Goal: Task Accomplishment & Management: Manage account settings

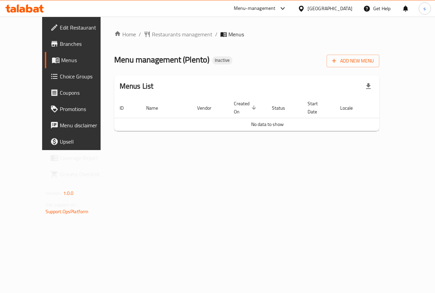
click at [61, 57] on span "Menus" at bounding box center [85, 60] width 48 height 8
click at [60, 41] on span "Branches" at bounding box center [85, 44] width 50 height 8
click at [374, 59] on span "Add New Menu" at bounding box center [353, 61] width 42 height 8
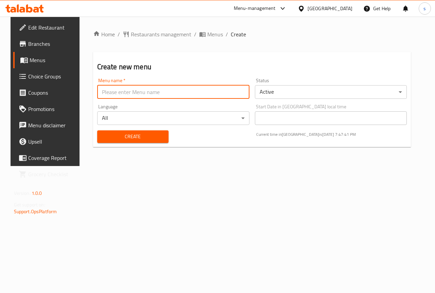
click at [192, 88] on input "text" at bounding box center [173, 92] width 152 height 14
type input "[PERSON_NAME]"
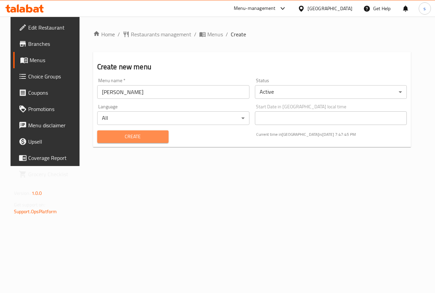
click at [133, 137] on span "Create" at bounding box center [133, 137] width 60 height 8
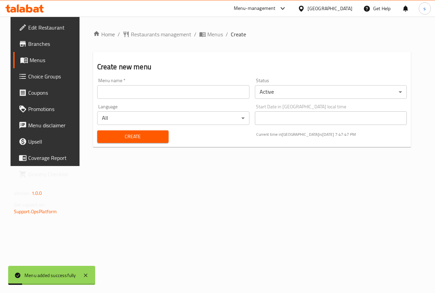
click at [37, 55] on link "Menus" at bounding box center [48, 60] width 70 height 16
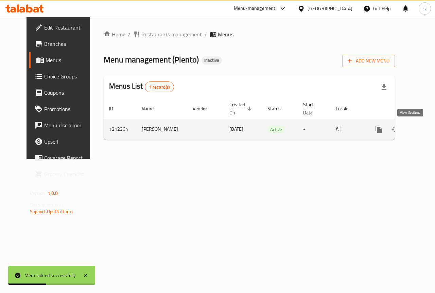
click at [424, 126] on icon "enhanced table" at bounding box center [428, 129] width 8 height 8
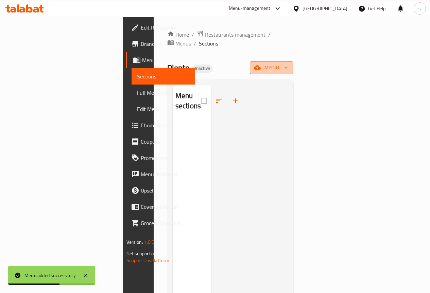
click at [261, 64] on icon "button" at bounding box center [257, 67] width 7 height 7
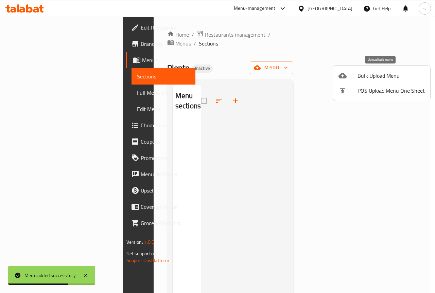
click at [378, 75] on span "Bulk Upload Menu" at bounding box center [390, 76] width 67 height 8
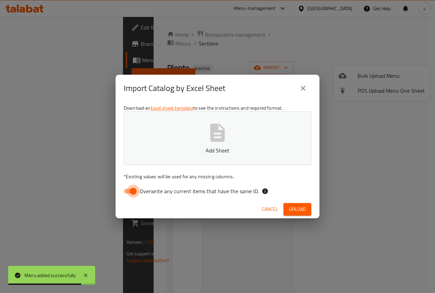
click at [133, 192] on input "Overwrite any current items that have the same ID." at bounding box center [133, 191] width 39 height 13
checkbox input "false"
click at [213, 135] on icon "button" at bounding box center [217, 133] width 15 height 18
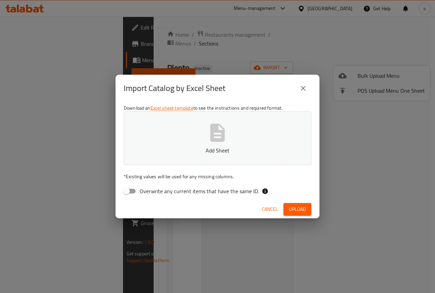
click at [300, 87] on icon "close" at bounding box center [303, 88] width 8 height 8
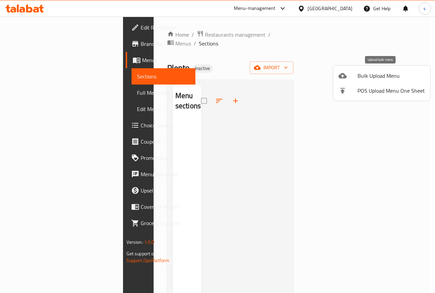
click at [376, 74] on span "Bulk Upload Menu" at bounding box center [390, 76] width 67 height 8
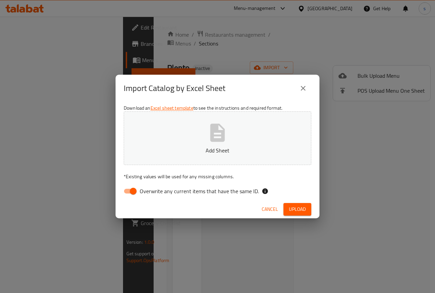
click at [132, 192] on input "Overwrite any current items that have the same ID." at bounding box center [133, 191] width 39 height 13
checkbox input "false"
click at [212, 140] on icon "button" at bounding box center [217, 133] width 15 height 18
click at [296, 205] on span "Upload" at bounding box center [297, 209] width 17 height 8
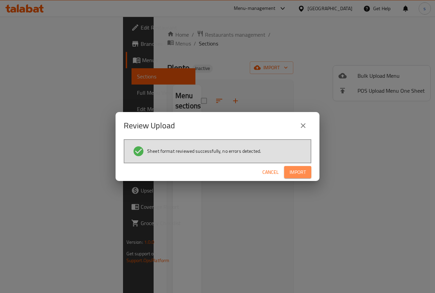
click at [290, 169] on span "Import" at bounding box center [298, 172] width 16 height 8
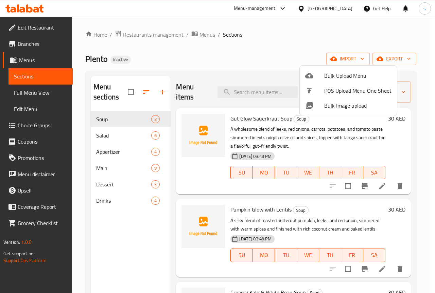
click at [252, 61] on div at bounding box center [217, 146] width 435 height 293
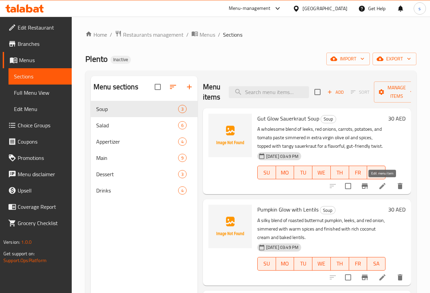
click at [385, 188] on icon at bounding box center [382, 186] width 8 height 8
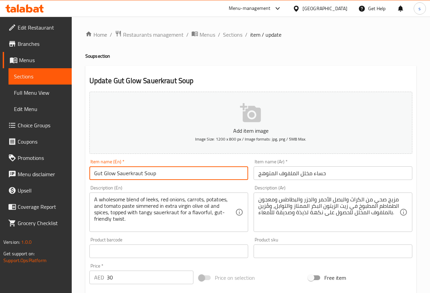
drag, startPoint x: 95, startPoint y: 173, endPoint x: 114, endPoint y: 174, distance: 18.7
click at [114, 174] on input "Gut Glow Sauerkraut Soup" at bounding box center [168, 174] width 159 height 14
drag, startPoint x: 116, startPoint y: 174, endPoint x: 163, endPoint y: 172, distance: 47.0
click at [163, 172] on input "Gut Glow Sauerkraut Soup" at bounding box center [168, 174] width 159 height 14
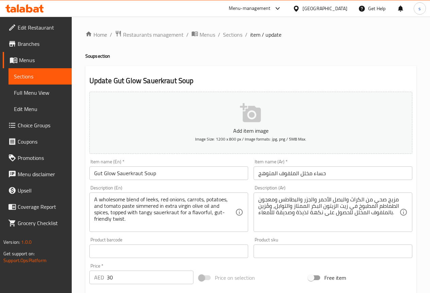
click at [187, 177] on input "Gut Glow Sauerkraut Soup" at bounding box center [168, 174] width 159 height 14
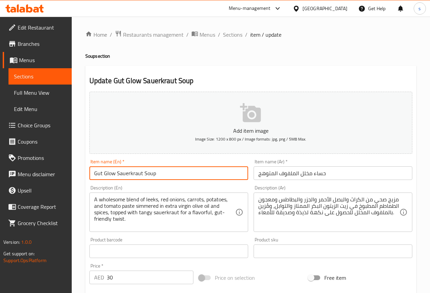
drag, startPoint x: 94, startPoint y: 173, endPoint x: 102, endPoint y: 173, distance: 8.2
click at [102, 173] on input "Gut Glow Sauerkraut Soup" at bounding box center [168, 174] width 159 height 14
click at [179, 169] on input "Gut Glow Sauerkraut Soup" at bounding box center [168, 174] width 159 height 14
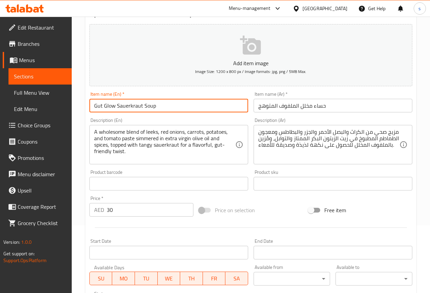
scroll to position [68, 0]
drag, startPoint x: 94, startPoint y: 107, endPoint x: 181, endPoint y: 107, distance: 86.6
click at [181, 107] on input "Gut Glow Sauerkraut Soup" at bounding box center [168, 106] width 159 height 14
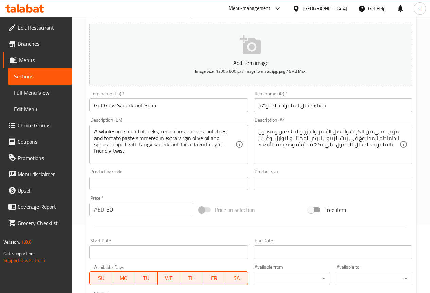
click at [220, 103] on input "Gut Glow Sauerkraut Soup" at bounding box center [168, 106] width 159 height 14
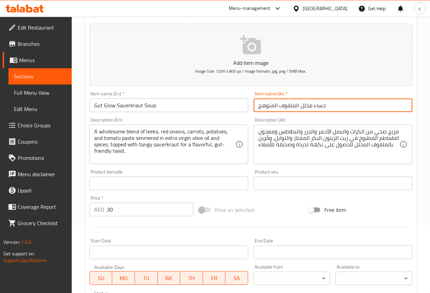
drag, startPoint x: 314, startPoint y: 105, endPoint x: 327, endPoint y: 106, distance: 13.3
click at [327, 106] on input "حساء مخلل الملفوف المتوهج" at bounding box center [332, 106] width 159 height 14
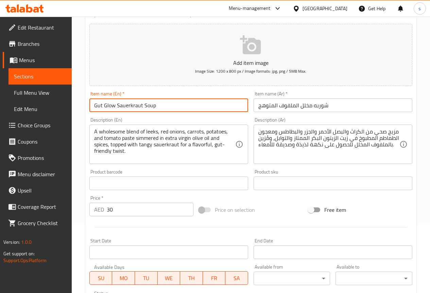
click at [213, 107] on input "Gut Glow Sauerkraut Soup" at bounding box center [168, 106] width 159 height 14
drag, startPoint x: 93, startPoint y: 105, endPoint x: 102, endPoint y: 107, distance: 8.6
click at [102, 107] on input "Gut Glow Sauerkraut Soup" at bounding box center [168, 106] width 159 height 14
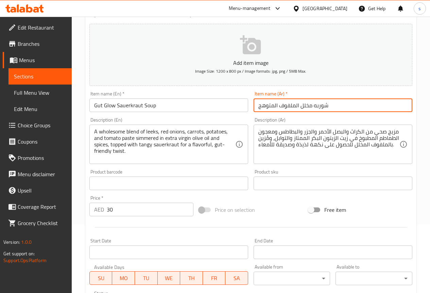
click at [265, 106] on input "شوربه مخلل الملفوف المتوهج" at bounding box center [332, 106] width 159 height 14
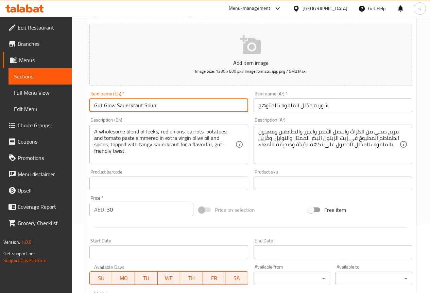
click at [100, 104] on input "Gut Glow Sauerkraut Soup" at bounding box center [168, 106] width 159 height 14
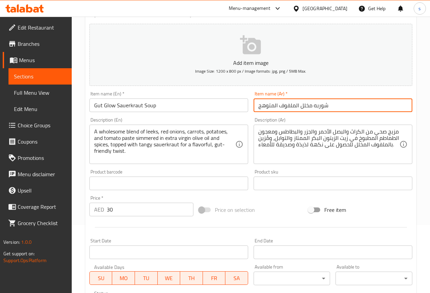
click at [301, 107] on input "شوربه مخلل الملفوف المتوهج" at bounding box center [332, 106] width 159 height 14
drag, startPoint x: 260, startPoint y: 106, endPoint x: 277, endPoint y: 108, distance: 17.0
click at [277, 108] on input "شوربه جوت جلو الملفوف المتوهج" at bounding box center [332, 106] width 159 height 14
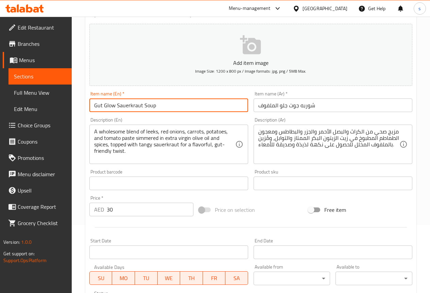
click at [128, 107] on input "Gut Glow Sauerkraut Soup" at bounding box center [168, 106] width 159 height 14
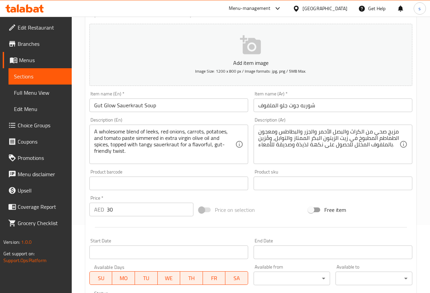
click at [106, 103] on input "Gut Glow Sauerkraut Soup" at bounding box center [168, 106] width 159 height 14
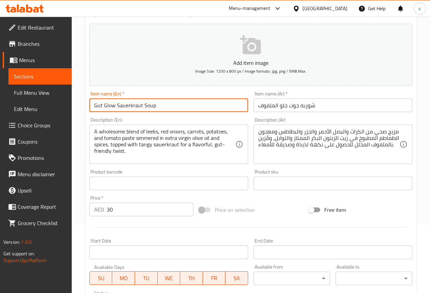
click at [106, 103] on input "Gut Glow Sauerkraut Soup" at bounding box center [168, 106] width 159 height 14
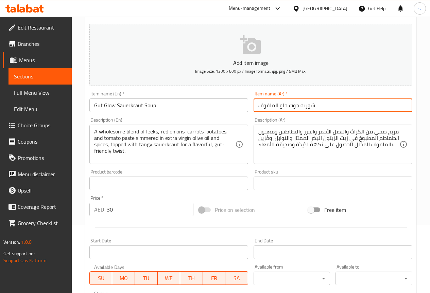
click at [317, 108] on input "شوربه جوت جلو الملفوف" at bounding box center [332, 106] width 159 height 14
type input "شوربه ملفوف مخلل جوت جلو"
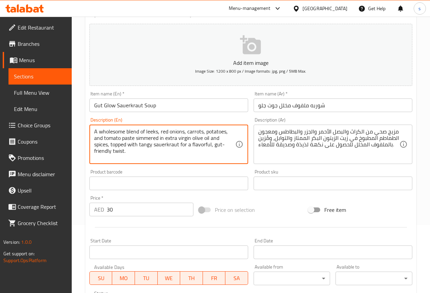
drag, startPoint x: 145, startPoint y: 132, endPoint x: 158, endPoint y: 133, distance: 13.0
drag, startPoint x: 136, startPoint y: 138, endPoint x: 158, endPoint y: 140, distance: 22.8
click at [158, 140] on textarea "A wholesome blend of leeks, red onions, carrots, potatoes, and tomato paste sim…" at bounding box center [164, 144] width 141 height 32
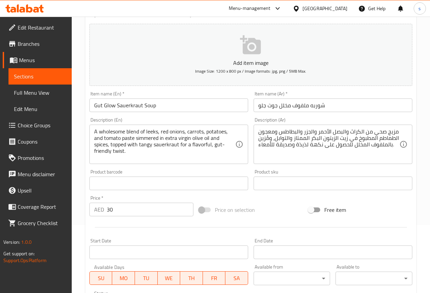
drag, startPoint x: 92, startPoint y: 132, endPoint x: 121, endPoint y: 138, distance: 28.9
click at [121, 139] on div "A wholesome blend of leeks, red onions, carrots, potatoes, and tomato paste sim…" at bounding box center [168, 144] width 159 height 39
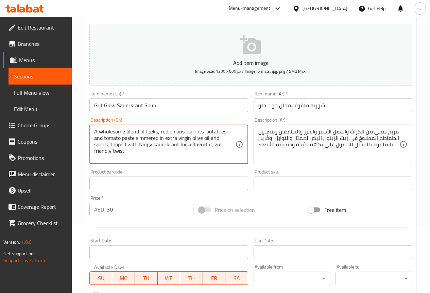
drag, startPoint x: 94, startPoint y: 132, endPoint x: 154, endPoint y: 163, distance: 67.0
click at [154, 163] on div "A wholesome blend of leeks, red onions, carrots, potatoes, and tomato paste sim…" at bounding box center [168, 144] width 159 height 39
click at [212, 154] on textarea "A wholesome blend of leeks, red onions, carrots, potatoes, and tomato paste sim…" at bounding box center [164, 144] width 141 height 32
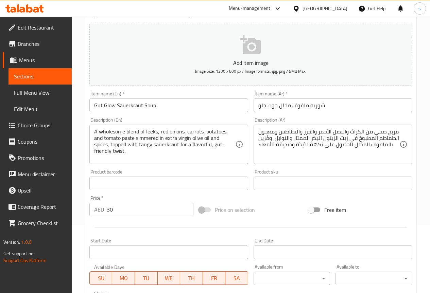
drag, startPoint x: 93, startPoint y: 130, endPoint x: 120, endPoint y: 130, distance: 27.5
click at [120, 130] on div "A wholesome blend of leeks, red onions, carrots, potatoes, and tomato paste sim…" at bounding box center [168, 144] width 159 height 39
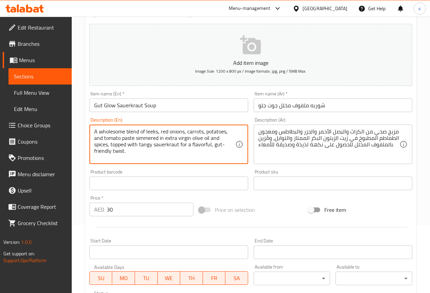
drag, startPoint x: 94, startPoint y: 131, endPoint x: 157, endPoint y: 133, distance: 63.2
click at [157, 133] on textarea "A wholesome blend of leeks, red onions, carrots, potatoes, and tomato paste sim…" at bounding box center [164, 144] width 141 height 32
click at [148, 152] on textarea "A wholesome blend of leeks, red onions, carrots, potatoes, and tomato paste sim…" at bounding box center [164, 144] width 141 height 32
click at [124, 132] on textarea "A wholesome blend of leeks, red onions, carrots, potatoes, and tomato paste sim…" at bounding box center [164, 144] width 141 height 32
click at [132, 151] on textarea "A wholesome blend of leeks, red onions, carrots, potatoes, and tomato paste sim…" at bounding box center [164, 144] width 141 height 32
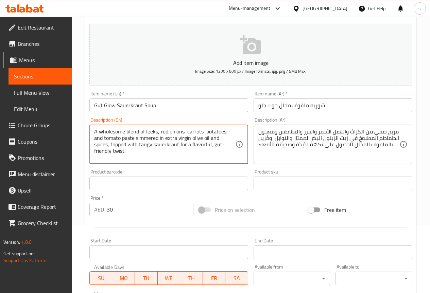
drag, startPoint x: 136, startPoint y: 138, endPoint x: 158, endPoint y: 140, distance: 22.3
click at [158, 140] on textarea "A wholesome blend of leeks, red onions, carrots, potatoes, and tomato paste sim…" at bounding box center [164, 144] width 141 height 32
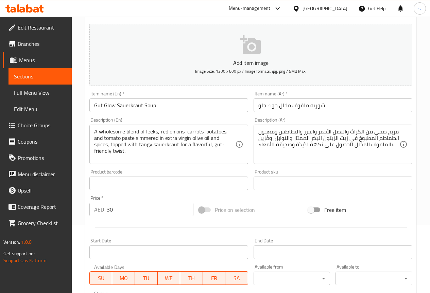
click at [220, 156] on textarea "A wholesome blend of leeks, red onions, carrots, potatoes, and tomato paste sim…" at bounding box center [164, 144] width 141 height 32
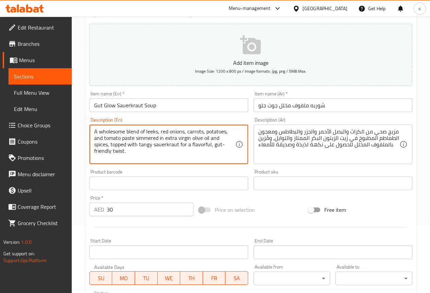
drag, startPoint x: 136, startPoint y: 139, endPoint x: 158, endPoint y: 141, distance: 22.5
click at [158, 141] on textarea "A wholesome blend of leeks, red onions, carrots, potatoes, and tomato paste sim…" at bounding box center [164, 144] width 141 height 32
drag, startPoint x: 166, startPoint y: 138, endPoint x: 209, endPoint y: 139, distance: 43.2
click at [225, 139] on textarea "A wholesome blend of leeks, red onions, carrots, potatoes, and tomato paste sim…" at bounding box center [164, 144] width 141 height 32
click at [178, 139] on textarea "A wholesome blend of leeks, red onions, carrots, potatoes, and tomato paste sim…" at bounding box center [164, 144] width 141 height 32
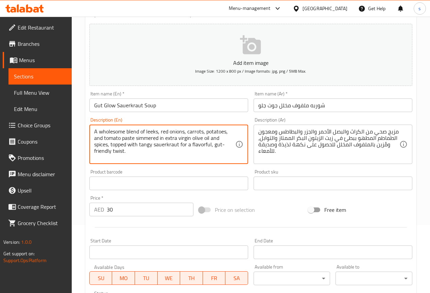
click at [178, 139] on textarea "A wholesome blend of leeks, red onions, carrots, potatoes, and tomato paste sim…" at bounding box center [164, 144] width 141 height 32
drag, startPoint x: 165, startPoint y: 139, endPoint x: 190, endPoint y: 138, distance: 25.1
click at [190, 138] on textarea "A wholesome blend of leeks, red onions, carrots, potatoes, and tomato paste sim…" at bounding box center [164, 144] width 141 height 32
click at [178, 139] on textarea "A wholesome blend of leeks, red onions, carrots, potatoes, and tomato paste sim…" at bounding box center [164, 144] width 141 height 32
drag, startPoint x: 166, startPoint y: 139, endPoint x: 209, endPoint y: 142, distance: 42.9
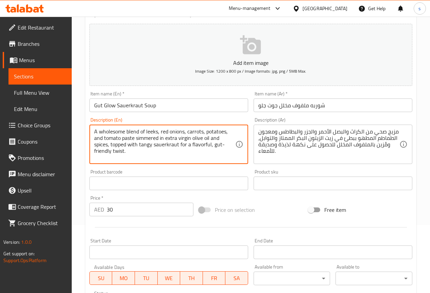
click at [209, 142] on textarea "A wholesome blend of leeks, red onions, carrots, potatoes, and tomato paste sim…" at bounding box center [164, 144] width 141 height 32
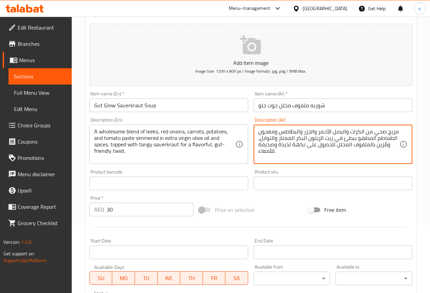
drag, startPoint x: 278, startPoint y: 139, endPoint x: 334, endPoint y: 141, distance: 55.8
click at [295, 140] on textarea "مزيج صحي من الكراث والبصل الأحمر والجزر والبطاطس ومعجون الطماطم المطهو ببطئ في …" at bounding box center [328, 144] width 141 height 32
click at [258, 139] on div "مزيج صحي من الكراث والبصل الأحمر والجزر والبطاطس ومعجون الطماطم المطهو ببطئ في …" at bounding box center [332, 144] width 159 height 39
click at [319, 136] on textarea "مزيج صحي من الكراث والبصل الأحمر والجزر والبطاطس ومعجون الطماطم المطهو ببطئ في …" at bounding box center [328, 144] width 141 height 32
click at [319, 137] on textarea "مزيج صحي من الكراث والبصل الأحمر والجزر والبطاطس ومعجون الطماطم المطهو ببطئ في …" at bounding box center [328, 144] width 141 height 32
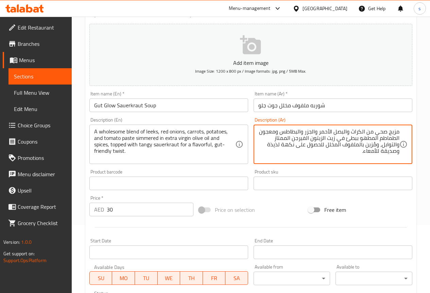
click at [323, 143] on textarea "مزيج صحي من الكراث والبصل الأحمر والجزر والبطاطس ومعجون الطماطم المطهو ببطئ في …" at bounding box center [328, 144] width 141 height 32
click at [282, 142] on textarea "مزيج صحي من الكراث والبصل الأحمر والجزر والبطاطس ومعجون الطماطم المطهو ببطئ في …" at bounding box center [328, 144] width 141 height 32
click at [283, 139] on textarea "مزيج صحي من الكراث والبصل الأحمر والجزر والبطاطس ومعجون الطماطم المطهو ببطئ في …" at bounding box center [328, 144] width 141 height 32
click at [309, 140] on textarea "مزيج صحي من الكراث والبصل الأحمر والجزر والبطاطس ومعجون الطماطم المطهو ببطئ في …" at bounding box center [328, 144] width 141 height 32
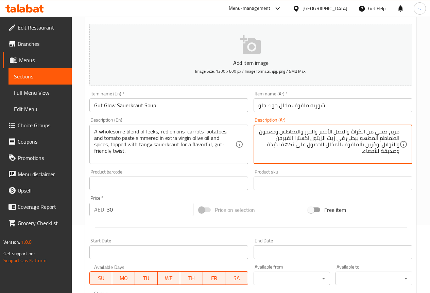
click at [290, 139] on textarea "مزيج صحي من الكراث والبصل الأحمر والجزر والبطاطس ومعجون الطماطم المطهو ببطئ في …" at bounding box center [328, 144] width 141 height 32
click at [385, 144] on textarea "مزيج صحي من الكراث والبصل الأحمر والجزر والبطاطس ومعجون الطماطم المطهو ببطئ في …" at bounding box center [328, 144] width 141 height 32
drag, startPoint x: 383, startPoint y: 152, endPoint x: 400, endPoint y: 154, distance: 17.8
click at [400, 154] on div "مزيج صحي من الكراث والبصل الأحمر والجزر والبطاطس ومعجون الطماطم المطهو ببطئ في …" at bounding box center [332, 144] width 159 height 39
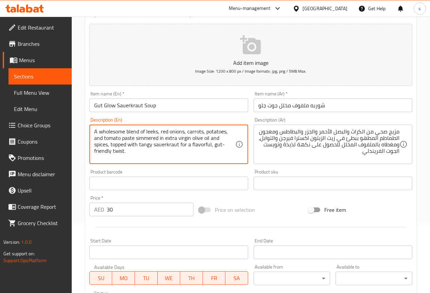
drag, startPoint x: 97, startPoint y: 133, endPoint x: 158, endPoint y: 131, distance: 61.5
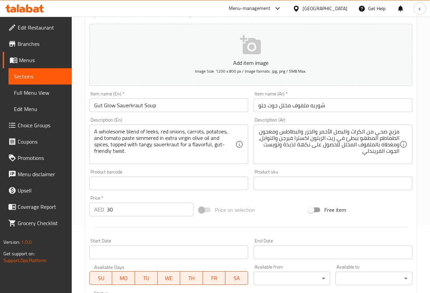
click at [93, 132] on div "A wholesome blend of leeks, red onions, carrots, potatoes, and tomato paste sim…" at bounding box center [168, 144] width 159 height 39
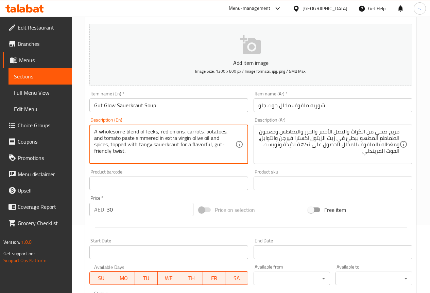
drag, startPoint x: 179, startPoint y: 172, endPoint x: 82, endPoint y: 177, distance: 97.0
click at [178, 171] on div "Product barcode Product barcode" at bounding box center [168, 180] width 159 height 21
drag, startPoint x: 95, startPoint y: 132, endPoint x: 140, endPoint y: 129, distance: 44.3
drag, startPoint x: 139, startPoint y: 145, endPoint x: 152, endPoint y: 147, distance: 13.1
click at [152, 147] on textarea "A wholesome blend of leeks, red onions, carrots, potatoes, and tomato paste sim…" at bounding box center [164, 144] width 141 height 32
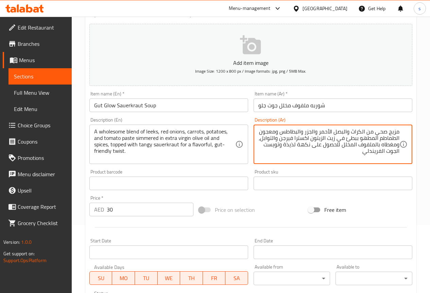
click at [287, 145] on textarea "مزيج صحي من الكراث والبصل الأحمر والجزر والبطاطس ومعجون الطماطم المطهو ببطئ في …" at bounding box center [328, 144] width 141 height 32
drag, startPoint x: 284, startPoint y: 144, endPoint x: 297, endPoint y: 144, distance: 13.3
click at [297, 144] on textarea "مزيج صحي من الكراث والبصل الأحمر والجزر والبطاطس ومعجون الطماطم المطهو ببطئ في …" at bounding box center [328, 144] width 141 height 32
click at [297, 143] on textarea "مزيج صحي من الكراث والبصل الأحمر والجزر والبطاطس ومعجون الطماطم المطهو ببطئ في …" at bounding box center [328, 144] width 141 height 32
click at [352, 154] on textarea "مزيج صحي من الكراث والبصل الأحمر والجزر والبطاطس ومعجون الطماطم المطهو ببطئ في …" at bounding box center [328, 144] width 141 height 32
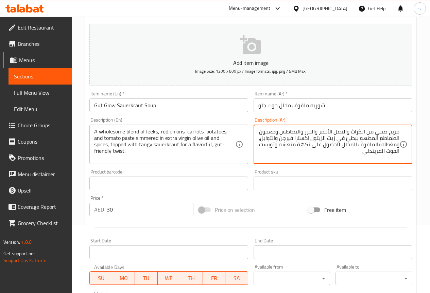
click at [313, 147] on textarea "مزيج صحي من الكراث والبصل الأحمر والجزر والبطاطس ومعجون الطماطم المطهو ببطئ في …" at bounding box center [328, 144] width 141 height 32
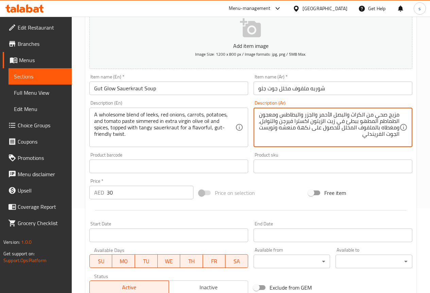
scroll to position [102, 0]
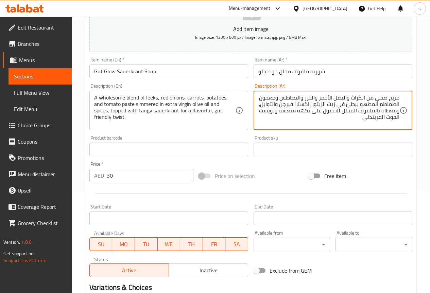
click at [382, 119] on textarea "مزيج صحي من الكراث والبصل الأحمر والجزر والبطاطس ومعجون الطماطم المطهو ببطئ في …" at bounding box center [328, 110] width 141 height 32
click at [397, 119] on textarea "مزيج صحي من الكراث والبصل الأحمر والجزر والبطاطس ومعجون الطماطم المطهو ببطئ في …" at bounding box center [328, 110] width 141 height 32
type textarea "مزيج صحي من الكراث والبصل الأحمر والجزر والبطاطس ومعجون الطماطم المطهو ببطئ في …"
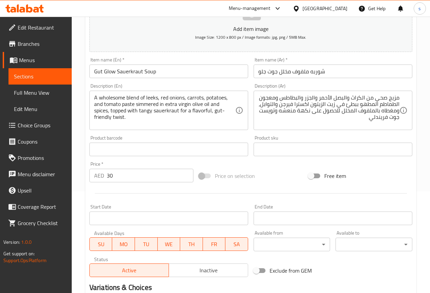
scroll to position [187, 0]
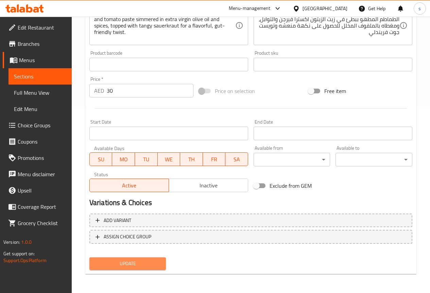
click at [143, 267] on span "Update" at bounding box center [128, 264] width 66 height 8
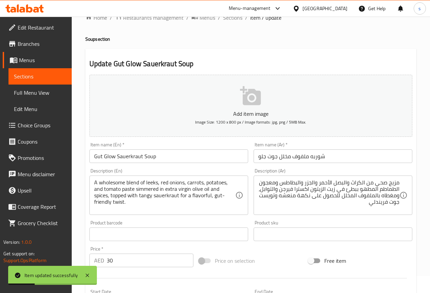
scroll to position [0, 0]
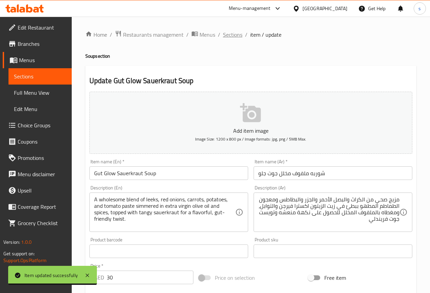
click at [229, 34] on span "Sections" at bounding box center [232, 35] width 19 height 8
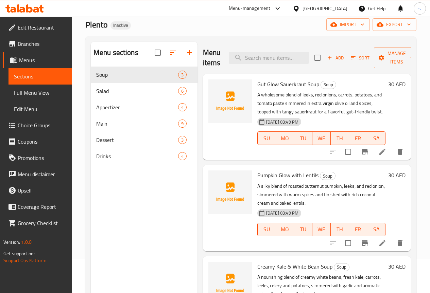
scroll to position [95, 0]
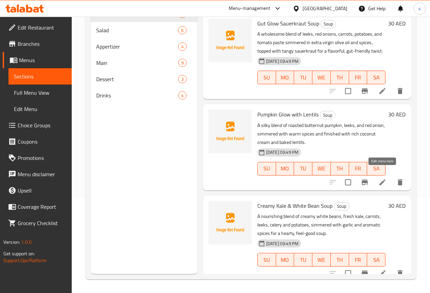
click at [381, 178] on icon at bounding box center [382, 182] width 8 height 8
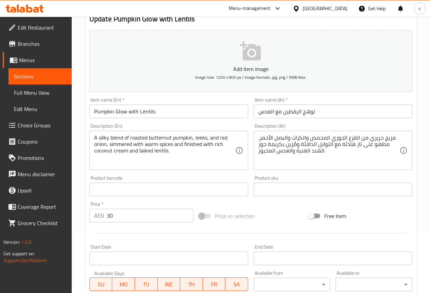
scroll to position [68, 0]
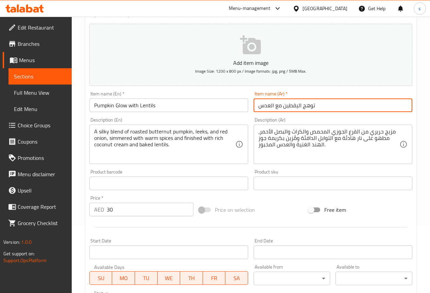
drag, startPoint x: 302, startPoint y: 105, endPoint x: 318, endPoint y: 107, distance: 15.7
click at [318, 107] on input "توهج اليقطين مع العدس" at bounding box center [332, 106] width 159 height 14
type input "جلو اليقطين مع العدس"
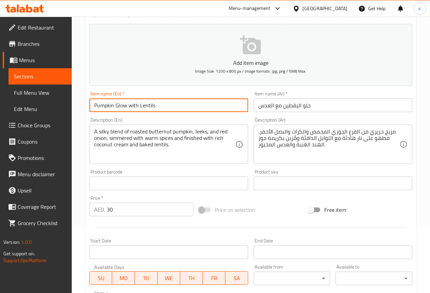
drag, startPoint x: 140, startPoint y: 105, endPoint x: 158, endPoint y: 105, distance: 18.7
click at [158, 105] on input "Pumpkin Glow with Lentils" at bounding box center [168, 106] width 159 height 14
drag, startPoint x: 94, startPoint y: 106, endPoint x: 115, endPoint y: 106, distance: 20.0
click at [115, 106] on input "Pumpkin Glow with Lentils" at bounding box center [168, 106] width 159 height 14
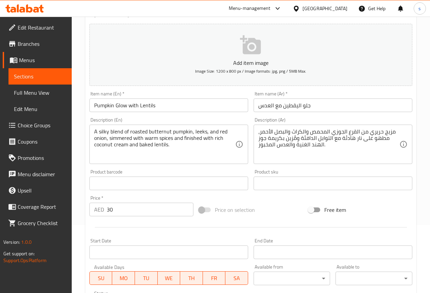
click at [165, 101] on input "Pumpkin Glow with Lentils" at bounding box center [168, 106] width 159 height 14
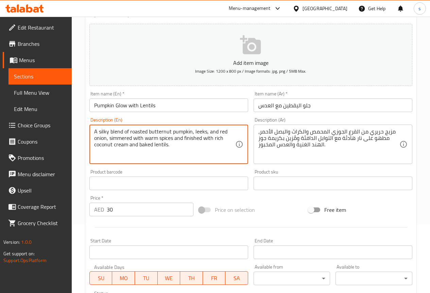
drag, startPoint x: 94, startPoint y: 130, endPoint x: 123, endPoint y: 134, distance: 28.4
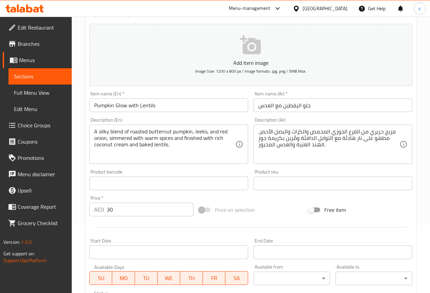
click at [176, 152] on textarea "A silky blend of roasted butternut pumpkin, leeks, and red onion, simmered with…" at bounding box center [164, 144] width 141 height 32
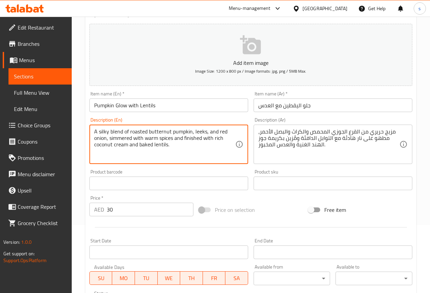
drag, startPoint x: 129, startPoint y: 132, endPoint x: 191, endPoint y: 133, distance: 62.2
click at [191, 133] on textarea "A silky blend of roasted butternut pumpkin, leeks, and red onion, simmered with…" at bounding box center [164, 144] width 141 height 32
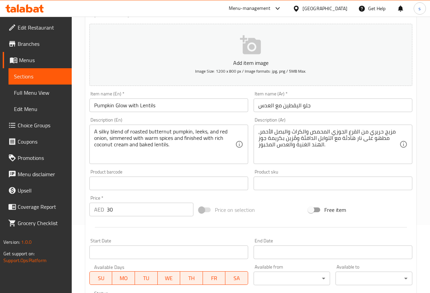
click at [146, 133] on textarea "A silky blend of roasted butternut pumpkin, leeks, and red onion, simmered with…" at bounding box center [164, 144] width 141 height 32
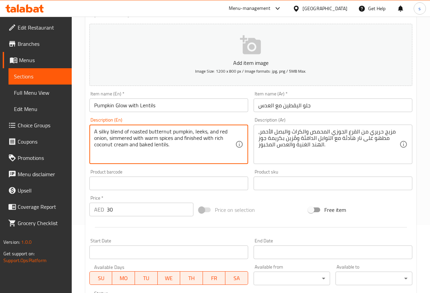
drag, startPoint x: 148, startPoint y: 132, endPoint x: 191, endPoint y: 131, distance: 42.8
click at [191, 131] on textarea "A silky blend of roasted butternut pumpkin, leeks, and red onion, simmered with…" at bounding box center [164, 144] width 141 height 32
drag, startPoint x: 144, startPoint y: 139, endPoint x: 223, endPoint y: 144, distance: 78.7
click at [223, 144] on textarea "A silky blend of roasted butternut pumpkin, leeks, and red onion, simmered with…" at bounding box center [164, 144] width 141 height 32
click at [177, 144] on textarea "A silky blend of roasted butternut pumpkin, leeks, and red onion, simmered with…" at bounding box center [164, 144] width 141 height 32
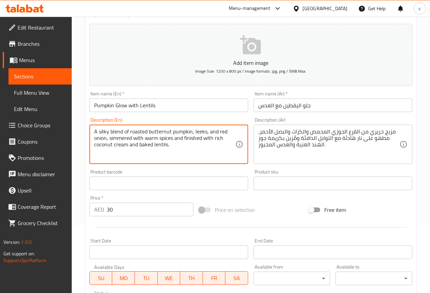
click at [190, 140] on textarea "A silky blend of roasted butternut pumpkin, leeks, and red onion, simmered with…" at bounding box center [164, 144] width 141 height 32
click at [204, 139] on textarea "A silky blend of roasted butternut pumpkin, leeks, and red onion, simmered with…" at bounding box center [164, 144] width 141 height 32
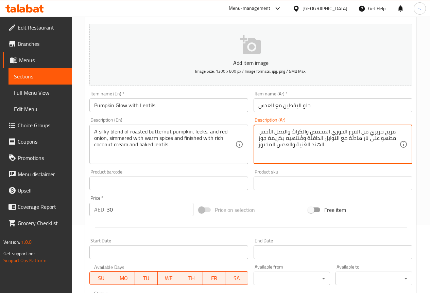
type textarea "مزيج حريري من القرع الجوزي المحمص والكراث والبصل الأحمر، مطهو على نار هادئة مع …"
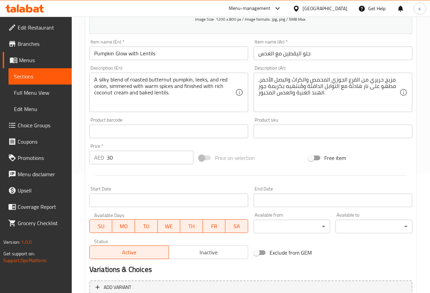
scroll to position [187, 0]
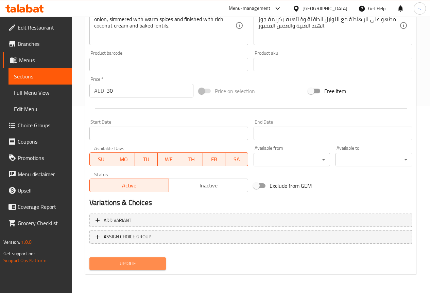
click at [116, 264] on span "Update" at bounding box center [128, 264] width 66 height 8
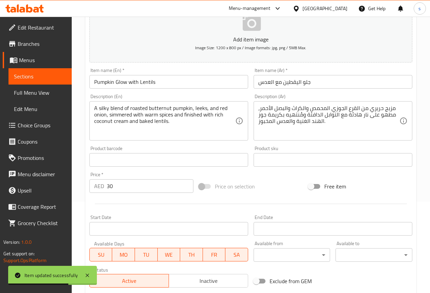
scroll to position [0, 0]
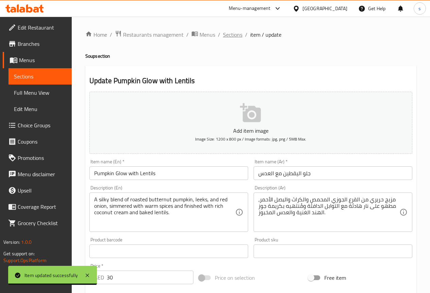
click at [226, 35] on span "Sections" at bounding box center [232, 35] width 19 height 8
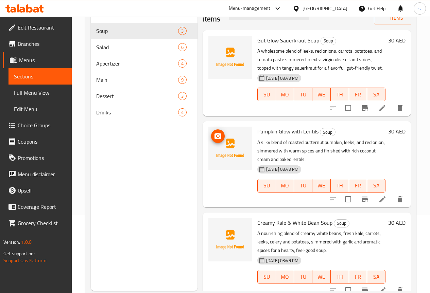
scroll to position [95, 0]
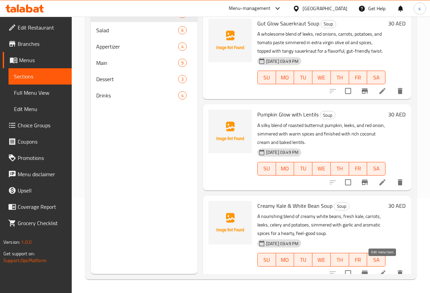
click at [382, 269] on icon at bounding box center [382, 273] width 8 height 8
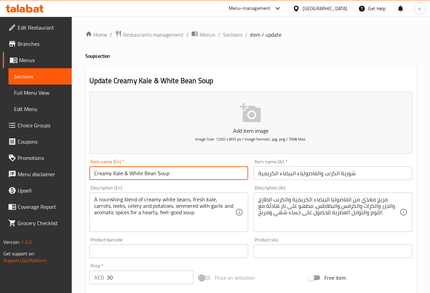
drag, startPoint x: 129, startPoint y: 174, endPoint x: 186, endPoint y: 173, distance: 56.4
click at [186, 173] on input "Creamy Kale & White Bean Soup" at bounding box center [168, 174] width 159 height 14
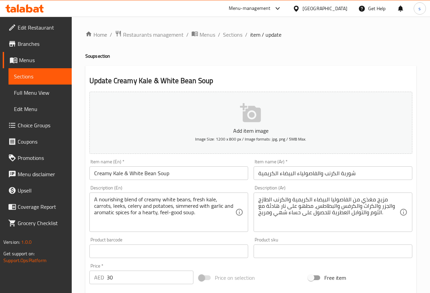
click at [153, 175] on input "Creamy Kale & White Bean Soup" at bounding box center [168, 174] width 159 height 14
click at [180, 177] on input "Creamy Kale & White Bean Soup" at bounding box center [168, 174] width 159 height 14
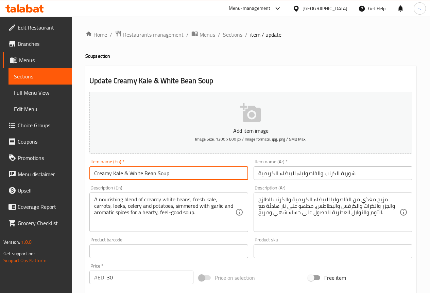
drag, startPoint x: 113, startPoint y: 175, endPoint x: 123, endPoint y: 171, distance: 10.2
click at [123, 171] on input "Creamy Kale & White Bean Soup" at bounding box center [168, 174] width 159 height 14
paste input "Kale"
type input "Creamy Kale & White Bean Soup"
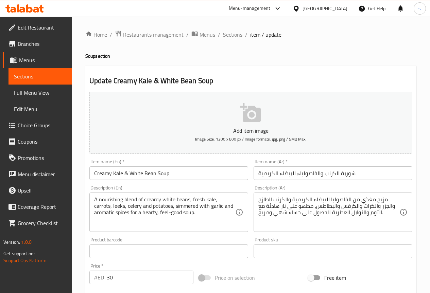
click at [325, 175] on input "شوربة الكرنب والفاصولياء البيضاء الكريمية" at bounding box center [332, 174] width 159 height 14
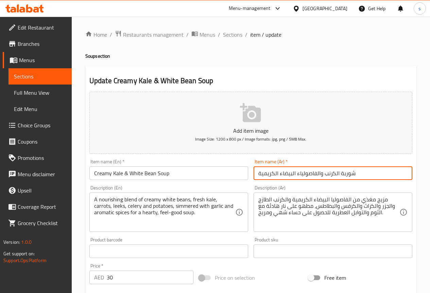
drag, startPoint x: 323, startPoint y: 174, endPoint x: 377, endPoint y: 179, distance: 54.2
click at [377, 179] on input "شوربة الكرنب والفاصولياء البيضاء الكريمية" at bounding box center [332, 174] width 159 height 14
click at [336, 176] on input "والفاصولياء البيضاء الكريمية" at bounding box center [332, 174] width 159 height 14
click at [321, 174] on input "والفاصولياء البيضاء الكريمية" at bounding box center [332, 174] width 159 height 14
click at [330, 175] on input "الفاصولياء البيضاء الكريمية" at bounding box center [332, 174] width 159 height 14
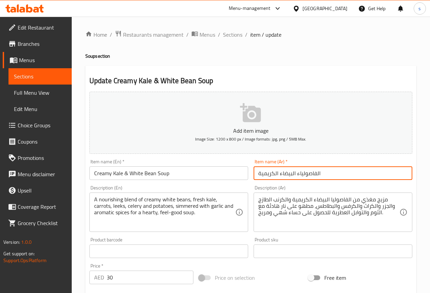
paste input "شوربة الكرنب"
click at [375, 172] on input "شوربة الكرنب والفاصولياء البيضاء الكريمية" at bounding box center [332, 174] width 159 height 14
click at [332, 171] on input "شوربة الكرنب والفاصولياء البيضاء الكريمية" at bounding box center [332, 174] width 159 height 14
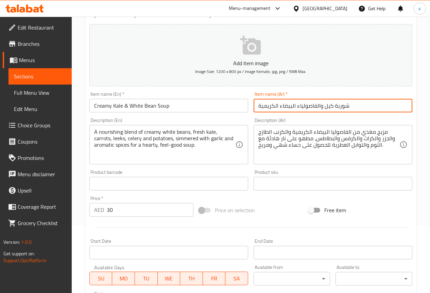
scroll to position [68, 0]
type input "شوربة كيل والفاصولياء البيضاء الكريمية"
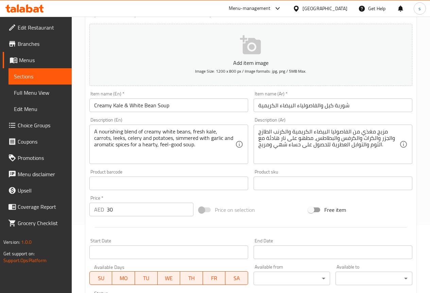
drag, startPoint x: 93, startPoint y: 134, endPoint x: 93, endPoint y: 129, distance: 5.1
click at [100, 132] on div "A nourishing blend of creamy white beans, fresh kale, carrots, leeks, celery an…" at bounding box center [168, 144] width 159 height 39
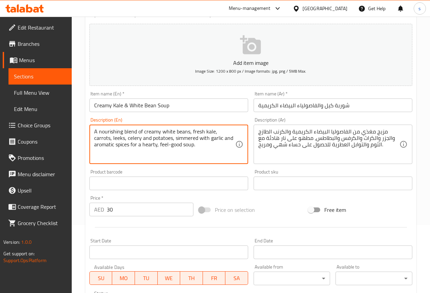
drag, startPoint x: 95, startPoint y: 131, endPoint x: 122, endPoint y: 133, distance: 27.3
click at [122, 133] on textarea "A nourishing blend of creamy white beans, fresh kale, carrots, leeks, celery an…" at bounding box center [164, 144] width 141 height 32
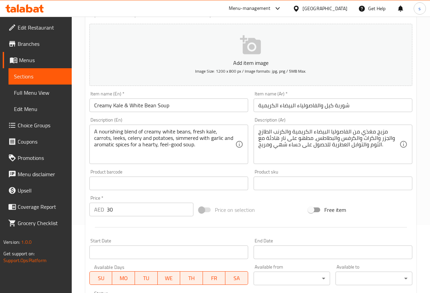
click at [193, 146] on textarea "A nourishing blend of creamy white beans, fresh kale, carrots, leeks, celery an…" at bounding box center [164, 144] width 141 height 32
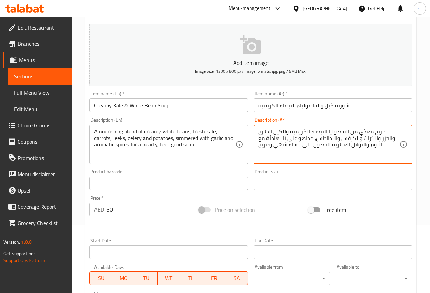
type textarea "مزيج مغذي من الفاصوليا البيضاء الكريمية والكيل الطازج والجزر والكراث والكرفس وا…"
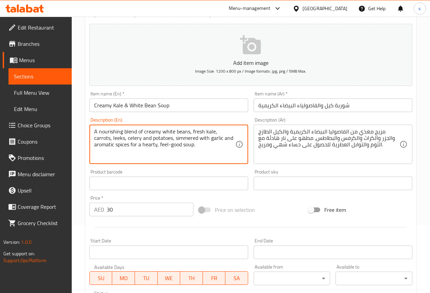
drag, startPoint x: 214, startPoint y: 138, endPoint x: 232, endPoint y: 143, distance: 18.6
click at [226, 152] on textarea "A nourishing blend of creamy white beans, fresh kale, carrots, leeks, celery an…" at bounding box center [164, 144] width 141 height 32
click at [150, 144] on textarea "A nourishing blend of creamy white beans, fresh kale, carrots, leeks, celery an…" at bounding box center [164, 144] width 141 height 32
click at [182, 146] on textarea "A nourishing blend of creamy white beans, fresh kale, carrots, leeks, celery an…" at bounding box center [164, 144] width 141 height 32
drag, startPoint x: 121, startPoint y: 144, endPoint x: 135, endPoint y: 147, distance: 14.5
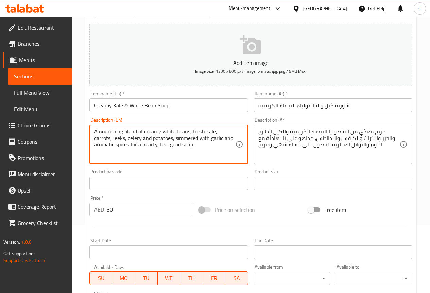
click at [135, 147] on textarea "A nourishing blend of creamy white beans, fresh kale, carrots, leeks, celery an…" at bounding box center [164, 144] width 141 height 32
type textarea "A nourishing blend of creamy white beans, fresh kale, carrots, leeks, celery an…"
drag, startPoint x: 118, startPoint y: 146, endPoint x: 193, endPoint y: 148, distance: 75.1
click at [193, 148] on textarea "A nourishing blend of creamy white beans, fresh kale, carrots, leeks, celery an…" at bounding box center [164, 144] width 141 height 32
click at [219, 147] on textarea "A nourishing blend of creamy white beans, fresh kale, carrots, leeks, celery an…" at bounding box center [164, 144] width 141 height 32
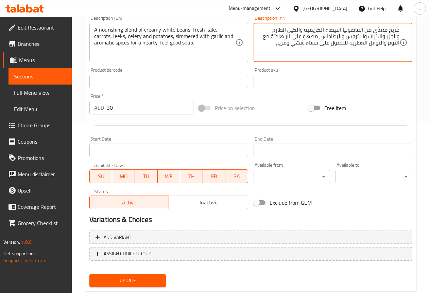
scroll to position [187, 0]
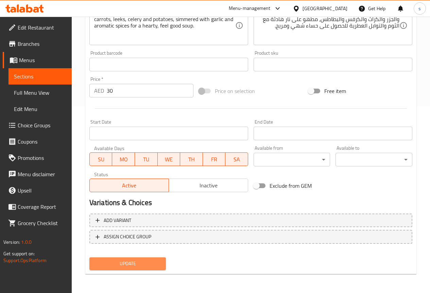
click at [140, 263] on span "Update" at bounding box center [128, 264] width 66 height 8
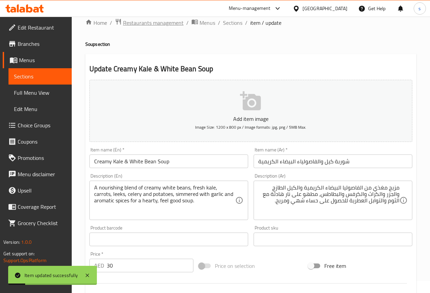
scroll to position [0, 0]
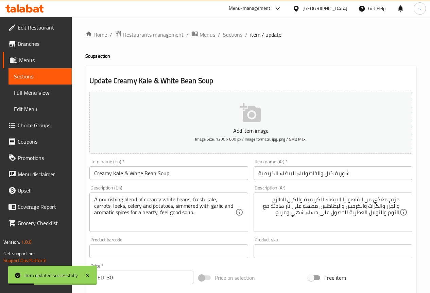
click at [231, 34] on span "Sections" at bounding box center [232, 35] width 19 height 8
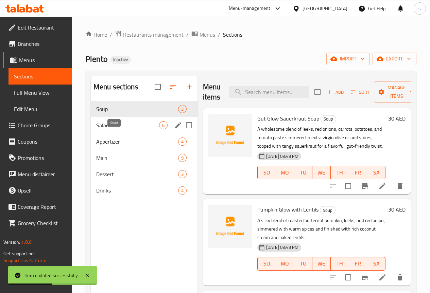
click at [117, 129] on span "Salad" at bounding box center [127, 125] width 63 height 8
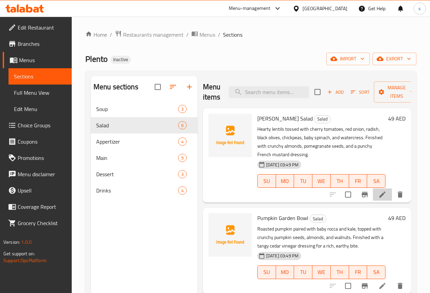
click at [382, 189] on li at bounding box center [382, 195] width 19 height 12
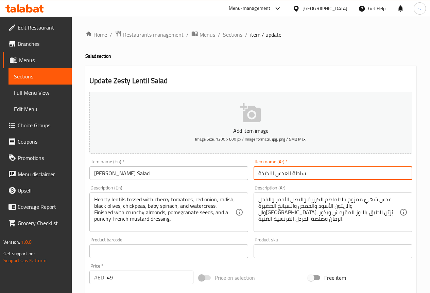
drag, startPoint x: 259, startPoint y: 175, endPoint x: 274, endPoint y: 177, distance: 15.1
click at [274, 177] on input "سلطة العدس اللذيذة" at bounding box center [332, 174] width 159 height 14
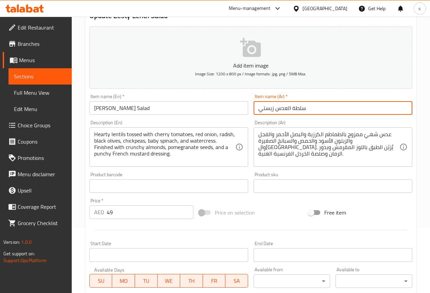
scroll to position [68, 0]
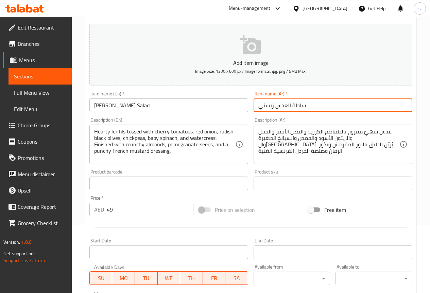
click at [273, 104] on input "سلطة العدس زيستي" at bounding box center [332, 106] width 159 height 14
type input "سلطة العدس الزيستي"
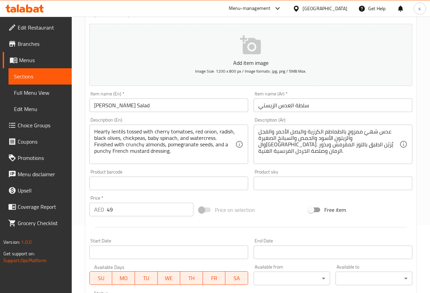
click at [346, 161] on div "عدس شهيّ ممزوج بالطماطم الكرزية والبصل الأحمر والفجل والزيتون الأسود والحمص وال…" at bounding box center [332, 144] width 159 height 39
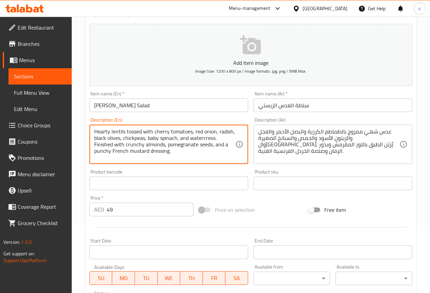
drag, startPoint x: 126, startPoint y: 131, endPoint x: 152, endPoint y: 131, distance: 26.2
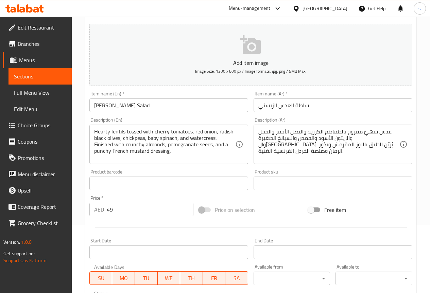
drag, startPoint x: 92, startPoint y: 131, endPoint x: 83, endPoint y: 132, distance: 9.2
click at [107, 132] on div "Hearty lentils tossed with cherry tomatoes, red onion, radish, black olives, ch…" at bounding box center [168, 144] width 159 height 39
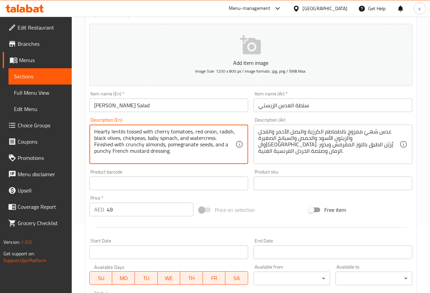
click at [95, 134] on textarea "Hearty lentils tossed with cherry tomatoes, red onion, radish, black olives, ch…" at bounding box center [164, 144] width 141 height 32
drag, startPoint x: 94, startPoint y: 133, endPoint x: 191, endPoint y: 136, distance: 97.6
click at [191, 136] on textarea "Hearty lentils tossed with cherry tomatoes, red onion, radish, black olives, ch…" at bounding box center [164, 144] width 141 height 32
drag, startPoint x: 217, startPoint y: 131, endPoint x: 232, endPoint y: 129, distance: 14.4
click at [232, 129] on textarea "Hearty lentils tossed with cherry tomatoes, red onion, radish, black olives, ch…" at bounding box center [164, 144] width 141 height 32
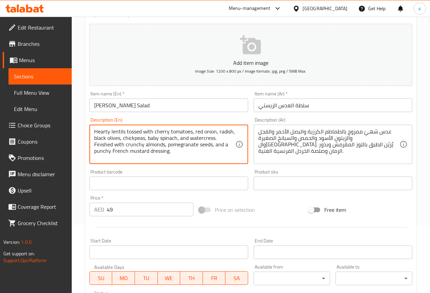
drag, startPoint x: 123, startPoint y: 137, endPoint x: 145, endPoint y: 140, distance: 22.0
click at [145, 140] on textarea "Hearty lentils tossed with cherry tomatoes, red onion, radish, black olives, ch…" at bounding box center [164, 144] width 141 height 32
click at [185, 153] on textarea "Hearty lentils tossed with cherry tomatoes, red onion, radish, black olives, ch…" at bounding box center [164, 144] width 141 height 32
drag, startPoint x: 189, startPoint y: 138, endPoint x: 214, endPoint y: 138, distance: 25.1
click at [214, 138] on textarea "Hearty lentils tossed with cherry tomatoes, red onion, radish, black olives, ch…" at bounding box center [164, 144] width 141 height 32
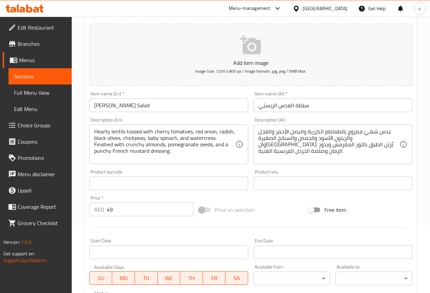
click at [227, 139] on textarea "Hearty lentils tossed with cherry tomatoes, red onion, radish, black olives, ch…" at bounding box center [164, 144] width 141 height 32
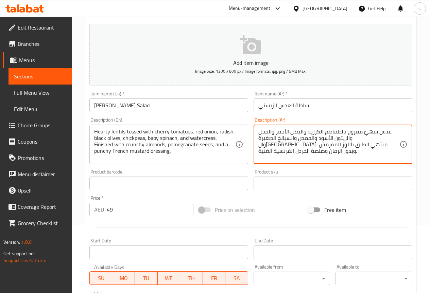
click at [272, 140] on textarea "عدس شهيّ ممزوج بالطماطم الكرزية والبصل الأحمر والفجل والزيتون الأسود والحمص وال…" at bounding box center [328, 144] width 141 height 32
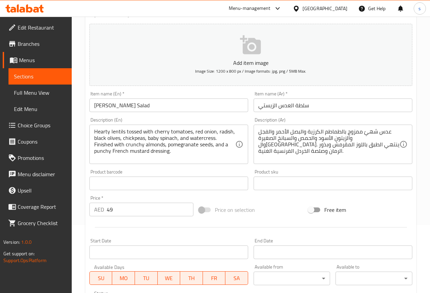
click at [257, 141] on div "عدس شهيّ ممزوج بالطماطم الكرزية والبصل الأحمر والفجل والزيتون الأسود والحمص وال…" at bounding box center [332, 144] width 159 height 39
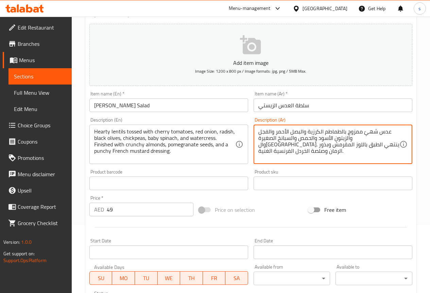
click at [258, 141] on div "عدس شهيّ ممزوج بالطماطم الكرزية والبصل الأحمر والفجل والزيتون الأسود والحمص وال…" at bounding box center [332, 144] width 159 height 39
click at [258, 140] on textarea "عدس شهيّ ممزوج بالطماطم الكرزية والبصل الأحمر والفجل والزيتون الأسود والحمص وال…" at bounding box center [328, 144] width 141 height 32
click at [259, 140] on textarea "عدس شهيّ ممزوج بالطماطم الكرزية والبصل الأحمر والفجل والزيتون الأسود والحمص وال…" at bounding box center [328, 144] width 141 height 32
click at [309, 148] on textarea "عدس شهيّ ممزوج بالطماطم الكرزية والبصل الأحمر والفجل والزيتون الأسود والحمص وال…" at bounding box center [328, 144] width 141 height 32
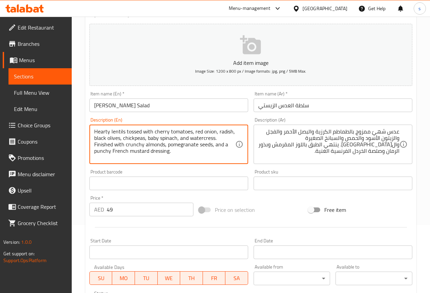
click at [137, 144] on textarea "Hearty lentils tossed with cherry tomatoes, red onion, radish, black olives, ch…" at bounding box center [164, 144] width 141 height 32
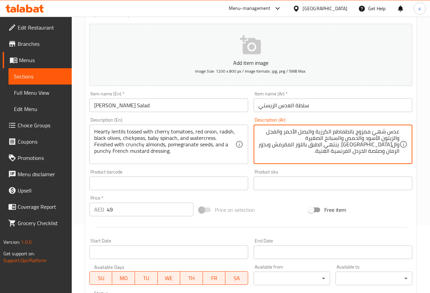
click at [352, 144] on textarea "عدس شهيّ ممزوج بالطماطم الكرزية والبصل الأحمر والفجل والزيتون الأسود والحمص وال…" at bounding box center [328, 144] width 141 height 32
click at [362, 146] on textarea "عدس شهيّ ممزوج بالطماطم الكرزية والبصل الأحمر والفجل والزيتون الأسود والحمص وال…" at bounding box center [328, 144] width 141 height 32
click at [363, 146] on textarea "عدس شهيّ ممزوج بالطماطم الكرزية والبصل الأحمر والفجل والزيتون الأسود والحمص وال…" at bounding box center [328, 144] width 141 height 32
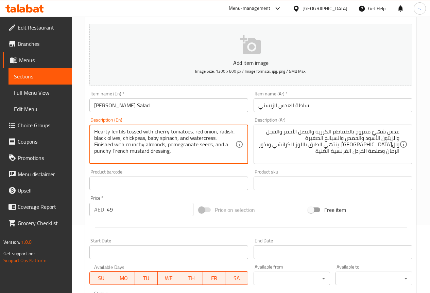
click at [178, 145] on textarea "Hearty lentils tossed with cherry tomatoes, red onion, radish, black olives, ch…" at bounding box center [164, 144] width 141 height 32
drag, startPoint x: 179, startPoint y: 145, endPoint x: 204, endPoint y: 154, distance: 26.7
click at [204, 154] on textarea "Hearty lentils tossed with cherry tomatoes, red onion, radish, black olives, ch…" at bounding box center [164, 144] width 141 height 32
click at [103, 151] on textarea "Hearty lentils tossed with cherry tomatoes, red onion, radish, black olives, ch…" at bounding box center [164, 144] width 141 height 32
drag, startPoint x: 103, startPoint y: 151, endPoint x: 108, endPoint y: 154, distance: 6.7
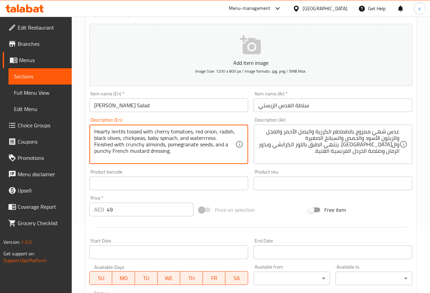
click at [108, 154] on textarea "Hearty lentils tossed with cherry tomatoes, red onion, radish, black olives, ch…" at bounding box center [164, 144] width 141 height 32
click at [104, 152] on textarea "Hearty lentils tossed with cherry tomatoes, red onion, radish, black olives, ch…" at bounding box center [164, 144] width 141 height 32
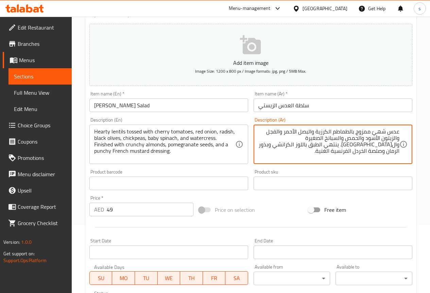
click at [387, 152] on textarea "عدس شهيّ ممزوج بالطماطم الكرزية والبصل الأحمر والفجل والزيتون الأسود والحمص وال…" at bounding box center [328, 144] width 141 height 32
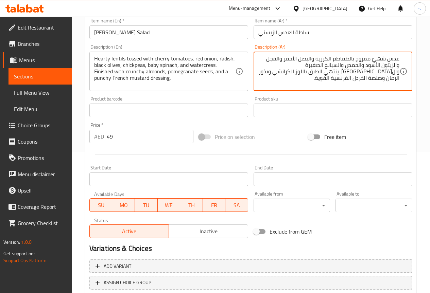
scroll to position [187, 0]
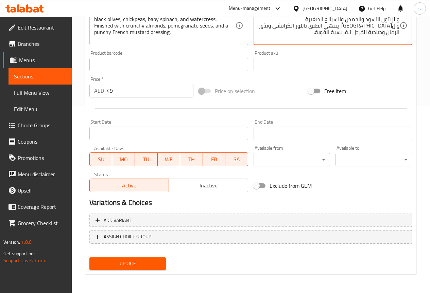
type textarea "عدس شهيّ ممزوج بالطماطم الكرزية والبصل الأحمر والفجل والزيتون الأسود والحمص وال…"
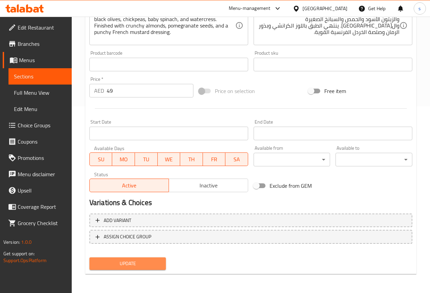
click at [138, 262] on span "Update" at bounding box center [128, 264] width 66 height 8
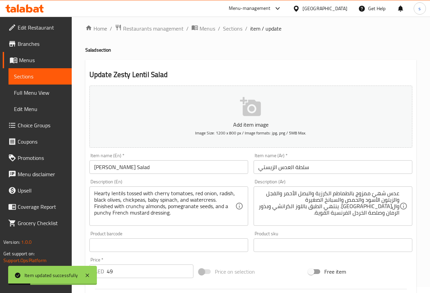
scroll to position [0, 0]
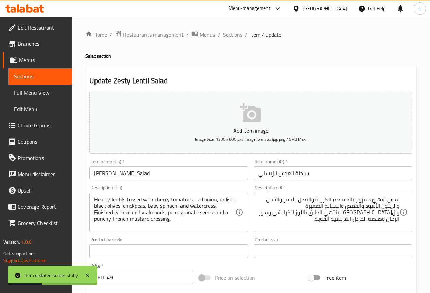
click at [223, 35] on span "Sections" at bounding box center [232, 35] width 19 height 8
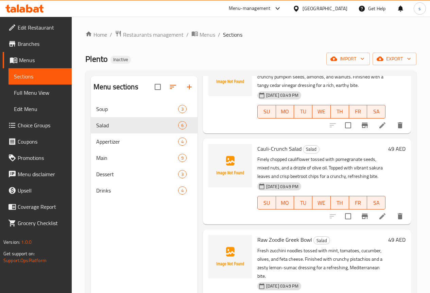
scroll to position [170, 0]
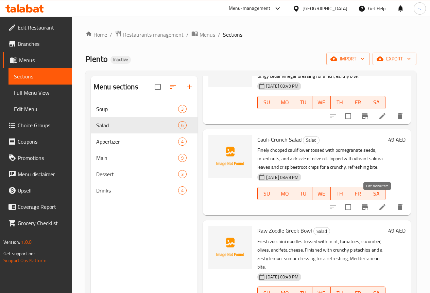
click at [378, 203] on icon at bounding box center [382, 207] width 8 height 8
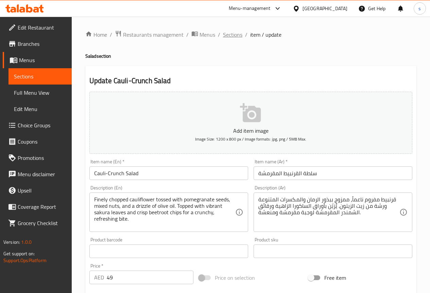
click at [233, 37] on span "Sections" at bounding box center [232, 35] width 19 height 8
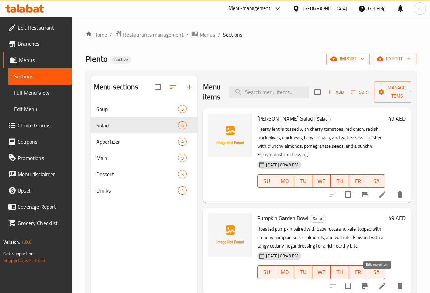
click at [379, 283] on icon at bounding box center [382, 286] width 6 height 6
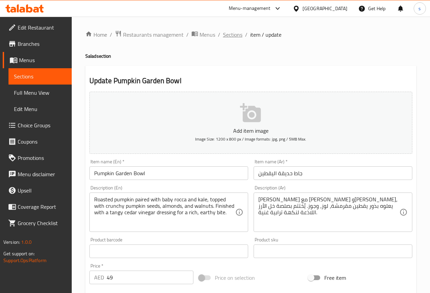
click at [234, 36] on span "Sections" at bounding box center [232, 35] width 19 height 8
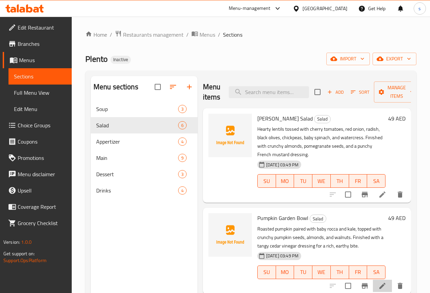
click at [378, 282] on li at bounding box center [382, 286] width 19 height 12
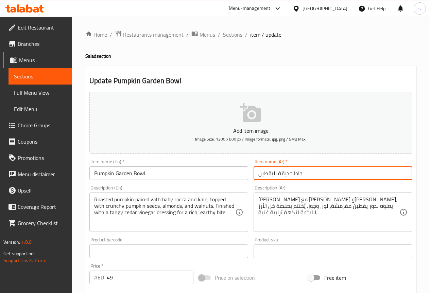
click at [279, 175] on input "جاط حديقة اليقطين" at bounding box center [332, 174] width 159 height 14
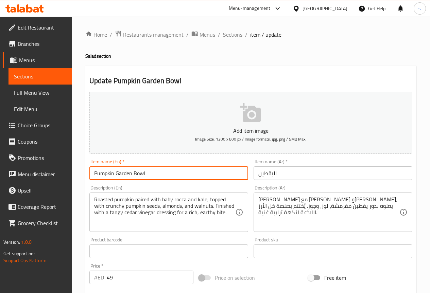
drag, startPoint x: 133, startPoint y: 174, endPoint x: 155, endPoint y: 172, distance: 22.2
click at [155, 172] on input "Pumpkin Garden Bowl" at bounding box center [168, 174] width 159 height 14
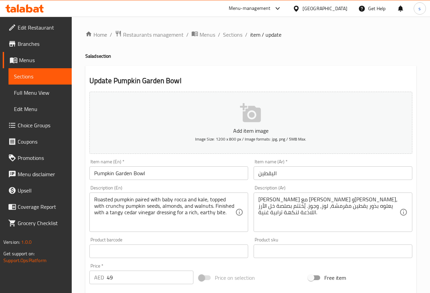
click at [284, 172] on input "اليقطين" at bounding box center [332, 174] width 159 height 14
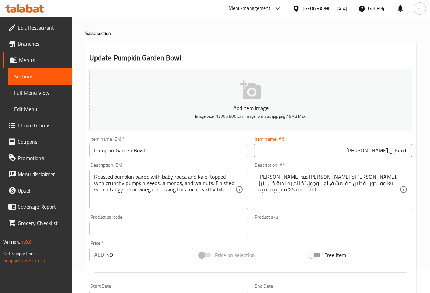
scroll to position [34, 0]
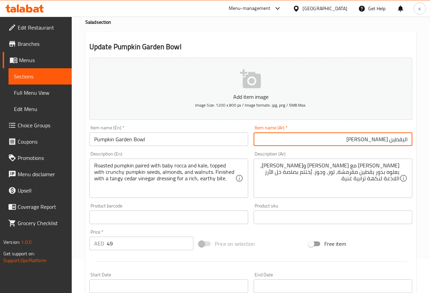
click at [356, 138] on input "اليقطين جاردن جاط" at bounding box center [332, 140] width 159 height 14
click at [406, 142] on input "اليقطين جاردن" at bounding box center [332, 140] width 159 height 14
drag, startPoint x: 363, startPoint y: 140, endPoint x: 376, endPoint y: 143, distance: 13.7
click at [376, 143] on input "جاط اليقطين جاردن" at bounding box center [332, 140] width 159 height 14
click at [396, 140] on input "جاط اليقطين جاردن" at bounding box center [332, 140] width 159 height 14
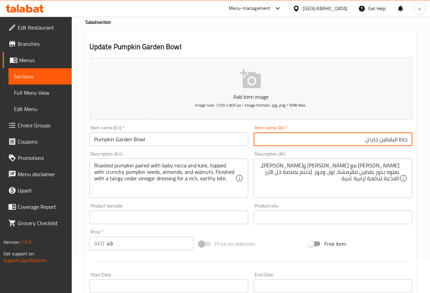
click at [397, 139] on input "جاط اليقطين جاردن" at bounding box center [332, 140] width 159 height 14
paste input "اردن"
click at [361, 140] on input "جاط جاردن اليقطين جاردن" at bounding box center [332, 140] width 159 height 14
click at [326, 142] on input "جاط جاردن اليقطين" at bounding box center [332, 140] width 159 height 14
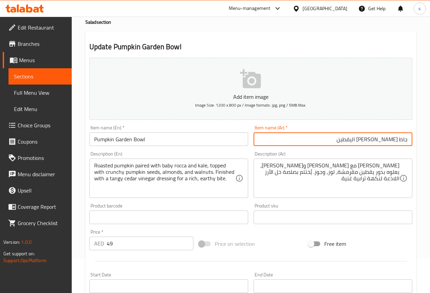
type input "جاط جاردن اليقطين"
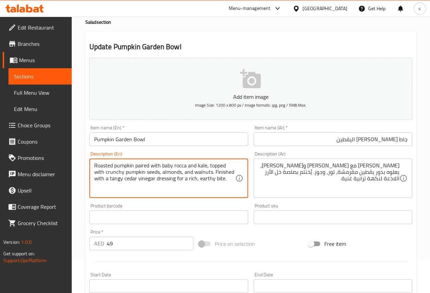
drag, startPoint x: 95, startPoint y: 165, endPoint x: 113, endPoint y: 168, distance: 18.2
drag, startPoint x: 178, startPoint y: 166, endPoint x: 162, endPoint y: 154, distance: 19.4
click at [162, 154] on div "Description (En) Roasted pumpkin paired with baby rocca and kale, topped with c…" at bounding box center [168, 175] width 159 height 47
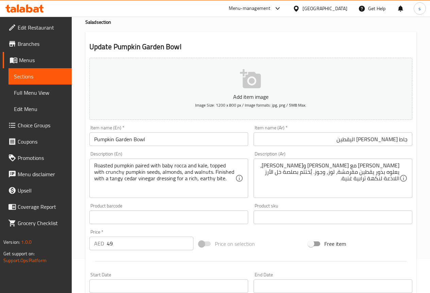
click at [187, 192] on textarea "Roasted pumpkin paired with baby rocca and kale, topped with crunchy pumpkin se…" at bounding box center [164, 178] width 141 height 32
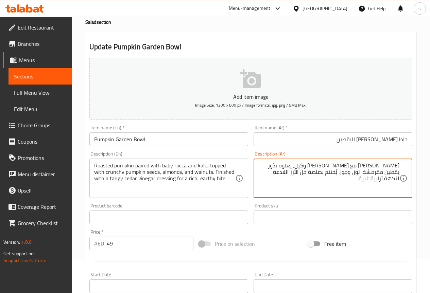
click at [306, 168] on textarea "يقطين مشوي مع جرجير صغير وكيل، يعلوه بذور يقطين مقرمشة، لوز، وجوز. يُختتم بصلصة…" at bounding box center [328, 178] width 141 height 32
click at [301, 165] on textarea "يقطين مشوي مع جرجير صغير وكيل، مغطاه بذور يقطين مقرمشة، لوز، وجوز. يُختتم بصلصة…" at bounding box center [328, 178] width 141 height 32
click at [378, 183] on textarea "يقطين مشوي مع جرجير صغير وكيل، مغطاه ببذور يقطين مقرمشة، لوز، وجوز. يُختتم بصلص…" at bounding box center [328, 178] width 141 height 32
click at [381, 173] on textarea "يقطين مشوي مع جرجير صغير وكيل، مغطاه ببذور يقطين مقرمشة، لوز، وجوز. يُختتم بصلص…" at bounding box center [328, 178] width 141 height 32
click at [380, 173] on textarea "يقطين مشوي مع جرجير صغير وكيل، مغطاه ببذور يقطين مقرمشة، لوز، وجوز. يُختتم بصلص…" at bounding box center [328, 178] width 141 height 32
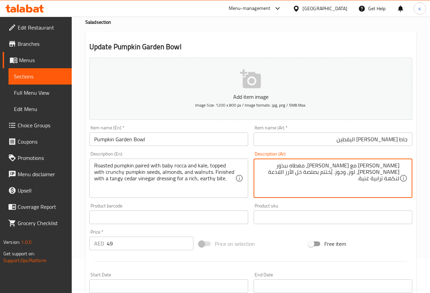
click at [378, 182] on textarea "يقطين مشوي مع جرجير صغير وكيل، مغطاه ببذور يقطين كرانشي، لوز، وجوز. يُختتم بصلص…" at bounding box center [328, 178] width 141 height 32
click at [295, 175] on textarea "يقطين مشوي مع جرجير صغير وكيل، مغطاه ببذور يقطين كرانشي، لوز، وجوز. يُختتم بصلص…" at bounding box center [328, 178] width 141 height 32
click at [370, 188] on textarea "يقطين مشوي مع جرجير صغير وكيل، مغطاه ببذور يقطين كرانشي، لوز، وجوز. يُختتم بصلص…" at bounding box center [328, 178] width 141 height 32
click at [297, 173] on textarea "يقطين مشوي مع جرجير صغير وكيل، مغطاه ببذور يقطين كرانشي، لوز، وجوز. يُختتم بصلص…" at bounding box center [328, 178] width 141 height 32
click at [294, 172] on textarea "يقطين مشوي مع جرجير صغير وكيل، مغطاه ببذور يقطين كرانشي، لوز، وجوز. يُختتم بصلص…" at bounding box center [328, 178] width 141 height 32
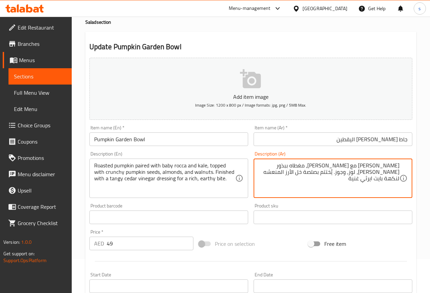
type textarea "يقطين مشوي مع جرجير صغير وكيل، مغطاه ببذور يقطين كرانشي، لوز، وجوز. يُختتم بصلص…"
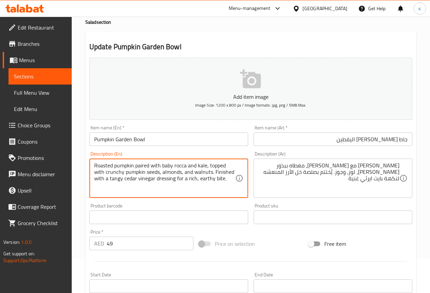
click at [171, 180] on textarea "Roasted pumpkin paired with baby rocca and kale, topped with crunchy pumpkin se…" at bounding box center [164, 178] width 141 height 32
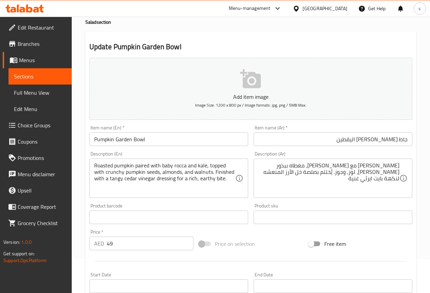
click at [170, 182] on textarea "Roasted pumpkin paired with baby rocca and kale, topped with crunchy pumpkin se…" at bounding box center [164, 178] width 141 height 32
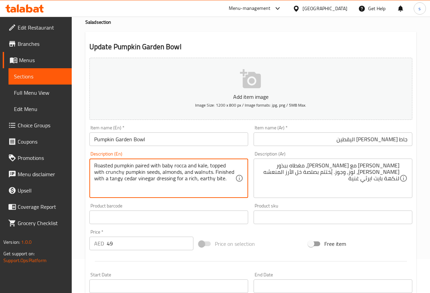
click at [170, 182] on textarea "Roasted pumpkin paired with baby rocca and kale, topped with crunchy pumpkin se…" at bounding box center [164, 178] width 141 height 32
drag, startPoint x: 173, startPoint y: 175, endPoint x: 170, endPoint y: 180, distance: 5.7
click at [170, 180] on textarea "Roasted pumpkin paired with baby rocca and kale, topped with crunchy pumpkin se…" at bounding box center [164, 178] width 141 height 32
click at [232, 188] on textarea "Roasted pumpkin paired with baby rocca and kale, topped with crunchy pumpkin se…" at bounding box center [164, 178] width 141 height 32
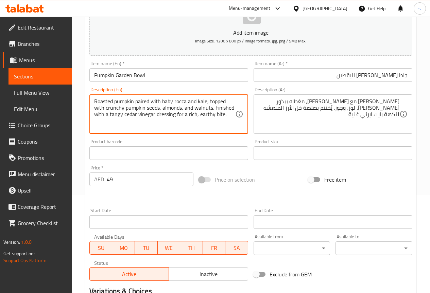
scroll to position [187, 0]
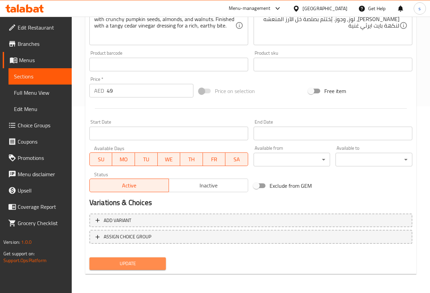
click at [150, 264] on span "Update" at bounding box center [128, 264] width 66 height 8
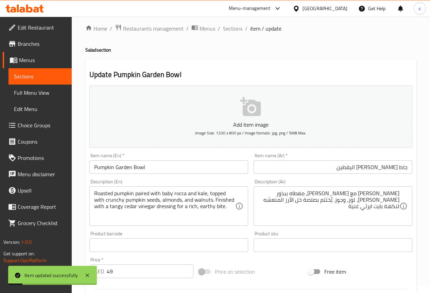
scroll to position [0, 0]
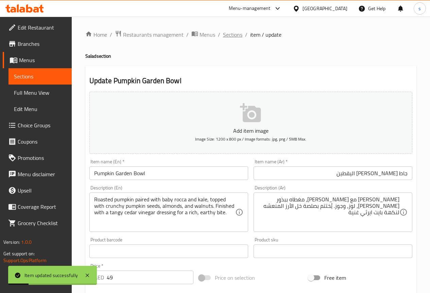
click at [227, 31] on span "Sections" at bounding box center [232, 35] width 19 height 8
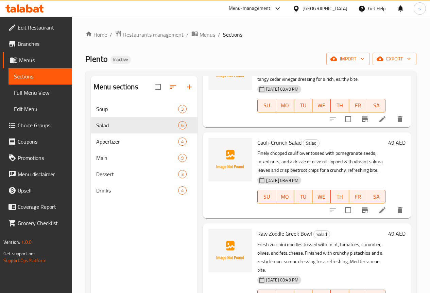
scroll to position [170, 0]
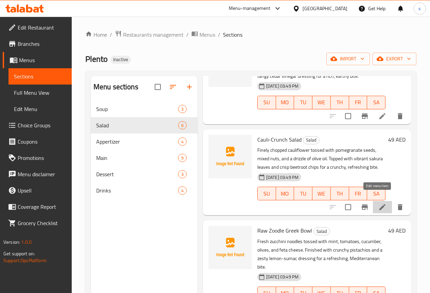
click at [379, 203] on icon at bounding box center [382, 207] width 8 height 8
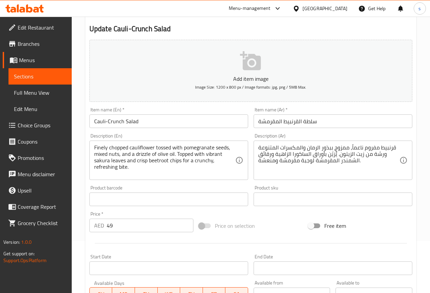
scroll to position [68, 0]
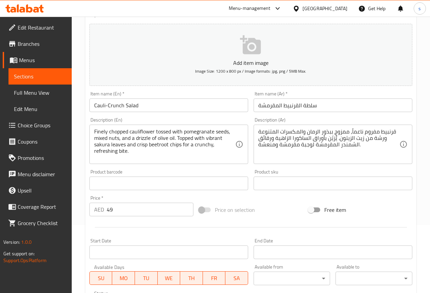
click at [108, 107] on input "Cauli-Crunch Salad" at bounding box center [168, 106] width 159 height 14
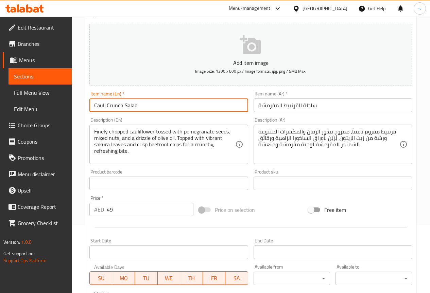
click at [148, 106] on input "Cauli Crunch Salad" at bounding box center [168, 106] width 159 height 14
drag, startPoint x: 104, startPoint y: 105, endPoint x: 109, endPoint y: 107, distance: 5.6
click at [104, 105] on input "Cauli Crunch Salad" at bounding box center [168, 106] width 159 height 14
click at [105, 105] on input "Cauli Crunch Salad" at bounding box center [168, 106] width 159 height 14
click at [194, 110] on input "Cauli - Crunch Salad" at bounding box center [168, 106] width 159 height 14
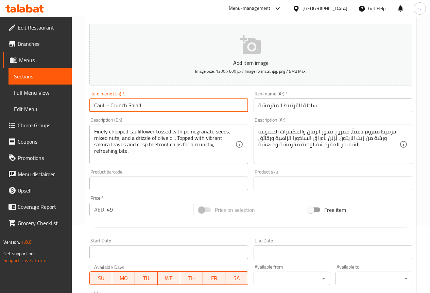
type input "Cauli - Crunch Salad"
click at [259, 103] on input "سلطة القرنبيط المقرمشة" at bounding box center [332, 106] width 159 height 14
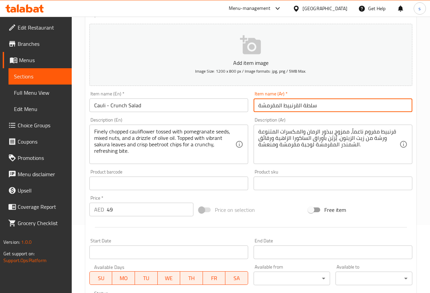
click at [344, 111] on input "سلطة القرنبيط المقرمشة" at bounding box center [332, 106] width 159 height 14
type input "سلطة القرنبيط الكرانش"
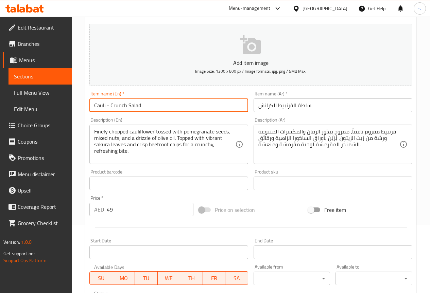
drag, startPoint x: 93, startPoint y: 106, endPoint x: 105, endPoint y: 109, distance: 12.4
click at [105, 109] on input "Cauli - Crunch Salad" at bounding box center [168, 106] width 159 height 14
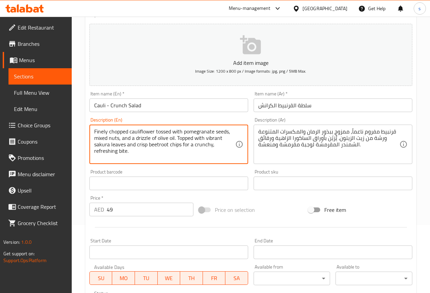
click at [102, 146] on textarea "Finely chopped cauliflower tossed with pomegranate seeds, mixed nuts, and a dri…" at bounding box center [164, 144] width 141 height 32
drag, startPoint x: 102, startPoint y: 146, endPoint x: 212, endPoint y: 158, distance: 110.7
click at [212, 158] on textarea "Finely chopped cauliflower tossed with pomegranate seeds, mixed nuts, and a dri…" at bounding box center [164, 144] width 141 height 32
drag, startPoint x: 156, startPoint y: 132, endPoint x: 182, endPoint y: 130, distance: 25.5
click at [182, 130] on textarea "Finely chopped cauliflower tossed with pomegranate seeds, mixed nuts, and a dri…" at bounding box center [164, 144] width 141 height 32
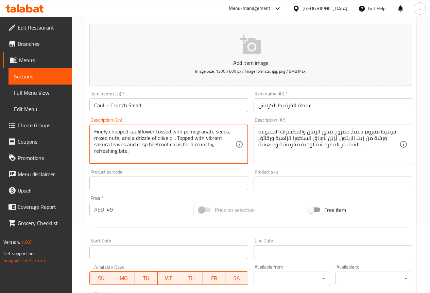
drag, startPoint x: 128, startPoint y: 131, endPoint x: 229, endPoint y: 131, distance: 100.9
click at [229, 131] on textarea "Finely chopped cauliflower tossed with pomegranate seeds, mixed nuts, and a dri…" at bounding box center [164, 144] width 141 height 32
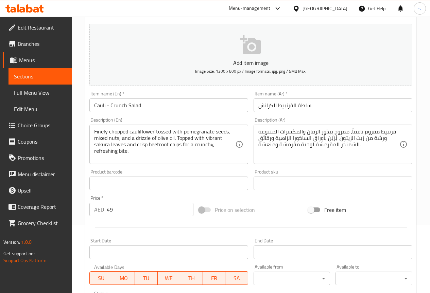
click at [231, 134] on textarea "Finely chopped cauliflower tossed with pomegranate seeds, mixed nuts, and a dri…" at bounding box center [164, 144] width 141 height 32
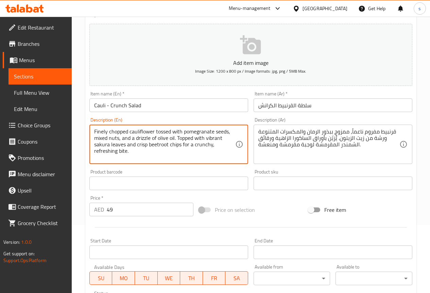
drag, startPoint x: 156, startPoint y: 131, endPoint x: 181, endPoint y: 133, distance: 25.2
click at [181, 133] on textarea "Finely chopped cauliflower tossed with pomegranate seeds, mixed nuts, and a dri…" at bounding box center [164, 144] width 141 height 32
drag, startPoint x: 136, startPoint y: 138, endPoint x: 151, endPoint y: 139, distance: 14.6
click at [151, 139] on textarea "Finely chopped cauliflower tossed with pomegranate seeds, mixed nuts, and a dri…" at bounding box center [164, 144] width 141 height 32
drag, startPoint x: 122, startPoint y: 139, endPoint x: 175, endPoint y: 138, distance: 52.3
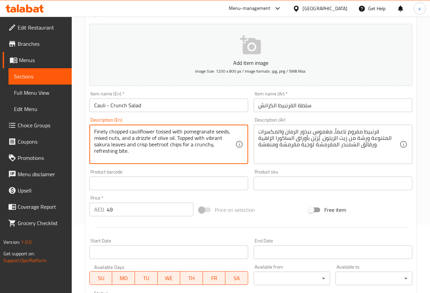
click at [175, 138] on textarea "Finely chopped cauliflower tossed with pomegranate seeds, mixed nuts, and a dri…" at bounding box center [164, 144] width 141 height 32
drag, startPoint x: 139, startPoint y: 137, endPoint x: 150, endPoint y: 151, distance: 16.7
click at [203, 159] on textarea "Finely chopped cauliflower tossed with pomegranate seeds, mixed nuts, and a dri…" at bounding box center [164, 144] width 141 height 32
drag, startPoint x: 136, startPoint y: 139, endPoint x: 150, endPoint y: 140, distance: 13.6
click at [150, 140] on textarea "Finely chopped cauliflower tossed with pomegranate seeds, mixed nuts, and a dri…" at bounding box center [164, 144] width 141 height 32
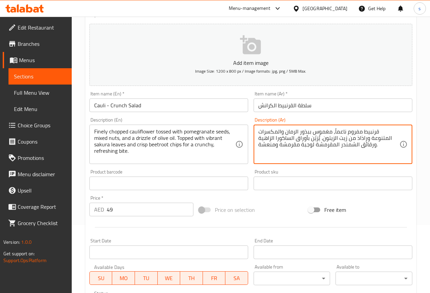
click at [376, 146] on textarea "قرنبيط مفروم ناعماً، مغموس ببذور الرمان والمكسرات المتنوعة وراذاذ من زيت الزيتو…" at bounding box center [328, 144] width 141 height 32
click at [319, 141] on textarea "قرنبيط مفروم ناعماً، مغموس ببذور الرمان والمكسرات المتنوعة وراذاذ من زيت الزيتو…" at bounding box center [328, 144] width 141 height 32
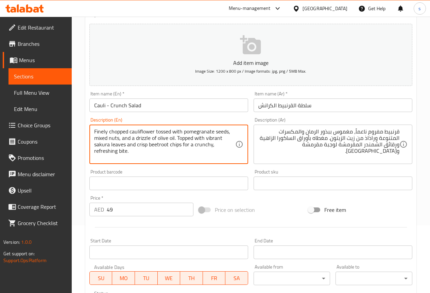
drag, startPoint x: 103, startPoint y: 144, endPoint x: 148, endPoint y: 153, distance: 45.7
click at [148, 153] on textarea "Finely chopped cauliflower tossed with pomegranate seeds, mixed nuts, and a dri…" at bounding box center [164, 144] width 141 height 32
drag, startPoint x: 148, startPoint y: 143, endPoint x: 168, endPoint y: 146, distance: 20.2
click at [168, 146] on textarea "Finely chopped cauliflower tossed with pomegranate seeds, mixed nuts, and a dri…" at bounding box center [164, 144] width 141 height 32
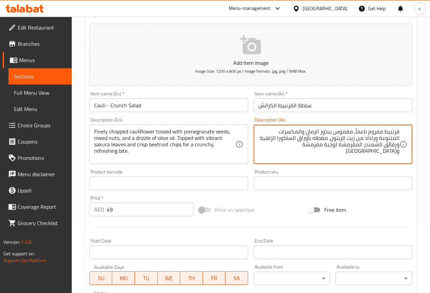
click at [373, 161] on div "قرنبيط مفروم ناعماً، مغموس ببذور الرمان والمكسرات المتنوعة وراذاذ من زيت الزيتو…" at bounding box center [332, 144] width 159 height 39
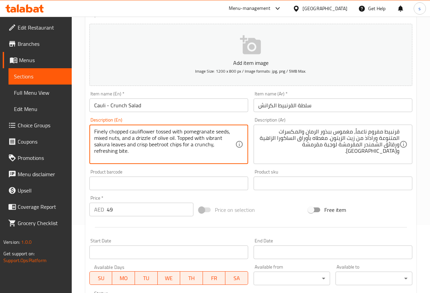
click at [178, 145] on textarea "Finely chopped cauliflower tossed with pomegranate seeds, mixed nuts, and a dri…" at bounding box center [164, 144] width 141 height 32
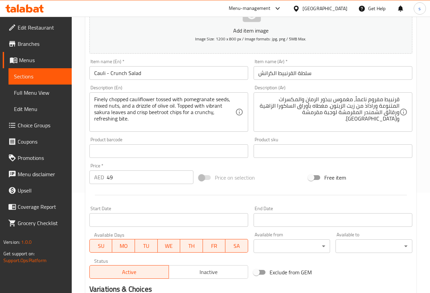
scroll to position [102, 0]
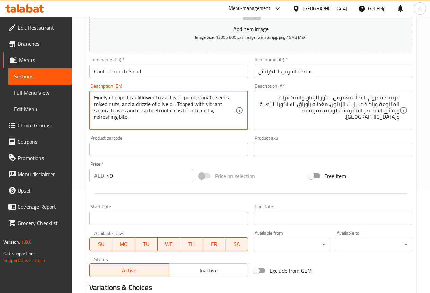
drag, startPoint x: 149, startPoint y: 110, endPoint x: 181, endPoint y: 115, distance: 32.1
click at [181, 115] on textarea "Finely chopped cauliflower tossed with pomegranate seeds, mixed nuts, and a dri…" at bounding box center [164, 110] width 141 height 32
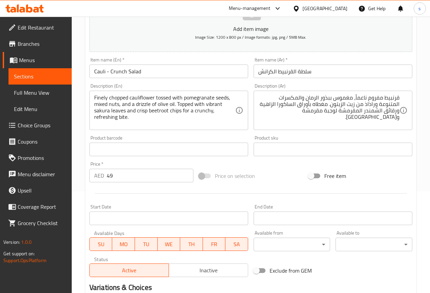
click at [206, 121] on textarea "Finely chopped cauliflower tossed with pomegranate seeds, mixed nuts, and a dri…" at bounding box center [164, 110] width 141 height 32
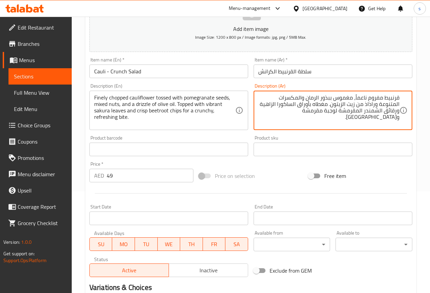
click at [326, 111] on textarea "قرنبيط مفروم ناعماً، مغموس ببذور الرمان والمكسرات المتنوعة وراذاذ من زيت الزيتو…" at bounding box center [328, 110] width 141 height 32
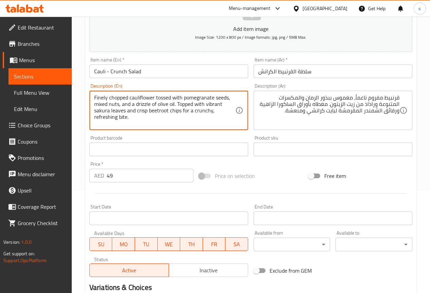
click at [107, 118] on textarea "Finely chopped cauliflower tossed with pomegranate seeds, mixed nuts, and a dri…" at bounding box center [164, 110] width 141 height 32
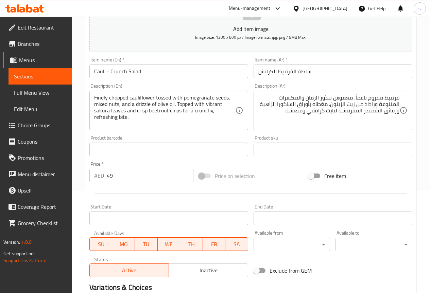
click at [167, 124] on textarea "Finely chopped cauliflower tossed with pomegranate seeds, mixed nuts, and a dri…" at bounding box center [164, 110] width 141 height 32
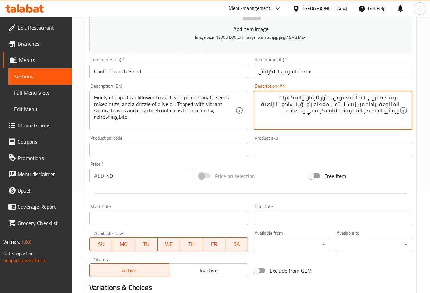
click at [285, 112] on textarea "قرنبيط مفروم ناعماً، مغموس ببذور الرمان والمكسرات المتنوعة ,راذاذ من زيت الزيتو…" at bounding box center [328, 110] width 141 height 32
click at [374, 103] on textarea "قرنبيط مفروم ناعماً، مغموس ببذور الرمان والمكسرات المتنوعة ,راذاذ من زيت الزيتو…" at bounding box center [328, 110] width 141 height 32
click at [286, 111] on textarea "قرنبيط مفروم ناعماً، مغموس ببذور الرمان والمكسرات المتنوعة ,رذاذ من زيت الزيتون…" at bounding box center [328, 110] width 141 height 32
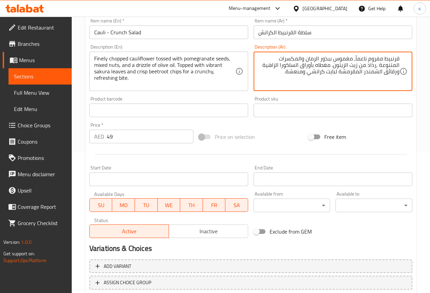
scroll to position [187, 0]
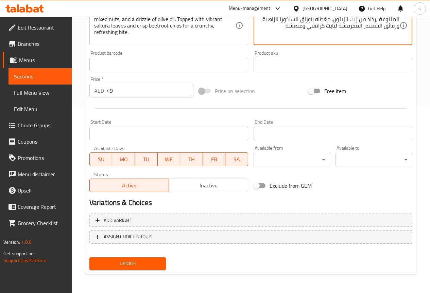
type textarea "قرنبيط مفروم ناعماً، مغموس ببذور الرمان والمكسرات المتنوعة ,رذاذ من زيت الزيتون…"
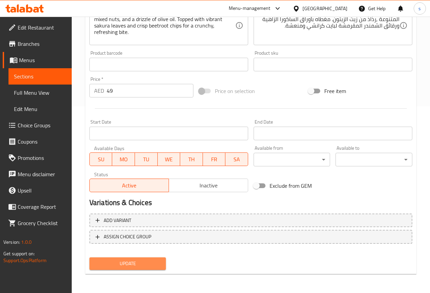
click at [155, 269] on button "Update" at bounding box center [127, 264] width 77 height 13
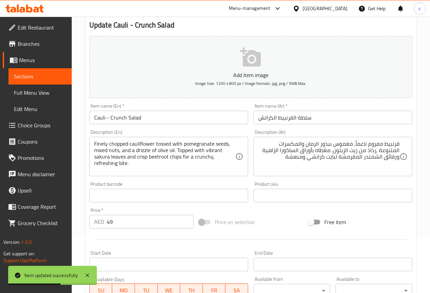
scroll to position [0, 0]
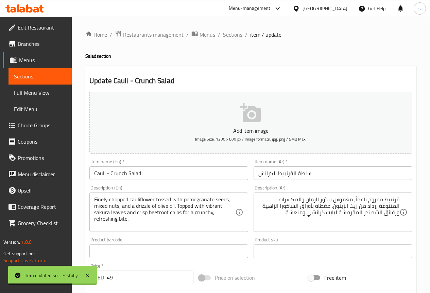
click at [233, 33] on span "Sections" at bounding box center [232, 35] width 19 height 8
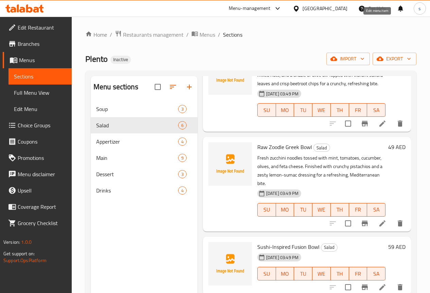
scroll to position [254, 0]
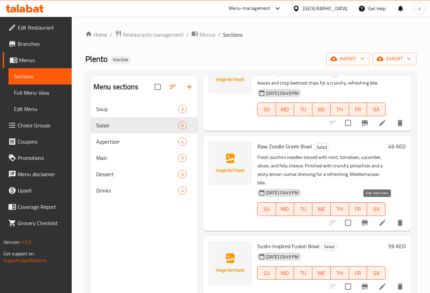
click at [379, 220] on icon at bounding box center [382, 223] width 6 height 6
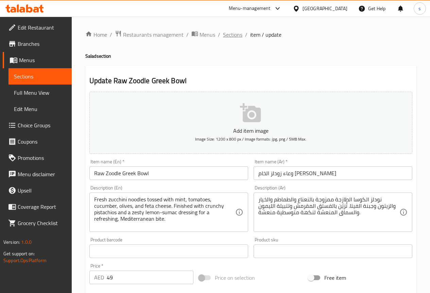
click at [241, 35] on span "Sections" at bounding box center [232, 35] width 19 height 8
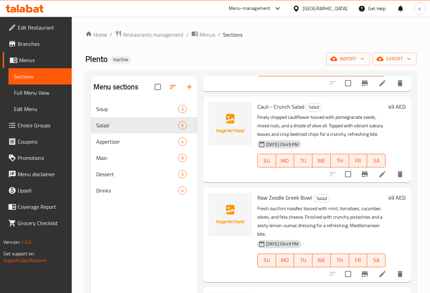
scroll to position [204, 0]
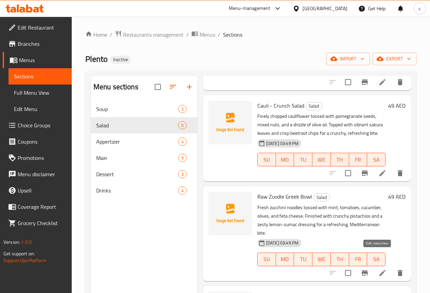
click at [378, 269] on icon at bounding box center [382, 273] width 8 height 8
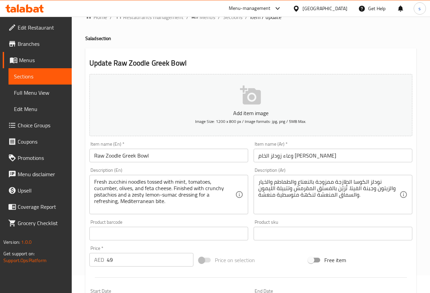
scroll to position [34, 0]
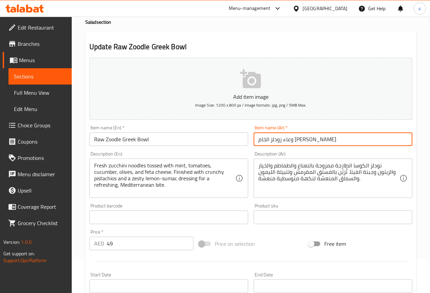
drag, startPoint x: 302, startPoint y: 139, endPoint x: 314, endPoint y: 141, distance: 12.1
click at [314, 141] on input "وعاء زودلز الخام اليوناني" at bounding box center [332, 140] width 159 height 14
click at [315, 143] on input "جاط زودلز الخام اليوناني" at bounding box center [332, 140] width 159 height 14
click at [290, 141] on input "جاط زودلز الخام اليوناني" at bounding box center [332, 140] width 159 height 14
click at [278, 140] on input "جاط زودل الخام اليوناني" at bounding box center [332, 140] width 159 height 14
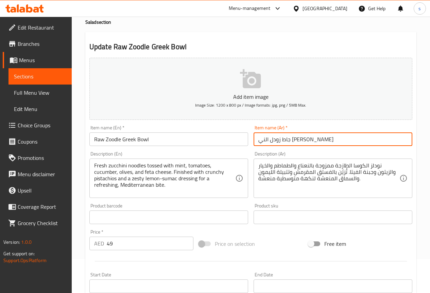
type input "جاط زودل الني اليوناني"
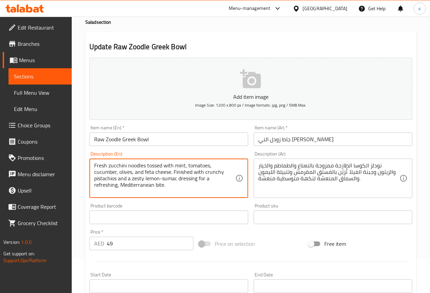
click at [116, 167] on textarea "Fresh zucchini noodles tossed with mint, tomatoes, cucumber, olives, and feta c…" at bounding box center [164, 178] width 141 height 32
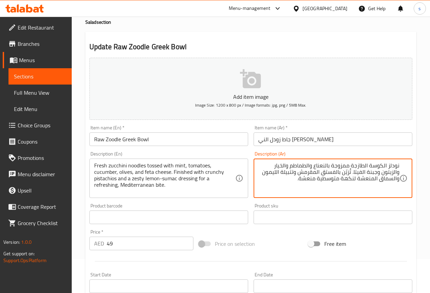
click at [338, 166] on textarea "نودلز الكوسة الطازجة ممزوجة بالنعناع والطماطم والخيار والزيتون وجبنة الفيتا. تُ…" at bounding box center [328, 178] width 141 height 32
click at [344, 173] on textarea "نودلز الكوسة الطازجة مغموسه بالنعناع والطماطم والخيار والزيتون وجبنة الفيتا. تُ…" at bounding box center [328, 178] width 141 height 32
click at [304, 172] on textarea "نودلز الكوسة الطازجة مغموسه بالنعناع والطماطم والخيار والزيتون وجبنة الفيتا. تخ…" at bounding box center [328, 178] width 141 height 32
click at [296, 174] on textarea "نودلز الكوسة الطازجة مغموسه بالنعناع والطماطم والخيار والزيتون وجبنة الفيتا. تخ…" at bounding box center [328, 178] width 141 height 32
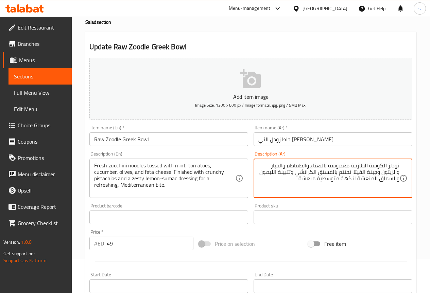
click at [363, 178] on textarea "نودلز الكوسة الطازجة مغموسه بالنعناع والطماطم والخيار والزيتون وجبنة الفيتا. تخ…" at bounding box center [328, 178] width 141 height 32
click at [361, 178] on textarea "نودلز الكوسة الطازجة مغموسه بالنعناع والطماطم والخيار والزيتون وجبنة الفيتا. تخ…" at bounding box center [328, 178] width 141 height 32
click at [359, 178] on textarea "نودلز الكوسة الطازجة مغموسه بالنعناع والطماطم والخيار والزيتون وجبنة الفيتا. تخ…" at bounding box center [328, 178] width 141 height 32
click at [279, 172] on textarea "نودلز الكوسة الطازجة مغموسه بالنعناع والطماطم والخيار والزيتون وجبنة الفيتا. تخ…" at bounding box center [328, 178] width 141 height 32
click at [320, 179] on textarea "نودلز الكوسة الطازجة مغموسه بالنعناع والطماطم والخيار والزيتون وجبنة الفيتا. تخ…" at bounding box center [328, 178] width 141 height 32
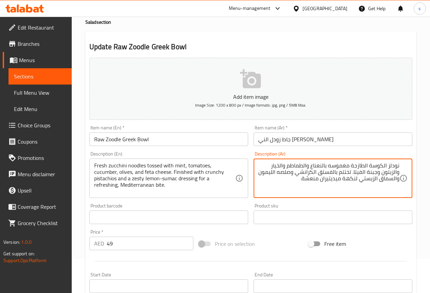
click at [331, 179] on textarea "نودلز الكوسة الطازجة مغموسه بالنعناع والطماطم والخيار والزيتون وجبنة الفيتا. تخ…" at bounding box center [328, 178] width 141 height 32
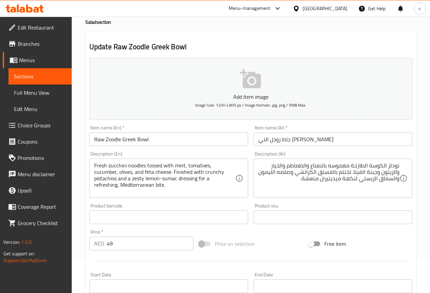
click at [324, 178] on textarea "نودلز الكوسة الطازجة مغموسه بالنعناع والطماطم والخيار والزيتون وجبنة الفيتا. تخ…" at bounding box center [328, 178] width 141 height 32
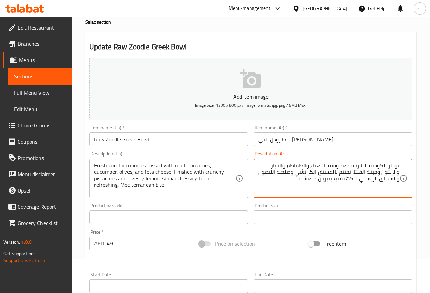
click at [299, 178] on textarea "نودلز الكوسة الطازجة مغموسه بالنعناع والطماطم والخيار والزيتون وجبنة الفيتا. تخ…" at bounding box center [328, 178] width 141 height 32
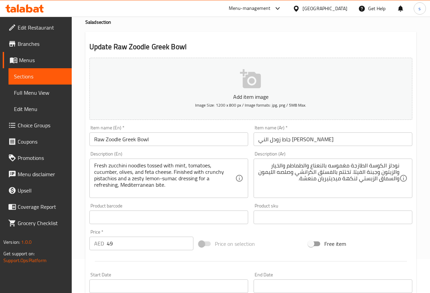
click at [344, 178] on textarea "نودلز الكوسة الطازجة مغموسه بالنعناع والطماطم والخيار والزيتون وجبنة الفيتا. تخ…" at bounding box center [328, 178] width 141 height 32
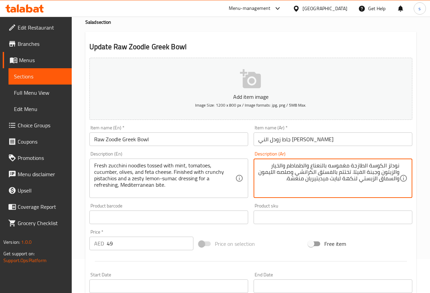
click at [346, 180] on textarea "نودلز الكوسة الطازجة مغموسه بالنعناع والطماطم والخيار والزيتون وجبنة الفيتا. تخ…" at bounding box center [328, 178] width 141 height 32
click at [344, 180] on textarea "نودلز الكوسة الطازجة مغموسه بالنعناع والطماطم والخيار والزيتون وجبنة الفيتا. تخ…" at bounding box center [328, 178] width 141 height 32
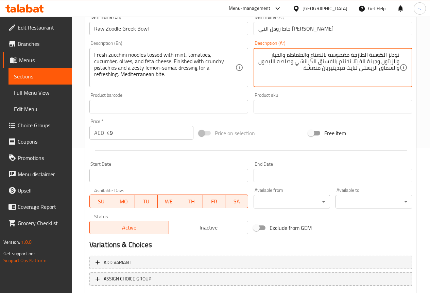
scroll to position [187, 0]
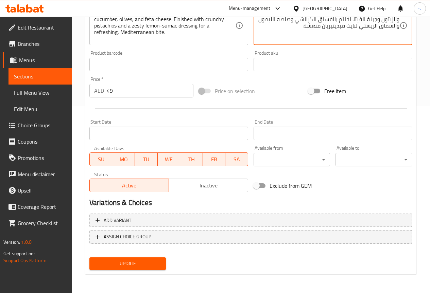
type textarea "نودلز الكوسة الطازجة مغموسه بالنعناع والطماطم والخيار والزيتون وجبنة الفيتا. تخ…"
click at [154, 266] on span "Update" at bounding box center [128, 264] width 66 height 8
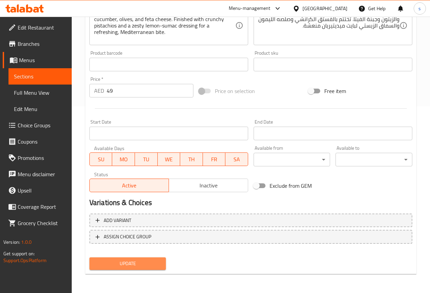
click at [145, 264] on span "Update" at bounding box center [128, 264] width 66 height 8
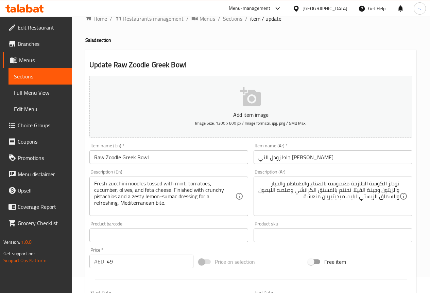
scroll to position [0, 0]
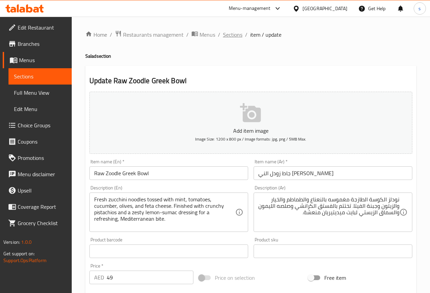
click at [230, 33] on span "Sections" at bounding box center [232, 35] width 19 height 8
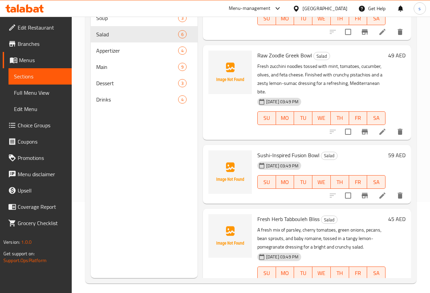
scroll to position [95, 0]
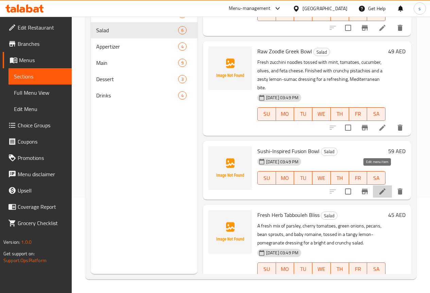
click at [379, 189] on icon at bounding box center [382, 192] width 6 height 6
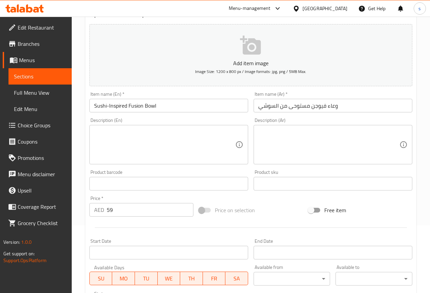
scroll to position [68, 0]
click at [184, 144] on textarea at bounding box center [164, 144] width 141 height 32
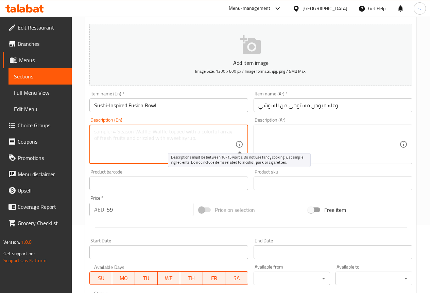
type textarea "a"
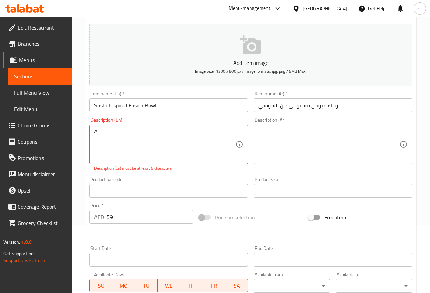
click at [163, 125] on div "A Description (En)" at bounding box center [168, 144] width 159 height 39
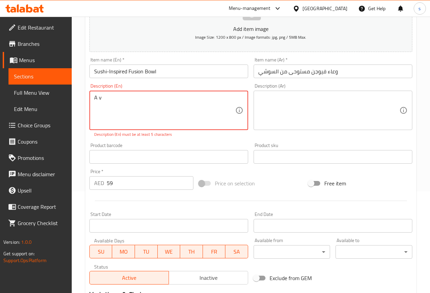
scroll to position [136, 0]
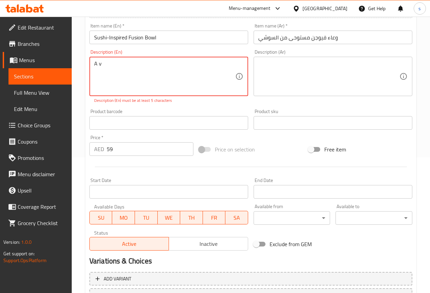
click at [179, 83] on textarea "A v" at bounding box center [164, 76] width 141 height 32
type textarea "A"
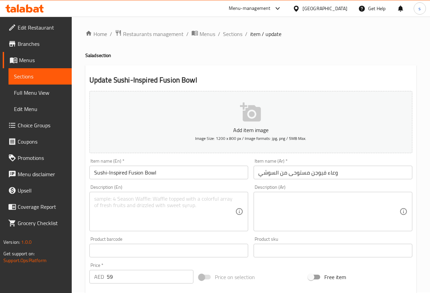
scroll to position [0, 0]
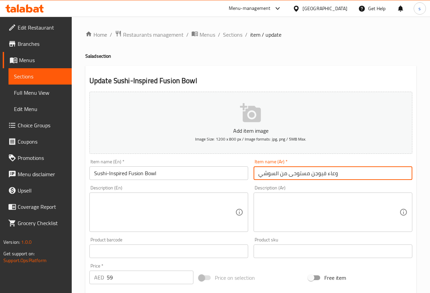
drag, startPoint x: 326, startPoint y: 173, endPoint x: 340, endPoint y: 172, distance: 14.7
click at [340, 172] on input "وعاء فيوجن مستوحى من السوشي" at bounding box center [332, 174] width 159 height 14
drag, startPoint x: 326, startPoint y: 173, endPoint x: 336, endPoint y: 175, distance: 10.3
click at [336, 175] on input "وعاء فيوجن مستوحى من السوشي" at bounding box center [332, 174] width 159 height 14
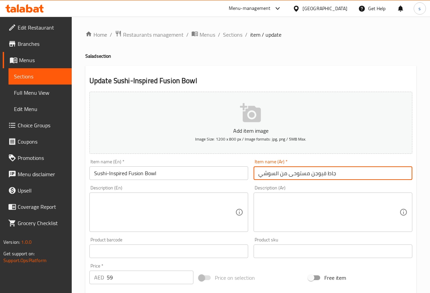
type input "جاط فيوجن مستوحى من السوشي"
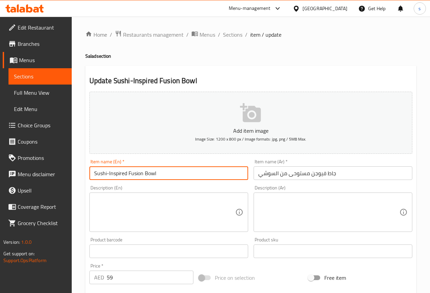
drag, startPoint x: 109, startPoint y: 173, endPoint x: 126, endPoint y: 175, distance: 17.8
click at [126, 175] on input "Sushi-Inspired Fusion Bowl" at bounding box center [168, 174] width 159 height 14
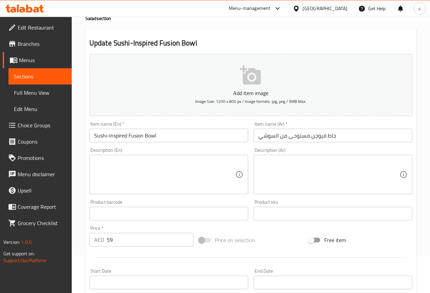
scroll to position [187, 0]
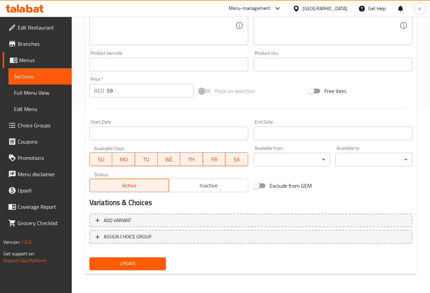
click at [156, 261] on span "Update" at bounding box center [128, 264] width 66 height 8
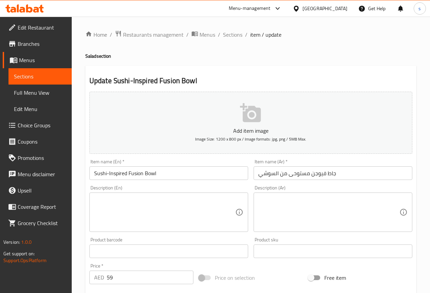
scroll to position [170, 0]
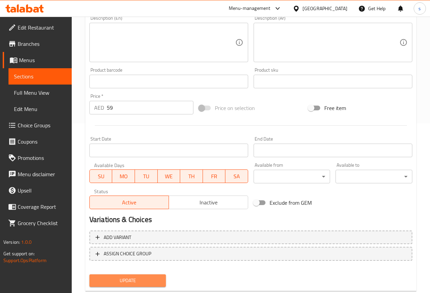
click at [137, 280] on span "Update" at bounding box center [128, 281] width 66 height 8
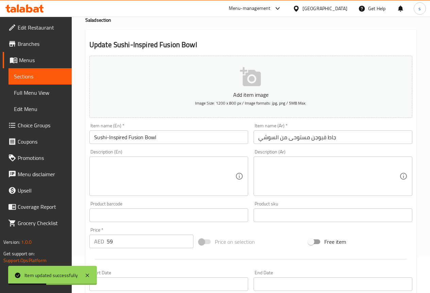
scroll to position [0, 0]
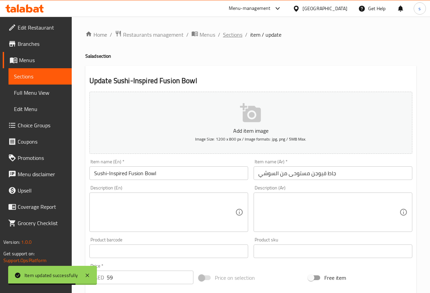
click at [235, 35] on span "Sections" at bounding box center [232, 35] width 19 height 8
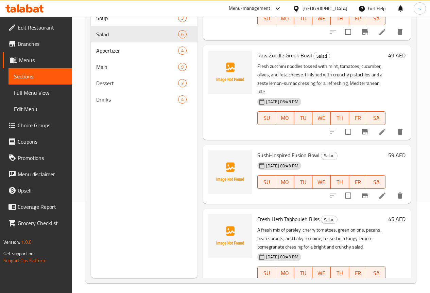
scroll to position [95, 0]
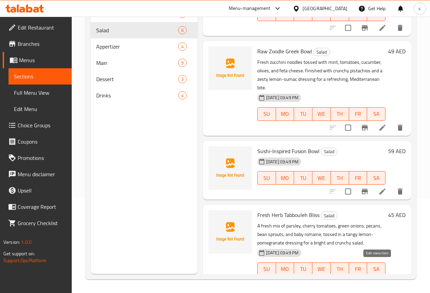
click at [379, 279] on icon at bounding box center [382, 283] width 8 height 8
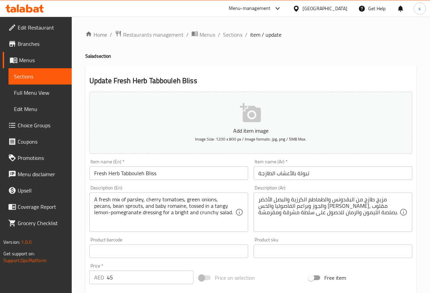
scroll to position [34, 0]
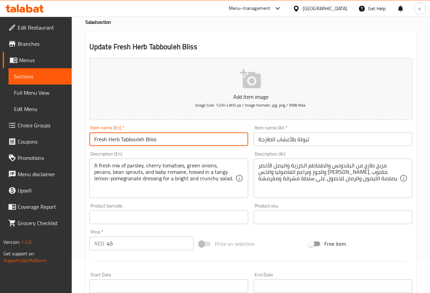
drag, startPoint x: 146, startPoint y: 139, endPoint x: 173, endPoint y: 141, distance: 27.3
click at [173, 141] on input "Fresh Herb Tabbouleh Bliss" at bounding box center [168, 140] width 159 height 14
drag, startPoint x: 94, startPoint y: 140, endPoint x: 219, endPoint y: 140, distance: 125.4
click at [219, 140] on input "Fresh Herb Tabbouleh Bliss" at bounding box center [168, 140] width 159 height 14
click at [214, 139] on input "Fresh Herb Tabbouleh Bliss" at bounding box center [168, 140] width 159 height 14
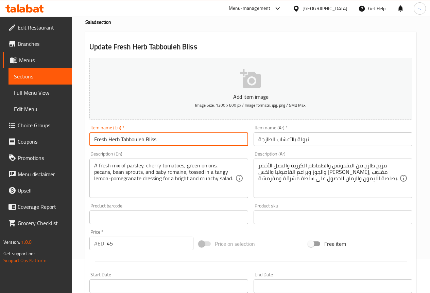
click at [257, 140] on input "تبولة بالأعشاب الطازجة" at bounding box center [332, 140] width 159 height 14
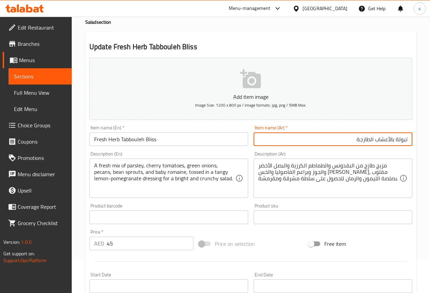
click at [327, 137] on input "تبولة بالأعشاب الطازجة" at bounding box center [332, 140] width 159 height 14
type input "تبولة بالأعشاب الطازجة بليس"
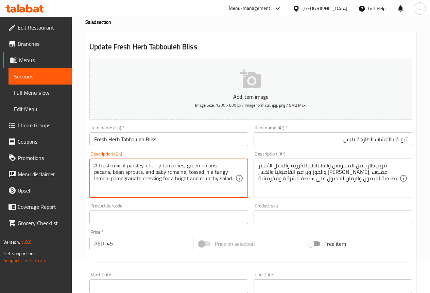
drag, startPoint x: 217, startPoint y: 166, endPoint x: 234, endPoint y: 166, distance: 16.3
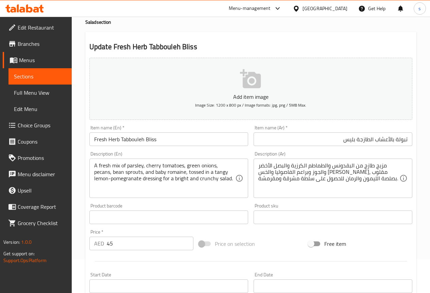
drag, startPoint x: 93, startPoint y: 172, endPoint x: 101, endPoint y: 171, distance: 7.9
click at [101, 171] on div "A fresh mix of parsley, cherry tomatoes, green onions, pecans, bean sprouts, an…" at bounding box center [168, 178] width 159 height 39
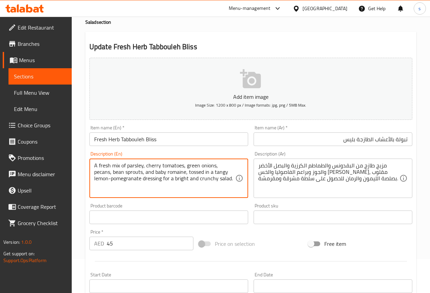
drag, startPoint x: 95, startPoint y: 172, endPoint x: 123, endPoint y: 173, distance: 27.5
click at [123, 173] on textarea "A fresh mix of parsley, cherry tomatoes, green onions, pecans, bean sprouts, an…" at bounding box center [164, 178] width 141 height 32
drag, startPoint x: 218, startPoint y: 166, endPoint x: 233, endPoint y: 165, distance: 15.0
click at [233, 165] on textarea "A fresh mix of parsley, cherry tomatoes, green onions, pecans, bean sprouts, an…" at bounding box center [164, 178] width 141 height 32
drag, startPoint x: 94, startPoint y: 172, endPoint x: 123, endPoint y: 174, distance: 28.6
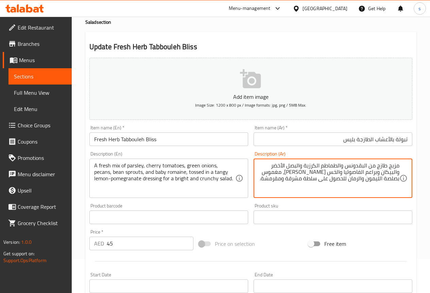
click at [284, 178] on textarea "مزيج طازج من البقدونس والطماطم الكرزية والبصل الأخضر والبيكان وبراعم الفاصوليا …" at bounding box center [328, 178] width 141 height 32
click at [261, 180] on textarea "مزيج طازج من البقدونس والطماطم الكرزية والبصل الأخضر والبيكان وبراعم الفاصوليا …" at bounding box center [328, 178] width 141 height 32
click at [286, 181] on textarea "مزيج طازج من البقدونس والطماطم الكرزية والبصل الأخضر والبيكان وبراعم الفاصوليا …" at bounding box center [328, 178] width 141 height 32
type textarea "مزيج طازج من البقدونس والطماطم الكرزية والبصل الأخضر والبيكان وبراعم الفاصوليا …"
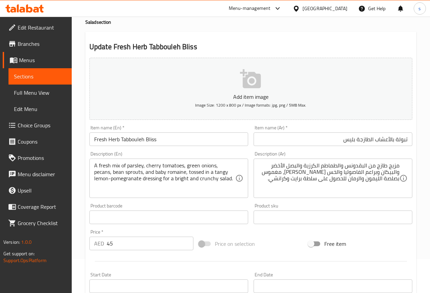
drag, startPoint x: 93, startPoint y: 173, endPoint x: 106, endPoint y: 173, distance: 12.9
click at [106, 173] on div "A fresh mix of parsley, cherry tomatoes, green onions, pecans, bean sprouts, an…" at bounding box center [168, 178] width 159 height 39
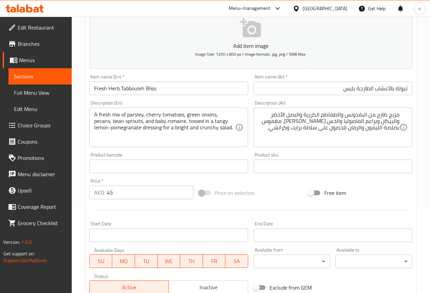
scroll to position [187, 0]
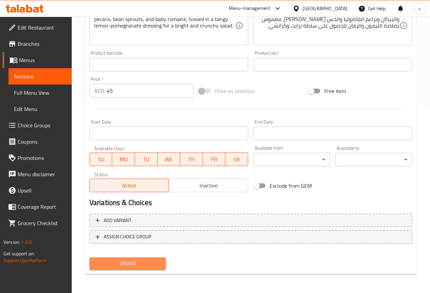
click at [154, 260] on span "Update" at bounding box center [128, 264] width 66 height 8
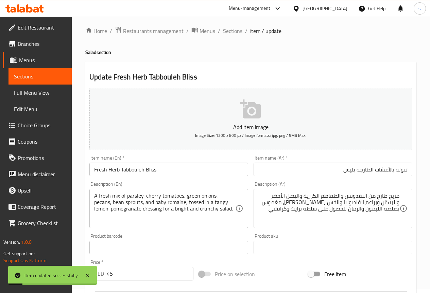
scroll to position [0, 0]
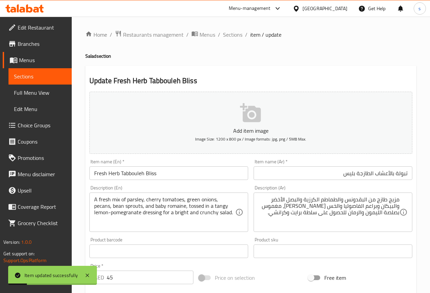
click at [240, 33] on span "Sections" at bounding box center [232, 35] width 19 height 8
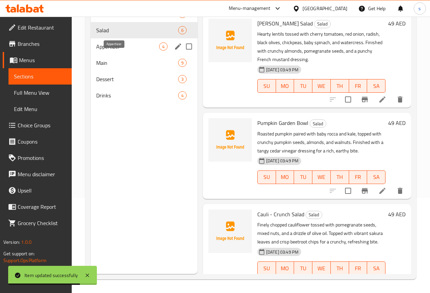
click at [121, 51] on span "Appertizer" at bounding box center [127, 46] width 63 height 8
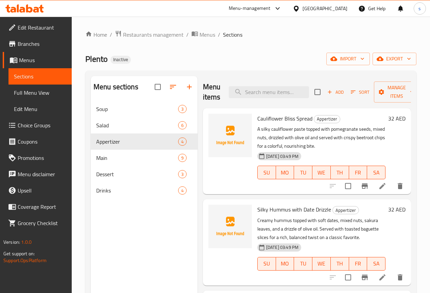
click at [373, 182] on li at bounding box center [382, 186] width 19 height 12
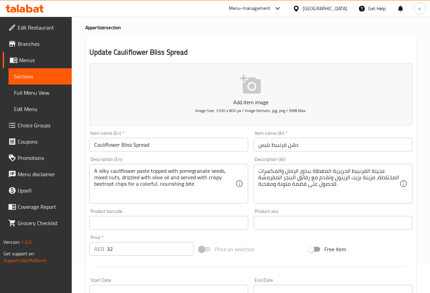
scroll to position [68, 0]
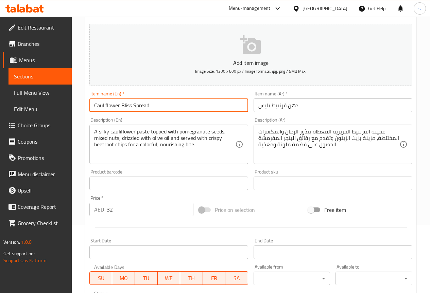
drag, startPoint x: 134, startPoint y: 106, endPoint x: 163, endPoint y: 109, distance: 30.1
click at [163, 109] on input "Cauliflower Bliss Spread" at bounding box center [168, 106] width 159 height 14
drag, startPoint x: 103, startPoint y: 105, endPoint x: 225, endPoint y: 107, distance: 122.0
click at [225, 107] on input "Cauliflower Bliss Spread" at bounding box center [168, 106] width 159 height 14
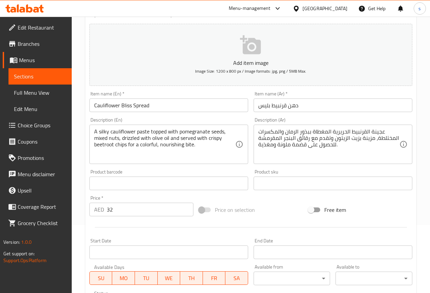
click at [182, 107] on input "Cauliflower Bliss Spread" at bounding box center [168, 106] width 159 height 14
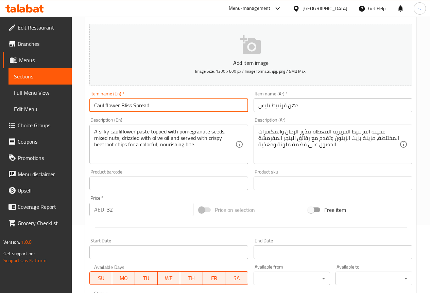
drag, startPoint x: 133, startPoint y: 106, endPoint x: 179, endPoint y: 106, distance: 46.9
click at [179, 106] on input "Cauliflower Bliss Spread" at bounding box center [168, 106] width 159 height 14
drag, startPoint x: 94, startPoint y: 105, endPoint x: 194, endPoint y: 105, distance: 99.2
click at [194, 105] on input "Cauliflower Bliss Spread" at bounding box center [168, 106] width 159 height 14
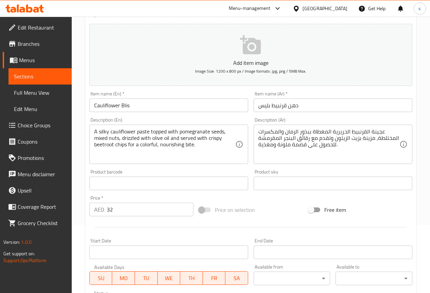
click at [158, 111] on input "Cauliflower Blis" at bounding box center [168, 106] width 159 height 14
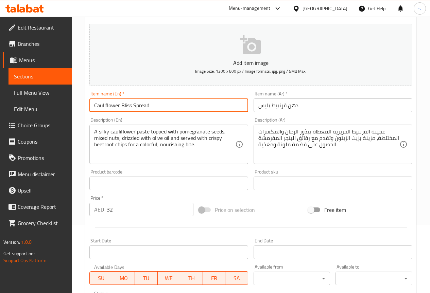
type input "Cauliflower Bliss Spread"
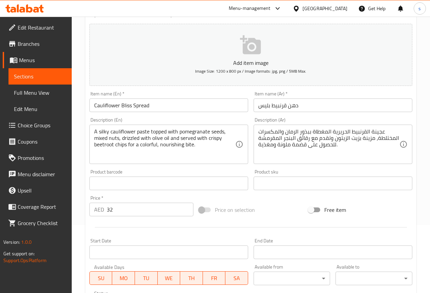
click at [164, 105] on input "Cauliflower Bliss Spread" at bounding box center [168, 106] width 159 height 14
click at [334, 103] on input "دهن قرنبيط بليس" at bounding box center [332, 106] width 159 height 14
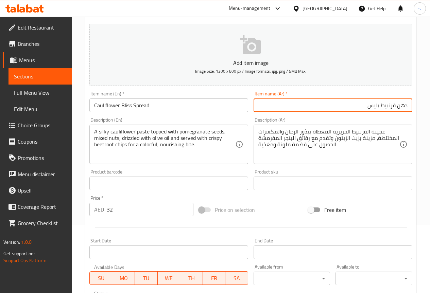
click at [399, 108] on input "دهن قرنبيط بليس" at bounding box center [332, 106] width 159 height 14
click at [367, 104] on input "قرنبيط بل" at bounding box center [332, 106] width 159 height 14
click at [407, 105] on input "قرنبيط بل" at bounding box center [332, 106] width 159 height 14
click at [406, 106] on input "قرنبيط بل" at bounding box center [332, 106] width 159 height 14
click at [382, 105] on input "قرنبيط بل" at bounding box center [332, 106] width 159 height 14
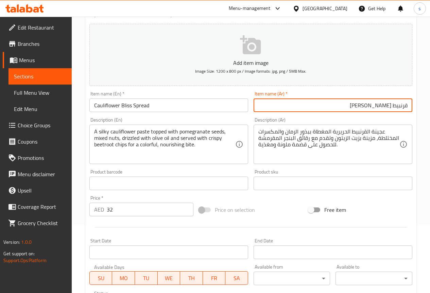
type input "قرنبيط بليس سبريد"
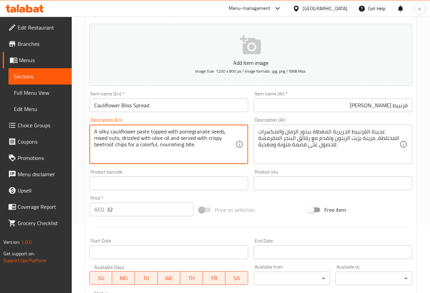
drag, startPoint x: 94, startPoint y: 131, endPoint x: 148, endPoint y: 135, distance: 54.9
click at [124, 149] on textarea "A silky cauliflower paste topped with pomegranate seeds, mixed nuts, drizzled w…" at bounding box center [164, 144] width 141 height 32
drag, startPoint x: 94, startPoint y: 131, endPoint x: 108, endPoint y: 131, distance: 13.6
click at [108, 131] on textarea "A silky cauliflower paste topped with pomegranate seeds, mixed nuts, drizzled w…" at bounding box center [164, 144] width 141 height 32
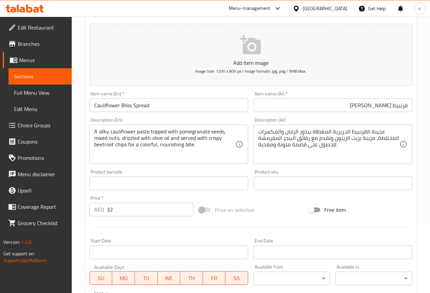
click at [208, 145] on textarea "A silky cauliflower paste topped with pomegranate seeds, mixed nuts, drizzled w…" at bounding box center [164, 144] width 141 height 32
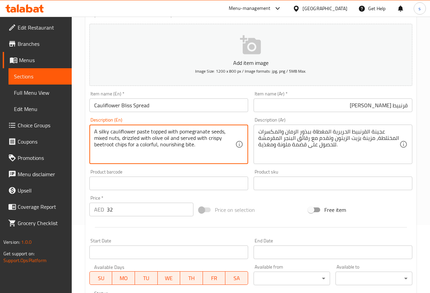
drag, startPoint x: 96, startPoint y: 132, endPoint x: 105, endPoint y: 130, distance: 9.6
click at [105, 130] on textarea "A silky cauliflower paste topped with pomegranate seeds, mixed nuts, drizzled w…" at bounding box center [164, 144] width 141 height 32
drag, startPoint x: 94, startPoint y: 130, endPoint x: 148, endPoint y: 128, distance: 54.1
click at [148, 128] on div "A silky cauliflower paste topped with pomegranate seeds, mixed nuts, drizzled w…" at bounding box center [168, 144] width 159 height 39
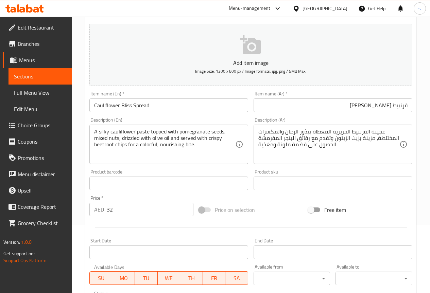
click at [200, 150] on textarea "A silky cauliflower paste topped with pomegranate seeds, mixed nuts, drizzled w…" at bounding box center [164, 144] width 141 height 32
click at [336, 135] on textarea "عجينة القرنبيط الحريرية الم ببذور الرمان والمكسرات المختلطة، مزينة بزيت الزيتون…" at bounding box center [328, 144] width 141 height 32
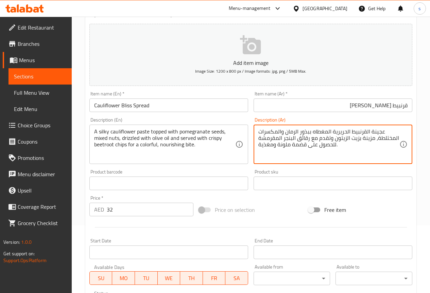
click at [139, 132] on textarea "A silky cauliflower paste topped with pomegranate seeds, mixed nuts, drizzled w…" at bounding box center [164, 144] width 141 height 32
click at [378, 139] on textarea "عجينة القرنبيط الحريرية المغطاه ببذور الرمان والمكسرات المختلطة، مزينة بزيت الز…" at bounding box center [328, 144] width 141 height 32
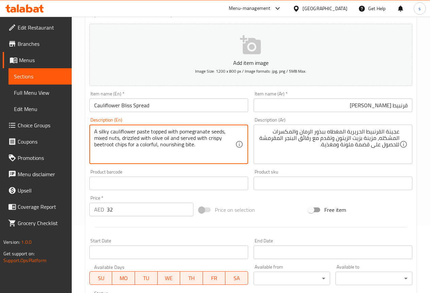
drag, startPoint x: 122, startPoint y: 138, endPoint x: 140, endPoint y: 138, distance: 17.3
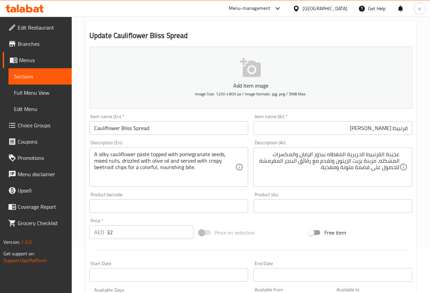
scroll to position [0, 0]
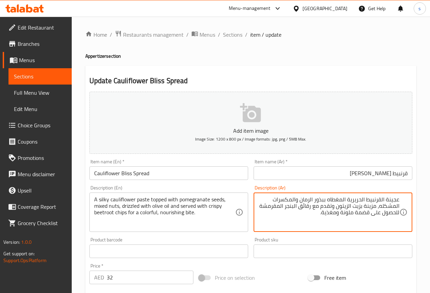
click at [366, 208] on textarea "عجينة القرنبيط الحريرية المغطاه ببذور الرمان والمكسرات المشكله، مزينة بزيت الزي…" at bounding box center [328, 212] width 141 height 32
click at [364, 207] on textarea "عجينة القرنبيط الحريرية المغطاه ببذور الرمان والمكسرات المشكله، مزينة بزيت الزي…" at bounding box center [328, 212] width 141 height 32
click at [330, 213] on textarea "عجينة القرنبيط الحريرية المغطاه ببذور الرمان والمكسرات المشكله، مرشوشه بزيت الز…" at bounding box center [328, 212] width 141 height 32
type textarea "عجينة القرنبيط الحريرية المغطاه ببذور الرمان والمكسرات المشكله، مرشوشه بزيت الز…"
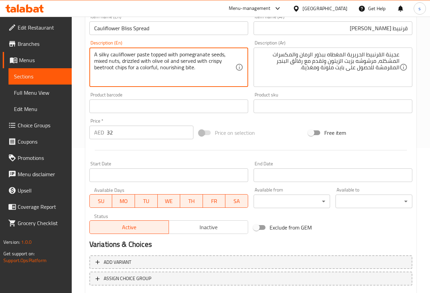
scroll to position [187, 0]
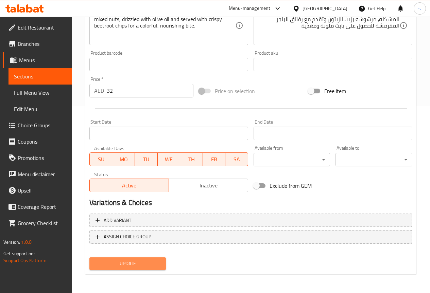
drag, startPoint x: 114, startPoint y: 268, endPoint x: 111, endPoint y: 264, distance: 5.1
click at [114, 268] on span "Update" at bounding box center [128, 264] width 66 height 8
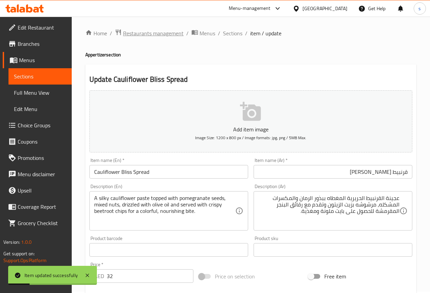
scroll to position [0, 0]
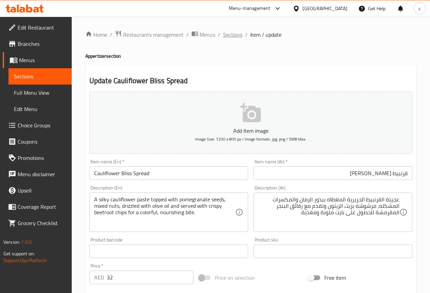
click at [228, 36] on span "Sections" at bounding box center [232, 35] width 19 height 8
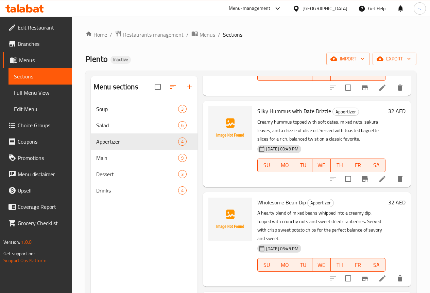
scroll to position [99, 0]
click at [375, 183] on li at bounding box center [382, 179] width 19 height 12
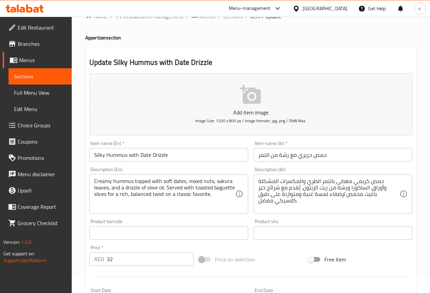
scroll to position [34, 0]
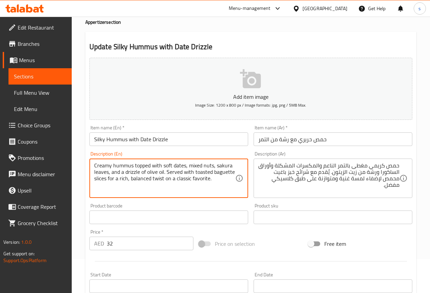
drag, startPoint x: 195, startPoint y: 174, endPoint x: 233, endPoint y: 172, distance: 38.1
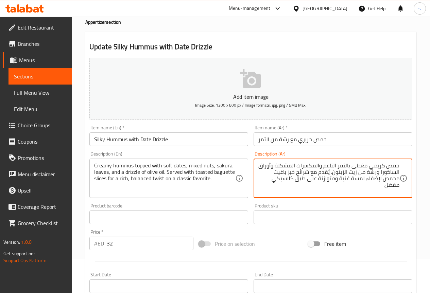
click at [290, 175] on textarea "حمص كريمي مغطى بالتمر الناعم والمكسرات المشكلة وأوراق الساكورا ورشة من زيت الزي…" at bounding box center [328, 178] width 141 height 32
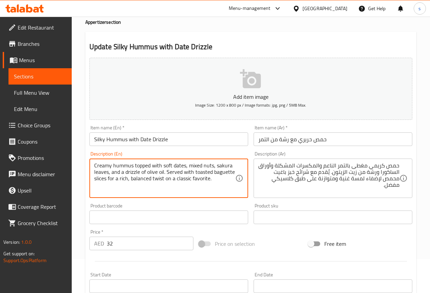
drag, startPoint x: 194, startPoint y: 173, endPoint x: 212, endPoint y: 172, distance: 18.0
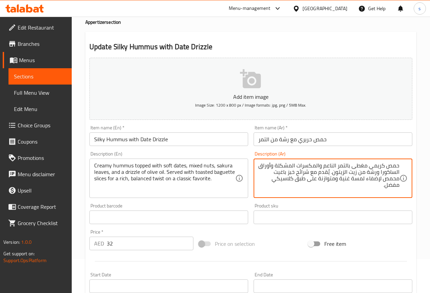
click at [289, 175] on textarea "حمص كريمي مغطى بالتمر الناعم والمكسرات المشكلة وأوراق الساكورا ورشة من زيت الزي…" at bounding box center [328, 178] width 141 height 32
click at [364, 182] on textarea "حمص كريمي مغطى بالتمر الناعم والمكسرات المشكلة وأوراق الساكورا ورشة من زيت الزي…" at bounding box center [328, 178] width 141 height 32
click at [267, 182] on textarea "حمص كريمي مغطى بالتمر الناعم والمكسرات المشكلة وأوراق الساكورا ورشة من زيت الزي…" at bounding box center [328, 178] width 141 height 32
click at [383, 182] on textarea "حمص كريمي مغطى بالتمر الناعم والمكسرات المشكلة وأوراق الساكورا ورشة من زيت الزي…" at bounding box center [328, 178] width 141 height 32
click at [337, 181] on textarea "حمص كريمي مغطى بالتمر الناعم والمكسرات المشكلة وأوراق الساكورا ورشة من زيت الزي…" at bounding box center [328, 178] width 141 height 32
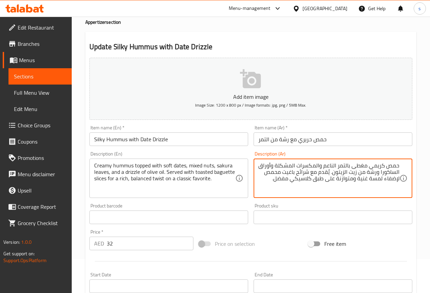
click at [273, 181] on textarea "حمص كريمي مغطى بالتمر الناعم والمكسرات المشكلة وأوراق الساكورا ورشة من زيت الزي…" at bounding box center [328, 178] width 141 height 32
click at [383, 180] on textarea "حمص كريمي مغطى بالتمر الناعم والمكسرات المشكلة وأوراق الساكورا ورشة من زيت الزي…" at bounding box center [328, 178] width 141 height 32
click at [357, 180] on textarea "حمص كريمي مغطى بالتمر الناعم والمكسرات المشكلة وأوراق الساكورا ورشة من زيت الزي…" at bounding box center [328, 178] width 141 height 32
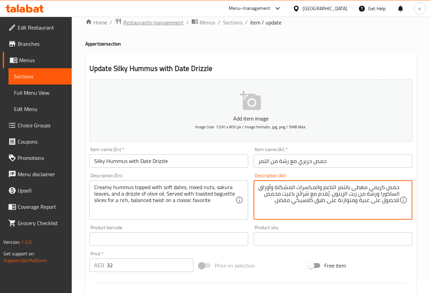
scroll to position [0, 0]
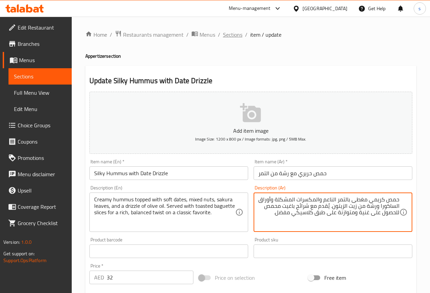
type textarea "حمص كريمي مغطى بالتمر الناعم والمكسرات المشكلة وأوراق الساكورا ورشة من زيت الزي…"
click at [230, 31] on span "Sections" at bounding box center [232, 35] width 19 height 8
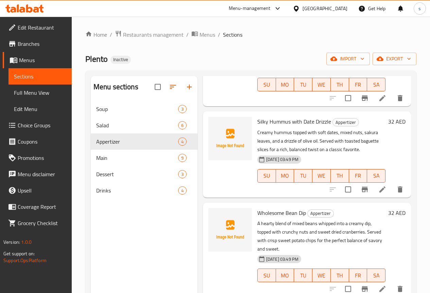
scroll to position [99, 0]
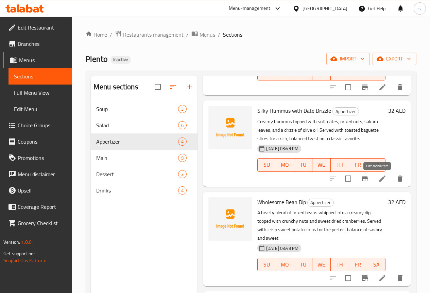
click at [380, 178] on icon at bounding box center [382, 179] width 8 height 8
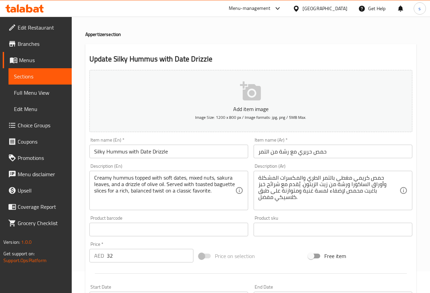
scroll to position [34, 0]
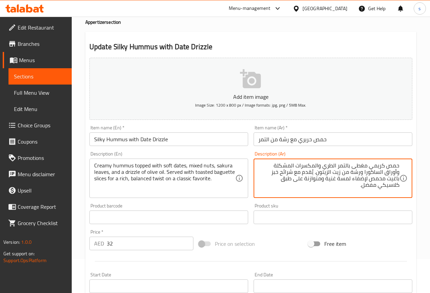
click at [322, 167] on textarea "حمص كريمي مغطى بالتمر الطري والمكسرات المشكلة وأوراق الساكورا ورشة من زيت الزيت…" at bounding box center [328, 178] width 141 height 32
click at [289, 172] on textarea "حمص كريمي مغطى بالتمر الناعم والمكسرات المشكلة وأوراق الساكورا ورشة من زيت الزي…" at bounding box center [328, 178] width 141 height 32
click at [282, 172] on textarea "حمص كريمي مغطى بالتمر الناعم والمكسرات المشكلة وأوراق الساكورا ورشة من زيت الزي…" at bounding box center [328, 178] width 141 height 32
click at [384, 181] on textarea "حمص كريمي مغطى بالتمر الناعم والمكسرات المشكلة وأوراق الساكورا ورشة من زيت الزي…" at bounding box center [328, 178] width 141 height 32
click at [359, 178] on textarea "حمص كريمي مغطى بالتمر الناعم والمكسرات المشكلة وأوراق الساكورا ورشة من زيت الزي…" at bounding box center [328, 178] width 141 height 32
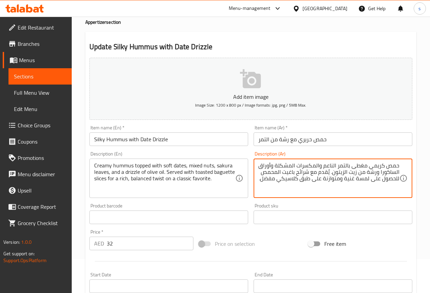
click at [359, 178] on textarea "حمص كريمي مغطى بالتمر الناعم والمكسرات المشكلة وأوراق الساكورا ورشة من زيت الزي…" at bounding box center [328, 178] width 141 height 32
click at [339, 179] on textarea "حمص كريمي مغطى بالتمر الناعم والمكسرات المشكلة وأوراق الساكورا ورشة من زيت الزي…" at bounding box center [328, 178] width 141 height 32
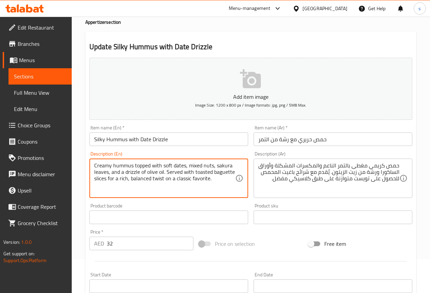
drag, startPoint x: 130, startPoint y: 178, endPoint x: 217, endPoint y: 182, distance: 86.7
click at [217, 188] on textarea "Creamy hummus topped with soft dates, mixed nuts, sakura leaves, and a drizzle …" at bounding box center [164, 178] width 141 height 32
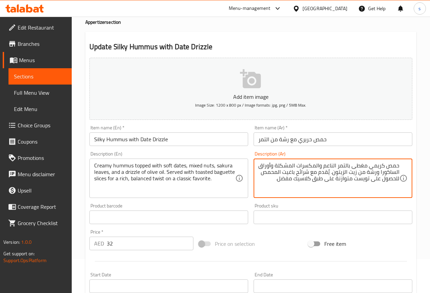
click at [313, 179] on textarea "حمص كريمي مغطى بالتمر الناعم والمكسرات المشكلة وأوراق الساكورا ورشة من زيت الزي…" at bounding box center [328, 178] width 141 height 32
click at [279, 184] on textarea "حمص كريمي مغطى بالتمر الناعم والمكسرات المشكلة وأوراق الساكورا ورشة من زيت الزي…" at bounding box center [328, 178] width 141 height 32
click at [335, 179] on textarea "حمص كريمي مغطى بالتمر الناعم والمكسرات المشكلة وأوراق الساكورا ورشة من زيت الزي…" at bounding box center [328, 178] width 141 height 32
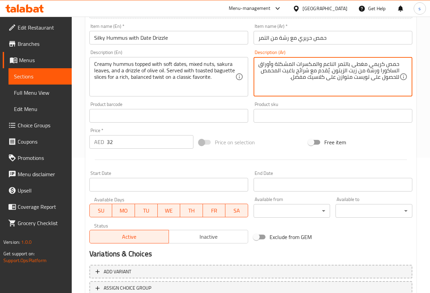
scroll to position [187, 0]
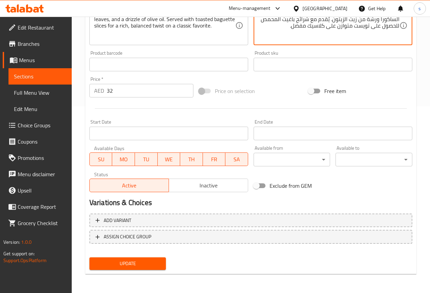
type textarea "حمص كريمي مغطى بالتمر الناعم والمكسرات المشكلة وأوراق الساكورا ورشة من زيت الزي…"
click at [118, 268] on span "Update" at bounding box center [128, 264] width 66 height 8
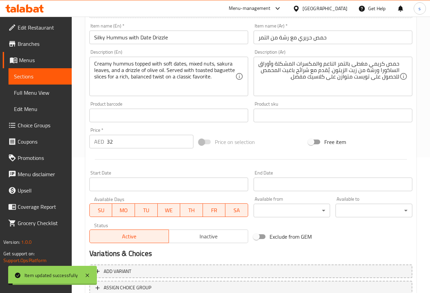
scroll to position [0, 0]
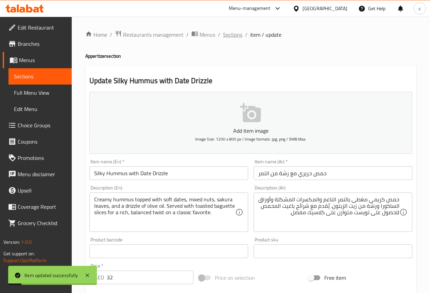
click at [230, 36] on span "Sections" at bounding box center [232, 35] width 19 height 8
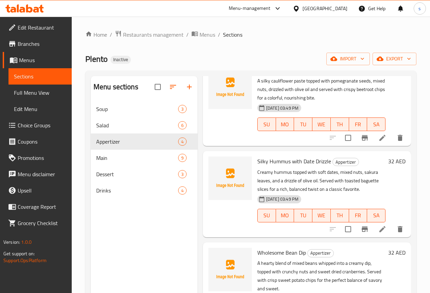
scroll to position [99, 0]
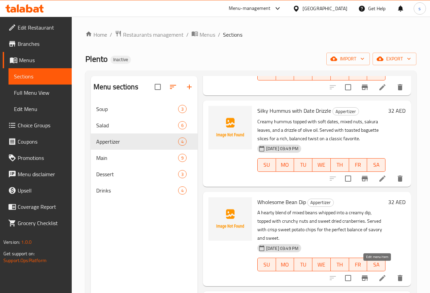
click at [378, 274] on icon at bounding box center [382, 278] width 8 height 8
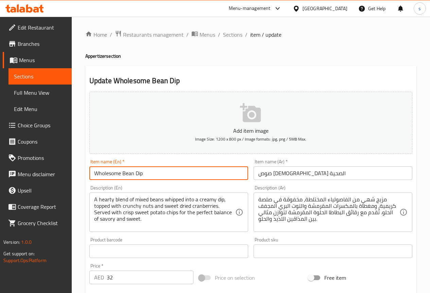
drag, startPoint x: 95, startPoint y: 173, endPoint x: 120, endPoint y: 174, distance: 25.5
click at [120, 174] on input "Wholesome Bean Dip" at bounding box center [168, 174] width 159 height 14
click at [170, 174] on input "Wholesome Bean Dip" at bounding box center [168, 174] width 159 height 14
drag, startPoint x: 124, startPoint y: 174, endPoint x: 133, endPoint y: 174, distance: 9.5
click at [133, 174] on input "Wholesome Bean Dip" at bounding box center [168, 174] width 159 height 14
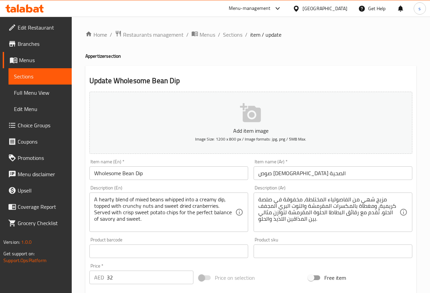
click at [177, 170] on input "Wholesome Bean Dip" at bounding box center [168, 174] width 159 height 14
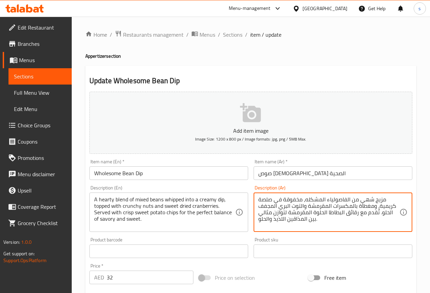
click at [309, 206] on textarea "مزيج شهي من الفاصولياء المشكله، مخفوقة في صلصة كريمية، ومغطاة بالمكسرات المقرمش…" at bounding box center [328, 212] width 141 height 32
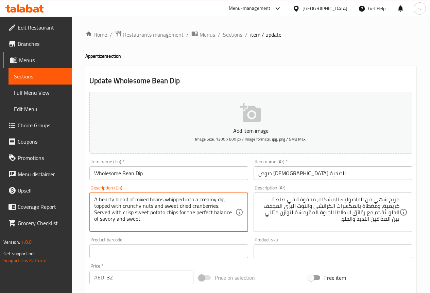
click at [212, 205] on textarea "A hearty blend of mixed beans whipped into a creamy dip, topped with crunchy nu…" at bounding box center [164, 212] width 141 height 32
click at [202, 208] on textarea "A hearty blend of mixed beans whipped into a creamy dip, topped with crunchy nu…" at bounding box center [164, 212] width 141 height 32
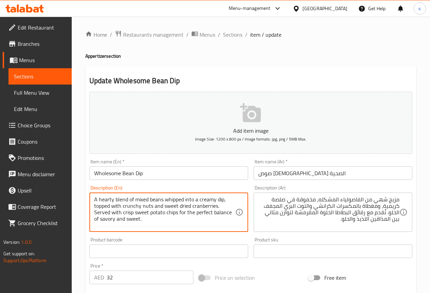
click at [202, 208] on textarea "A hearty blend of mixed beans whipped into a creamy dip, topped with crunchy nu…" at bounding box center [164, 212] width 141 height 32
click at [203, 226] on textarea "A hearty blend of mixed beans whipped into a creamy dip, topped with crunchy nu…" at bounding box center [164, 212] width 141 height 32
click at [205, 207] on textarea "A hearty blend of mixed beans whipped into a creamy dip, topped with crunchy nu…" at bounding box center [164, 212] width 141 height 32
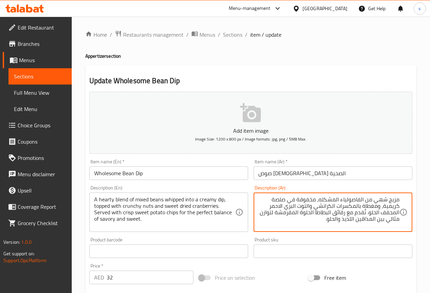
click at [357, 219] on textarea "مزيج شهي من الفاصولياء المشكله، مخفوقة في صلصة كريمية، ومغطاة بالمكسرات الكرانش…" at bounding box center [328, 212] width 141 height 32
click at [342, 223] on textarea "مزيج شهي من الفاصولياء المشكله، مخفوقة في صلصة كريمية، ومغطاة بالمكسرات الكرانش…" at bounding box center [328, 212] width 141 height 32
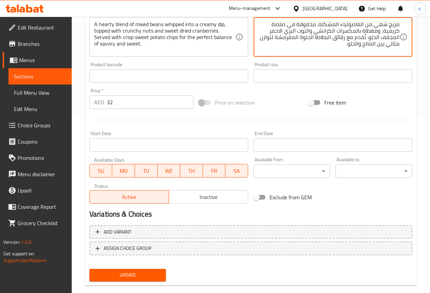
scroll to position [187, 0]
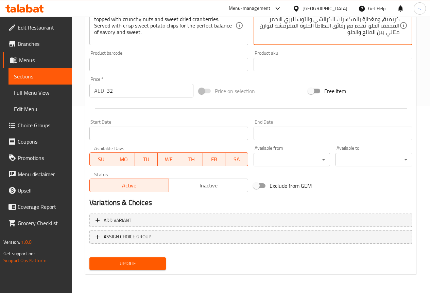
type textarea "مزيج شهي من الفاصولياء المشكله، مخفوقة في صلصة كريمية، ومغطاة بالمكسرات الكرانش…"
click at [164, 259] on button "Update" at bounding box center [127, 264] width 77 height 13
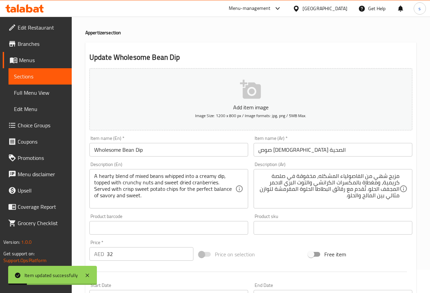
scroll to position [0, 0]
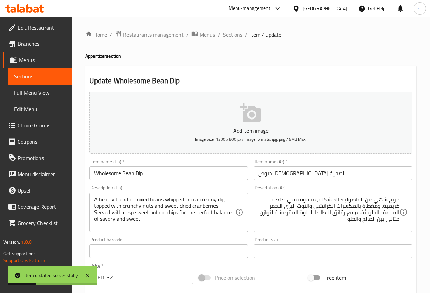
click at [237, 31] on span "Sections" at bounding box center [232, 35] width 19 height 8
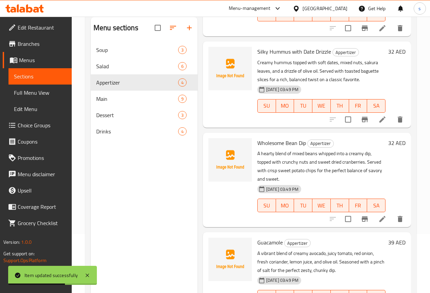
scroll to position [95, 0]
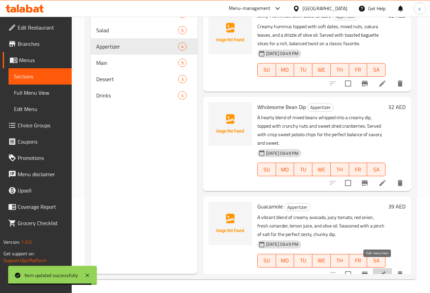
click at [380, 270] on icon at bounding box center [382, 274] width 8 height 8
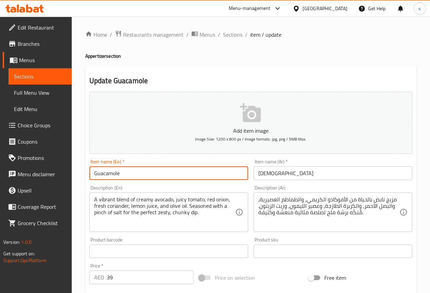
click at [111, 175] on input "Guacamole" at bounding box center [168, 174] width 159 height 14
click at [209, 170] on input "Guacamole" at bounding box center [168, 174] width 159 height 14
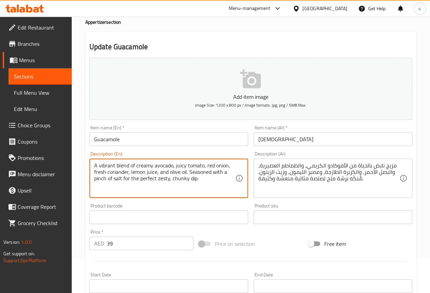
drag, startPoint x: 99, startPoint y: 166, endPoint x: 114, endPoint y: 165, distance: 15.3
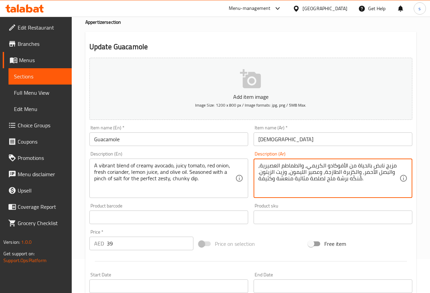
click at [372, 167] on textarea "مزيج نابض بالحياة من الأفوكادو الكريمي، والطماطم العصيرية، والبصل الأحمر، والكز…" at bounding box center [328, 178] width 141 height 32
click at [359, 168] on textarea "مزيج زاهي بالحياة من الأفوكادو الكريمي، والطماطم العصيرية، والبصل الأحمر، والكز…" at bounding box center [328, 178] width 141 height 32
click at [358, 168] on textarea "مزيج زاهي بالحياة من الأفوكادو الكريمي، والطماطم العصيرية، والبصل الأحمر، والكز…" at bounding box center [328, 178] width 141 height 32
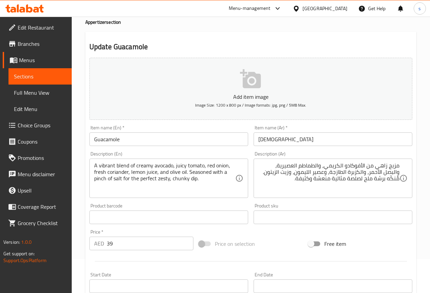
click at [181, 165] on textarea "A vibrant blend of creamy avocado, juicy tomato, red onion, fresh coriander, le…" at bounding box center [164, 178] width 141 height 32
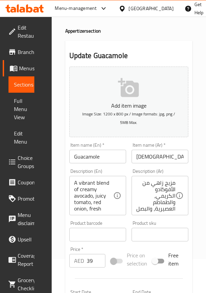
click at [197, 147] on div "Home / Restaurants management / Menus / Sections / item / update Appertizer sec…" at bounding box center [129, 238] width 155 height 511
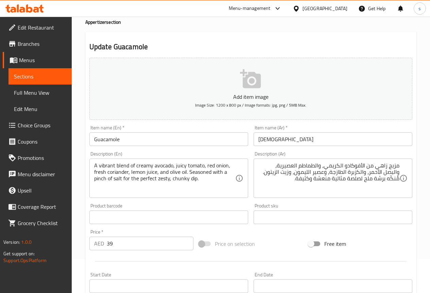
drag, startPoint x: 177, startPoint y: 165, endPoint x: 166, endPoint y: 158, distance: 13.9
click at [163, 156] on div "Description (En) A vibrant blend of creamy avocado, juicy tomato, red onion, fr…" at bounding box center [168, 175] width 159 height 47
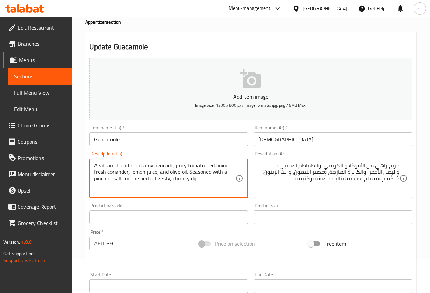
click at [181, 164] on textarea "A vibrant blend of creamy avocado, juicy tomato, red onion, fresh coriander, le…" at bounding box center [164, 178] width 141 height 32
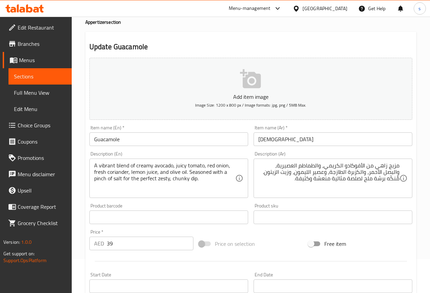
click at [186, 167] on textarea "A vibrant blend of creamy avocado, juicy tomato, red onion, fresh coriander, le…" at bounding box center [164, 178] width 141 height 32
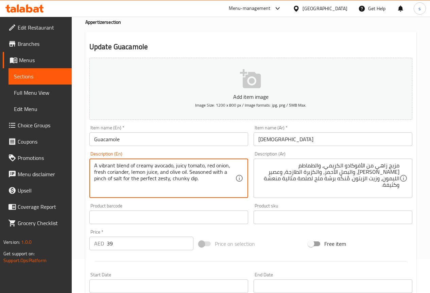
drag, startPoint x: 108, startPoint y: 172, endPoint x: 128, endPoint y: 172, distance: 19.7
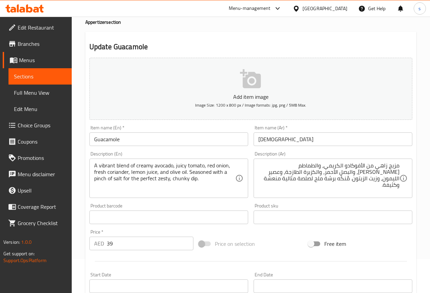
drag, startPoint x: 93, startPoint y: 181, endPoint x: 100, endPoint y: 181, distance: 6.1
click at [100, 181] on div "A vibrant blend of creamy avocado, juicy tomato, red onion, fresh coriander, le…" at bounding box center [168, 178] width 159 height 39
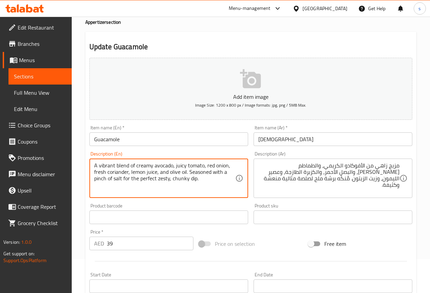
drag, startPoint x: 95, startPoint y: 180, endPoint x: 106, endPoint y: 178, distance: 11.0
click at [106, 178] on textarea "A vibrant blend of creamy avocado, juicy tomato, red onion, fresh coriander, le…" at bounding box center [164, 178] width 141 height 32
drag, startPoint x: 189, startPoint y: 172, endPoint x: 209, endPoint y: 171, distance: 19.7
drag, startPoint x: 94, startPoint y: 180, endPoint x: 106, endPoint y: 179, distance: 11.9
drag, startPoint x: 171, startPoint y: 179, endPoint x: 188, endPoint y: 180, distance: 16.3
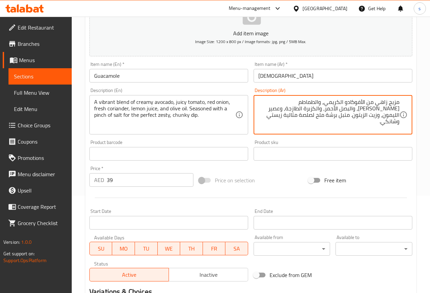
scroll to position [187, 0]
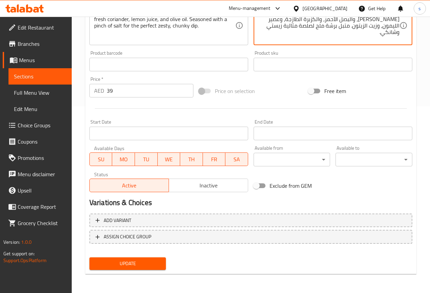
type textarea "مزيج زاهي من الأفوكادو الكريمي، والطماطم الجوسي، والبصل الأحمر، والكزبرة الطازج…"
click at [140, 264] on span "Update" at bounding box center [128, 264] width 66 height 8
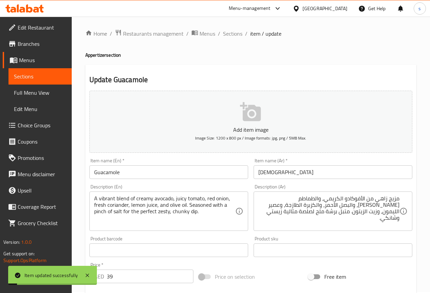
scroll to position [0, 0]
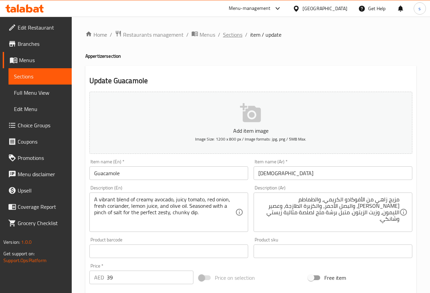
click at [235, 35] on span "Sections" at bounding box center [232, 35] width 19 height 8
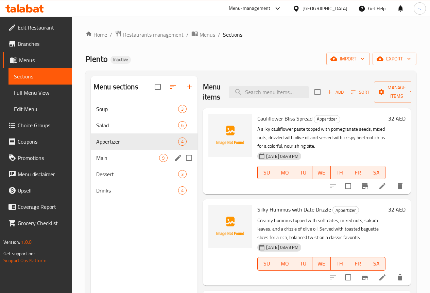
click at [119, 163] on div "Main 9" at bounding box center [144, 158] width 107 height 16
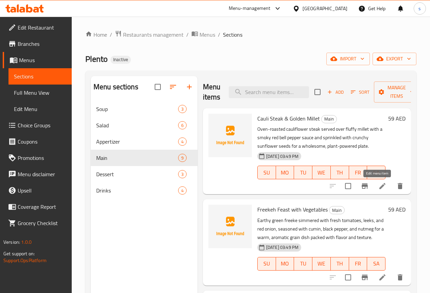
click at [378, 186] on icon at bounding box center [382, 186] width 8 height 8
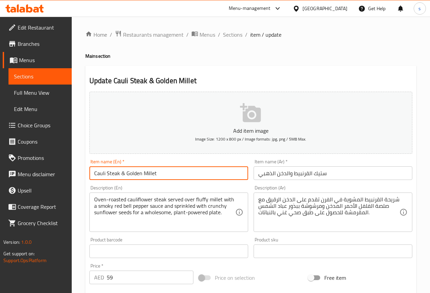
drag, startPoint x: 143, startPoint y: 175, endPoint x: 185, endPoint y: 170, distance: 42.4
click at [182, 170] on input "Cauli Steak & Golden Millet" at bounding box center [168, 174] width 159 height 14
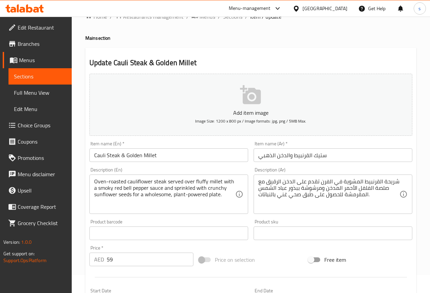
scroll to position [34, 0]
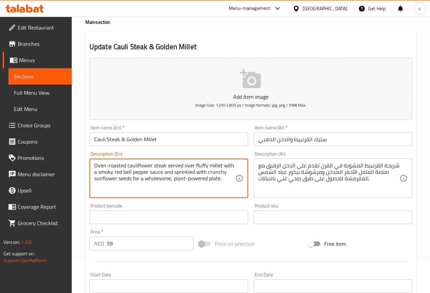
drag, startPoint x: 96, startPoint y: 165, endPoint x: 125, endPoint y: 163, distance: 29.6
drag, startPoint x: 94, startPoint y: 166, endPoint x: 183, endPoint y: 165, distance: 89.4
drag, startPoint x: 164, startPoint y: 192, endPoint x: 155, endPoint y: 165, distance: 28.0
click at [164, 191] on textarea "Oven-roasted cauliflower steak served over fluffy millet with a smoky red bell …" at bounding box center [164, 178] width 141 height 32
drag, startPoint x: 154, startPoint y: 165, endPoint x: 165, endPoint y: 166, distance: 11.9
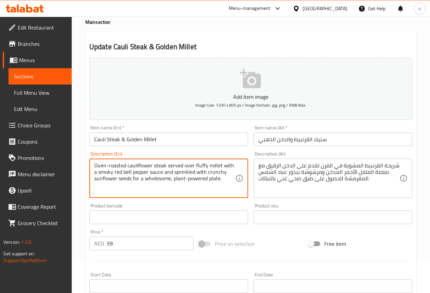
click at [165, 166] on textarea "Oven-roasted cauliflower steak served over fluffy millet with a smoky red bell …" at bounding box center [164, 178] width 141 height 32
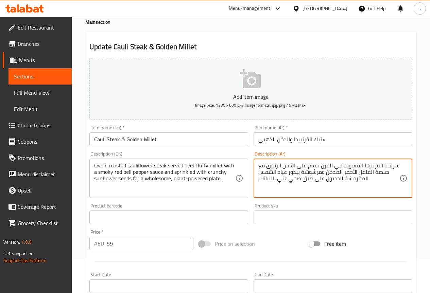
click at [384, 169] on textarea "شريحة القرنبيط المشوية في الفرن تقدم على الدخن الرقيق مع صلصة الفلفل الأحمر الم…" at bounding box center [328, 178] width 141 height 32
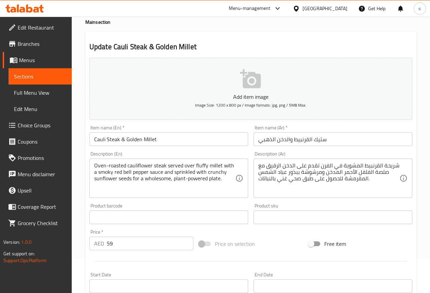
click at [393, 196] on div "شريحة القرنبيط المشوية في الفرن تقدم على الدخن الرقيق مع صلصة الفلفل الأحمر الم…" at bounding box center [332, 178] width 159 height 39
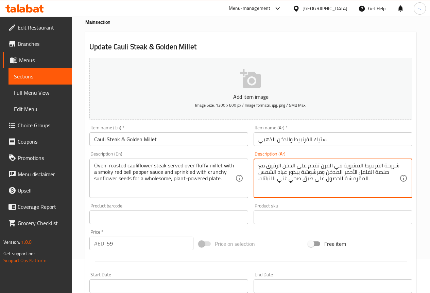
click at [389, 191] on textarea "شريحة القرنبيط المشوية في الفرن تقدم على الدخن الرقيق مع صلصة الفلفل الأحمر الم…" at bounding box center [328, 178] width 141 height 32
click at [385, 166] on textarea "شريحة القرنبيط المشوية في الفرن تقدم على الدخن الرقيق مع صلصة الفلفل الأحمر الم…" at bounding box center [328, 178] width 141 height 32
click at [271, 165] on textarea "ستيك القرنبيط المشوية في الفرن تقدم على الدخن الرقيق مع صلصة الفلفل الأحمر المد…" at bounding box center [328, 178] width 141 height 32
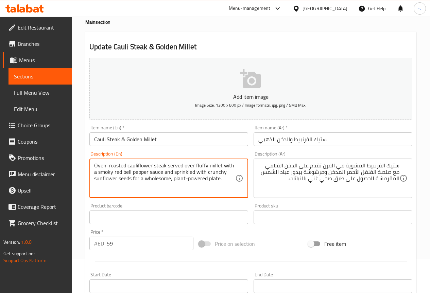
drag, startPoint x: 209, startPoint y: 164, endPoint x: 221, endPoint y: 165, distance: 12.3
drag, startPoint x: 99, startPoint y: 172, endPoint x: 131, endPoint y: 174, distance: 32.0
click at [131, 174] on textarea "Oven-roasted cauliflower steak served over fluffy millet with a smoky red bell …" at bounding box center [164, 178] width 141 height 32
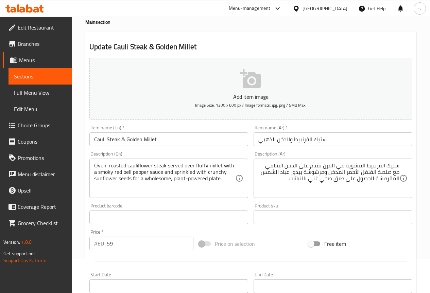
click at [116, 173] on textarea "Oven-roasted cauliflower steak served over fluffy millet with a smoky red bell …" at bounding box center [164, 178] width 141 height 32
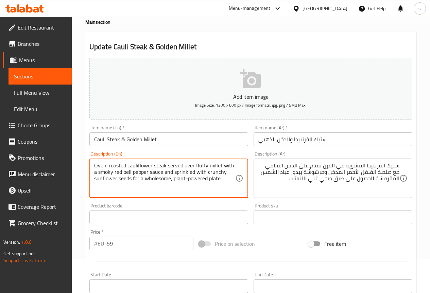
click at [116, 173] on textarea "Oven-roasted cauliflower steak served over fluffy millet with a smoky red bell …" at bounding box center [164, 178] width 141 height 32
click at [122, 186] on textarea "Oven-roasted cauliflower steak served over fluffy millet with a smoky red bell …" at bounding box center [164, 178] width 141 height 32
drag, startPoint x: 114, startPoint y: 173, endPoint x: 148, endPoint y: 175, distance: 34.4
click at [148, 175] on textarea "Oven-roasted cauliflower steak served over fluffy millet with a smoky red bell …" at bounding box center [164, 178] width 141 height 32
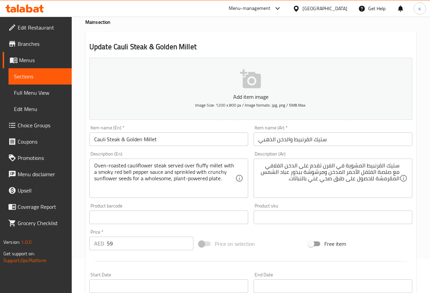
click at [176, 173] on textarea "Oven-roasted cauliflower steak served over fluffy millet with a smoky red bell …" at bounding box center [164, 178] width 141 height 32
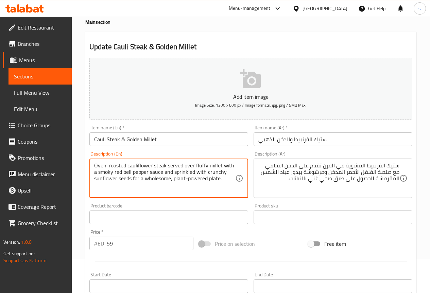
click at [176, 173] on textarea "Oven-roasted cauliflower steak served over fluffy millet with a smoky red bell …" at bounding box center [164, 178] width 141 height 32
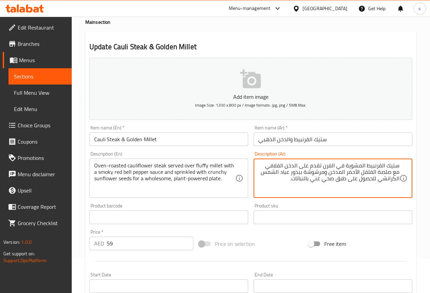
type textarea "ستيك القرنبيط المشوية في الفرن تقدم على الدخن الفلافي مع صلصة الفلفل الأحمر الم…"
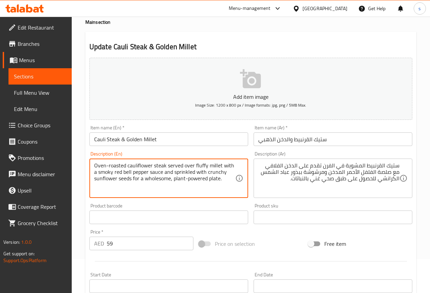
drag, startPoint x: 174, startPoint y: 179, endPoint x: 247, endPoint y: 185, distance: 73.7
click at [230, 187] on textarea "Oven-roasted cauliflower steak served over fluffy millet with a smoky red bell …" at bounding box center [164, 178] width 141 height 32
drag, startPoint x: 173, startPoint y: 179, endPoint x: 261, endPoint y: 191, distance: 89.5
click at [261, 191] on div "Add item image Image Size: 1200 x 800 px / Image formats: jpg, png / 5MB Max. I…" at bounding box center [251, 201] width 328 height 293
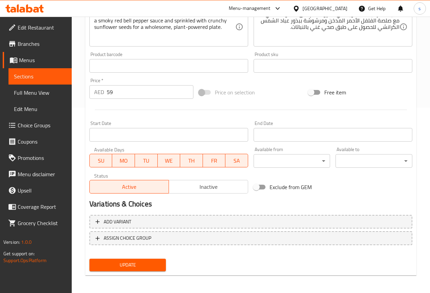
scroll to position [187, 0]
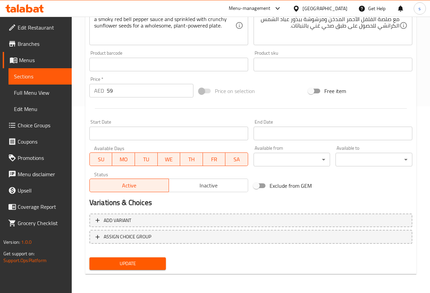
click at [134, 268] on span "Update" at bounding box center [128, 264] width 66 height 8
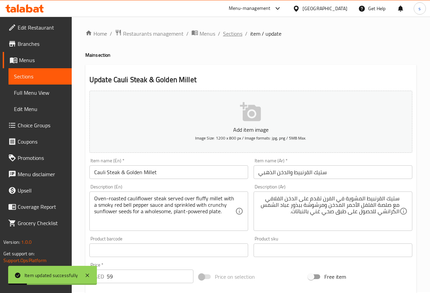
scroll to position [0, 0]
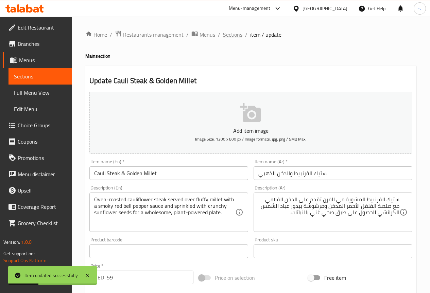
click at [232, 33] on span "Sections" at bounding box center [232, 35] width 19 height 8
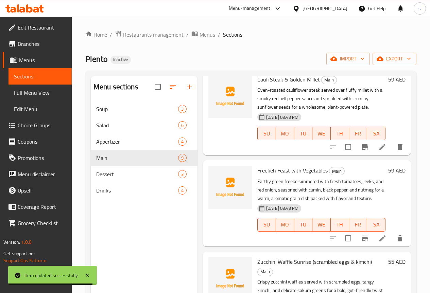
scroll to position [102, 0]
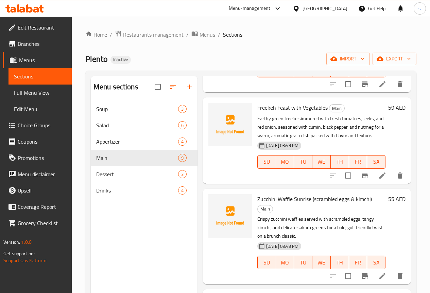
click at [382, 178] on li at bounding box center [382, 176] width 19 height 12
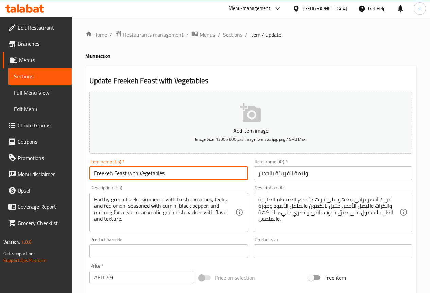
drag, startPoint x: 114, startPoint y: 174, endPoint x: 126, endPoint y: 174, distance: 12.2
click at [126, 174] on input "Freekeh Feast with Vegetables" at bounding box center [168, 174] width 159 height 14
click at [189, 174] on input "Freekeh Feast with Vegetables" at bounding box center [168, 174] width 159 height 14
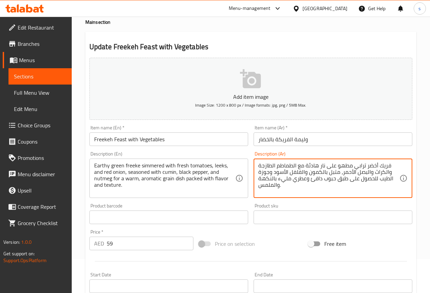
drag, startPoint x: 387, startPoint y: 167, endPoint x: 355, endPoint y: 168, distance: 32.0
click at [355, 168] on textarea "فريك أخضر ترابي مطهو على نار هادئة مع الطماطم الطازجة والكراث والبصل الأحمر، مت…" at bounding box center [328, 178] width 141 height 32
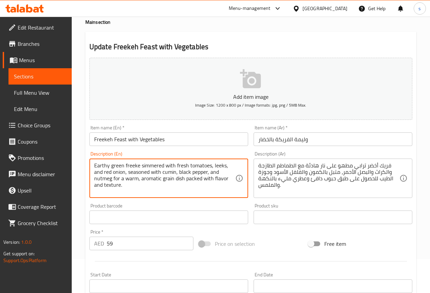
drag, startPoint x: 95, startPoint y: 177, endPoint x: 111, endPoint y: 179, distance: 15.7
drag, startPoint x: 141, startPoint y: 180, endPoint x: 161, endPoint y: 180, distance: 19.7
click at [161, 180] on textarea "Earthy green freeke simmered with fresh tomatoes, leeks, and red onion, seasone…" at bounding box center [164, 178] width 141 height 32
click at [126, 166] on textarea "Earthy green freeke simmered with fresh tomatoes, leeks, and red onion, seasone…" at bounding box center [164, 178] width 141 height 32
click at [142, 186] on textarea "Earthy green freeke simmered with fresh tomatoes, leeks, and red onion, seasone…" at bounding box center [164, 178] width 141 height 32
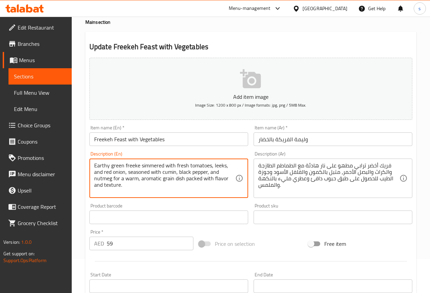
drag, startPoint x: 161, startPoint y: 179, endPoint x: 173, endPoint y: 180, distance: 11.6
click at [173, 180] on textarea "Earthy green freeke simmered with fresh tomatoes, leeks, and red onion, seasone…" at bounding box center [164, 178] width 141 height 32
click at [206, 184] on textarea "Earthy green freeke simmered with fresh tomatoes, leeks, and red onion, seasone…" at bounding box center [164, 178] width 141 height 32
drag, startPoint x: 135, startPoint y: 166, endPoint x: 146, endPoint y: 185, distance: 21.7
click at [146, 185] on textarea "Earthy green freeke simmered with fresh tomatoes, leeks, and red onion, seasone…" at bounding box center [164, 178] width 141 height 32
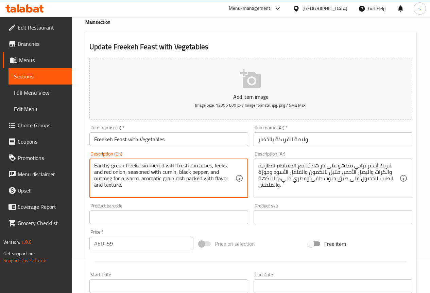
drag, startPoint x: 185, startPoint y: 178, endPoint x: 202, endPoint y: 179, distance: 16.3
click at [202, 179] on textarea "Earthy green freeke simmered with fresh tomatoes, leeks, and red onion, seasone…" at bounding box center [164, 178] width 141 height 32
click at [186, 193] on textarea "Earthy green freeke simmered with fresh tomatoes, leeks, and red onion, seasone…" at bounding box center [164, 178] width 141 height 32
drag, startPoint x: 185, startPoint y: 179, endPoint x: 200, endPoint y: 178, distance: 15.0
click at [200, 178] on textarea "Earthy green freeke simmered with fresh tomatoes, leeks, and red onion, seasone…" at bounding box center [164, 178] width 141 height 32
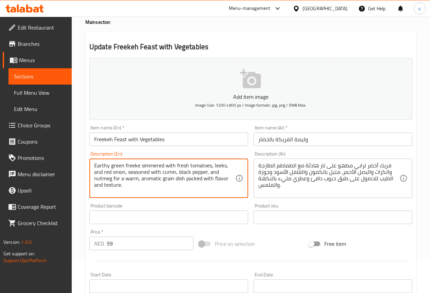
click at [132, 187] on textarea "Earthy green freeke simmered with fresh tomatoes, leeks, and red onion, seasone…" at bounding box center [164, 178] width 141 height 32
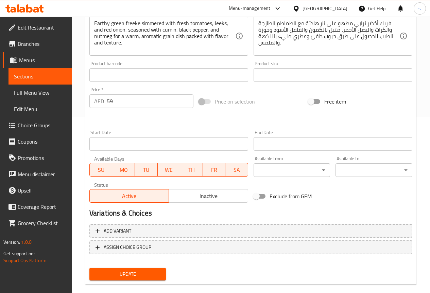
scroll to position [187, 0]
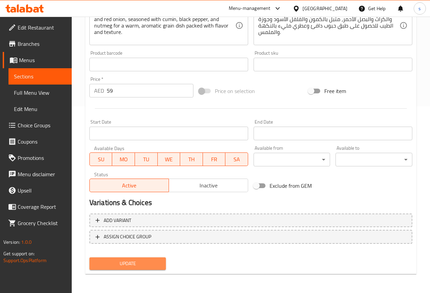
click at [151, 265] on span "Update" at bounding box center [128, 264] width 66 height 8
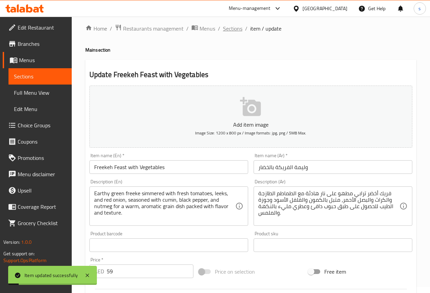
scroll to position [0, 0]
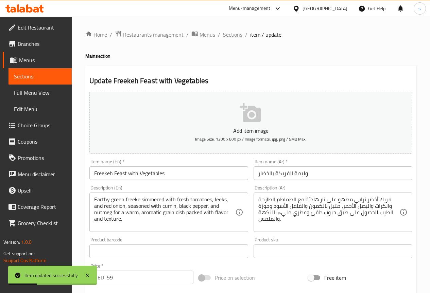
click at [233, 33] on span "Sections" at bounding box center [232, 35] width 19 height 8
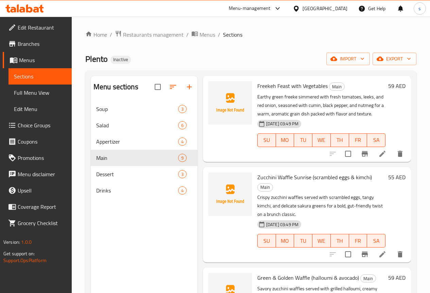
scroll to position [136, 0]
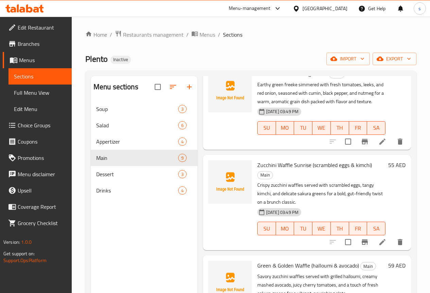
click at [379, 239] on icon at bounding box center [382, 242] width 6 height 6
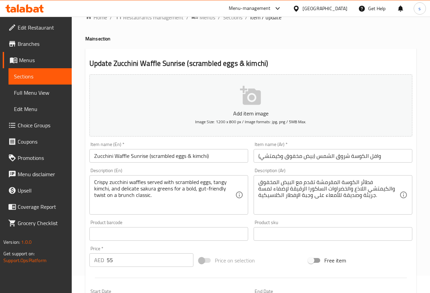
scroll to position [34, 0]
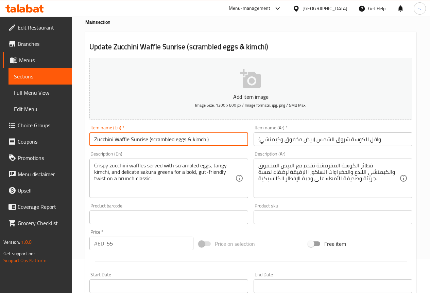
drag, startPoint x: 96, startPoint y: 139, endPoint x: 103, endPoint y: 138, distance: 7.1
click at [103, 138] on input "Zucchini Waffle Sunrise (scrambled eggs & kimchi)" at bounding box center [168, 140] width 159 height 14
drag, startPoint x: 94, startPoint y: 139, endPoint x: 112, endPoint y: 139, distance: 18.0
click at [112, 139] on input "Zucchini Waffle Sunrise (scrambled eggs & kimchi)" at bounding box center [168, 140] width 159 height 14
drag, startPoint x: 130, startPoint y: 140, endPoint x: 147, endPoint y: 140, distance: 17.3
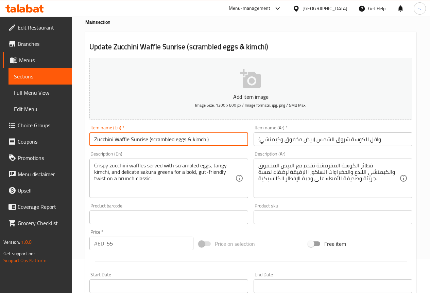
click at [147, 140] on input "Zucchini Waffle Sunrise (scrambled eggs & kimchi)" at bounding box center [168, 140] width 159 height 14
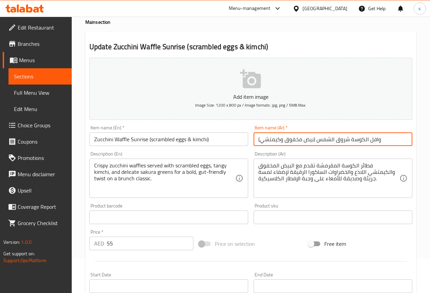
click at [317, 138] on input "وافل الكوسة شروق الشمس (بيض مخفوق وكيمتشي)" at bounding box center [332, 140] width 159 height 14
type input "وافل الكوسة صن رايز (بيض مخفوق وكيمتشي)"
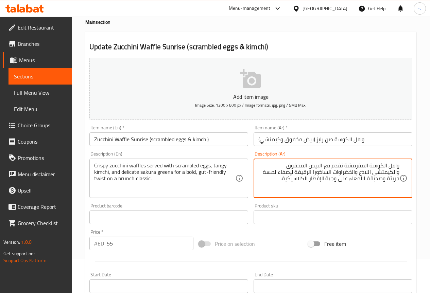
click at [386, 165] on textarea "وافل الكوسة المقرمشة تقدم مع البيض المخفوق والكيمتشي اللاذع والخضراوات الساكورا…" at bounding box center [328, 178] width 141 height 32
click at [387, 166] on textarea "وافل الكوسة المقرمشة تقدم مع البيض المخفوق والكيمتشي اللاذع والخضراوات الساكورا…" at bounding box center [328, 178] width 141 height 32
click at [387, 173] on textarea "وافل الكوسة المقرمشة تقدم مع البيض المخفوق والكيمتشي اللاذع والخضراوات الساكورا…" at bounding box center [328, 178] width 141 height 32
click at [387, 174] on textarea "وافل الكوسة المقرمشة تقدم مع البيض المخفوق والكيمتشي اللاذع والخضراوات الساكورا…" at bounding box center [328, 178] width 141 height 32
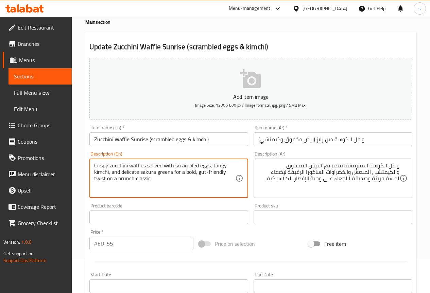
drag, startPoint x: 122, startPoint y: 171, endPoint x: 138, endPoint y: 172, distance: 15.6
click at [179, 186] on textarea "Crispy zucchini waffles served with scrambled eggs, tangy kimchi, and delicate …" at bounding box center [164, 178] width 141 height 32
drag, startPoint x: 122, startPoint y: 172, endPoint x: 195, endPoint y: 177, distance: 72.9
click at [195, 177] on textarea "Crispy zucchini waffles served with scrambled eggs, tangy kimchi, and delicate …" at bounding box center [164, 178] width 141 height 32
click at [191, 185] on textarea "Crispy zucchini waffles served with scrambled eggs, tangy kimchi, and delicate …" at bounding box center [164, 178] width 141 height 32
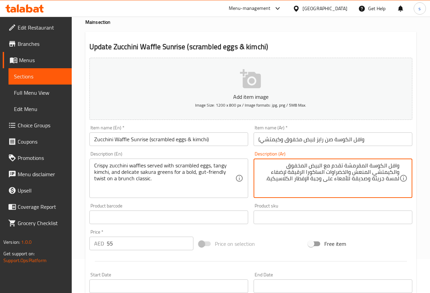
click at [300, 171] on textarea "وافل الكوسة المقرمشة تقدم مع البيض المخفوق والكيمتشي المنعش والخضراوات الساكورا…" at bounding box center [328, 178] width 141 height 32
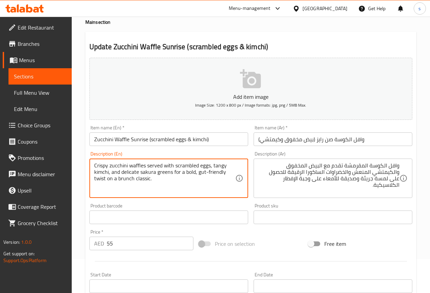
drag, startPoint x: 198, startPoint y: 173, endPoint x: 232, endPoint y: 174, distance: 34.4
click at [208, 186] on textarea "Crispy zucchini waffles served with scrambled eggs, tangy kimchi, and delicate …" at bounding box center [164, 178] width 141 height 32
drag, startPoint x: 198, startPoint y: 172, endPoint x: 230, endPoint y: 180, distance: 33.0
click at [230, 180] on textarea "Crispy zucchini waffles served with scrambled eggs, tangy kimchi, and delicate …" at bounding box center [164, 178] width 141 height 32
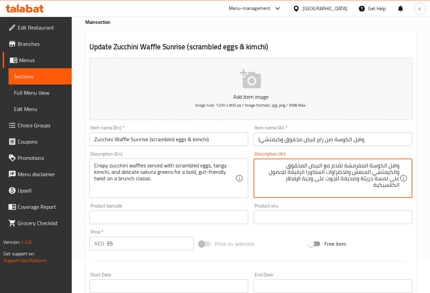
click at [382, 178] on textarea "وافل الكوسة المقرمشة تقدم مع البيض المخفوق والكيمتشي المنعش والخضراوات الساكورا…" at bounding box center [328, 178] width 141 height 32
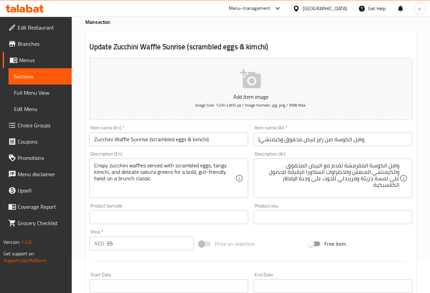
click at [272, 174] on textarea "وافل الكوسة المقرمشة تقدم مع البيض المخفوق والكيمتشي المنعش والخضراوات الساكورا…" at bounding box center [328, 178] width 141 height 32
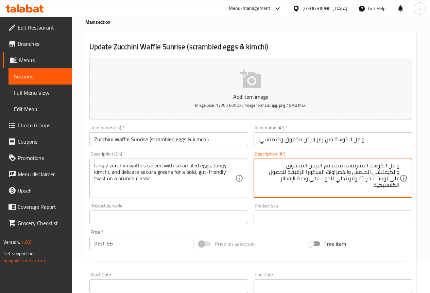
type textarea "وافل الكوسة المقرمشة تقدم مع البيض المخفوق والكيمتشي المنعش والخضراوات الساكورا…"
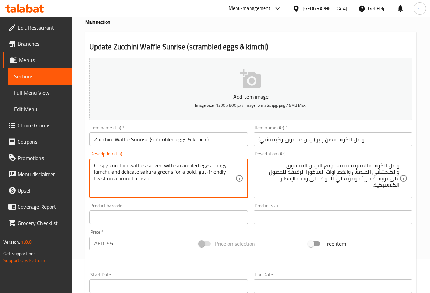
drag, startPoint x: 185, startPoint y: 173, endPoint x: 194, endPoint y: 173, distance: 9.2
drag, startPoint x: 107, startPoint y: 179, endPoint x: 166, endPoint y: 186, distance: 59.5
click at [166, 186] on textarea "Crispy zucchini waffles served with scrambled eggs, tangy kimchi, and delicate …" at bounding box center [164, 178] width 141 height 32
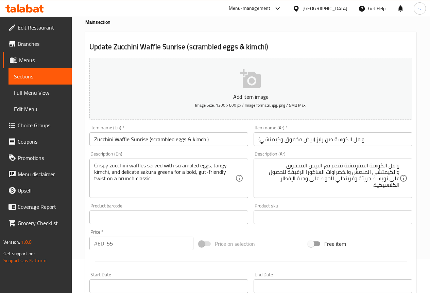
click at [174, 181] on textarea "Crispy zucchini waffles served with scrambled eggs, tangy kimchi, and delicate …" at bounding box center [164, 178] width 141 height 32
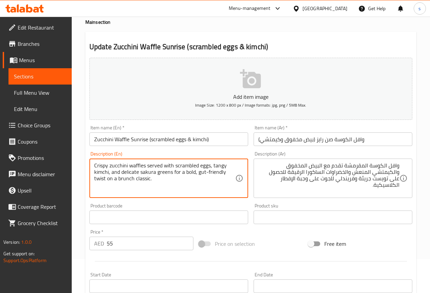
scroll to position [187, 0]
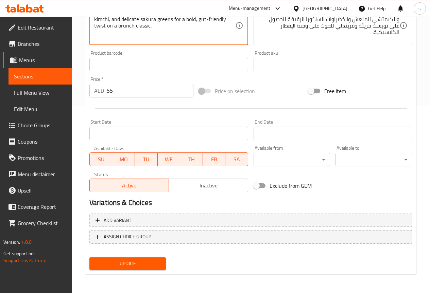
click at [147, 262] on span "Update" at bounding box center [128, 264] width 66 height 8
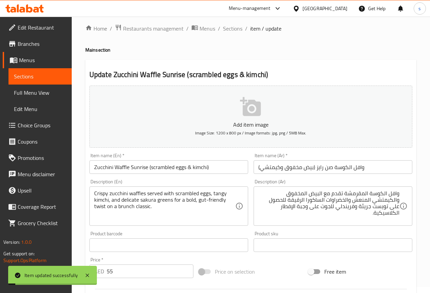
scroll to position [0, 0]
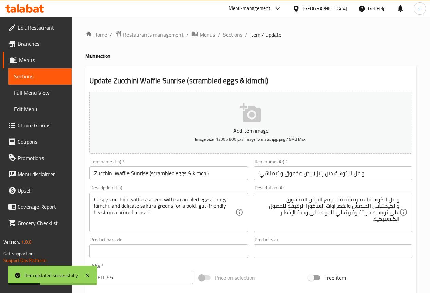
click at [234, 34] on span "Sections" at bounding box center [232, 35] width 19 height 8
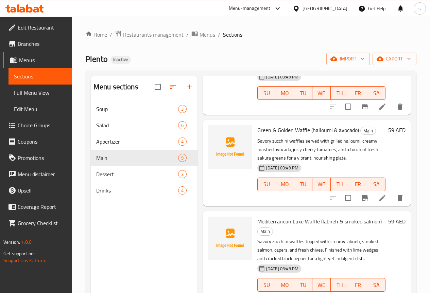
scroll to position [272, 0]
click at [380, 194] on icon at bounding box center [382, 198] width 8 height 8
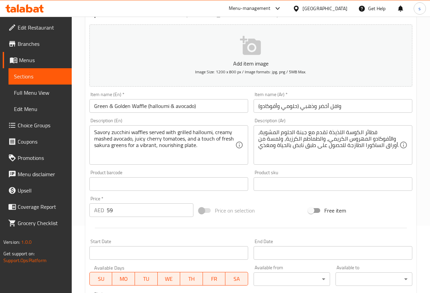
scroll to position [68, 0]
click at [354, 107] on input "وافل أخضر وذهبي (حلومي وأفوكادو)" at bounding box center [332, 106] width 159 height 14
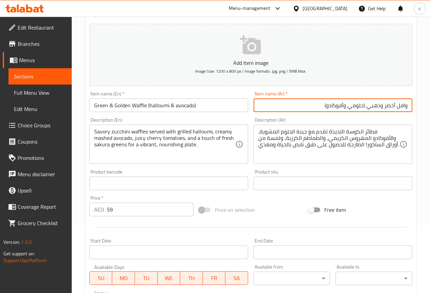
click at [367, 108] on input "وافل أخضر وذهبي (حلومي وأفوكادو)" at bounding box center [332, 106] width 159 height 14
click at [307, 107] on input "وافل أخضر وذهبي (حلومي وأفوكادو)" at bounding box center [332, 106] width 159 height 14
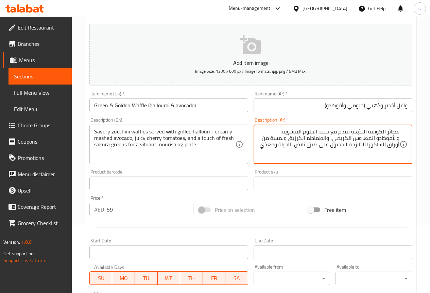
click at [352, 133] on textarea "فطائر الكوسة اللذيذة تقدم مع جبنة الحلوم المشوية، والأفوكادو المهروس الكريمي، و…" at bounding box center [328, 144] width 141 height 32
click at [387, 132] on textarea "فطائر الكوسة المالح تقدم مع جبنة الحلوم المشوية، والأفوكادو المهروس الكريمي، وا…" at bounding box center [328, 144] width 141 height 32
click at [323, 132] on textarea "وافل الكوسة المالح تقدم مع جبنة الحلوم المشوية، والأفوكادو المهروس الكريمي، وال…" at bounding box center [328, 144] width 141 height 32
click at [299, 133] on textarea "وافل الكوسة المالح تقدم مع الحلوم المشوية، والأفوكادو المهروس الكريمي، والطماطم…" at bounding box center [328, 144] width 141 height 32
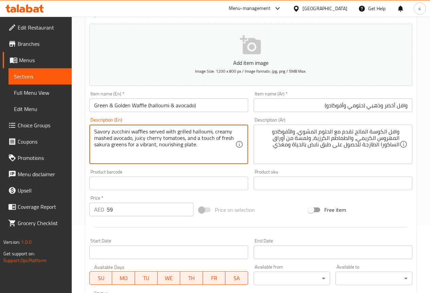
drag, startPoint x: 177, startPoint y: 132, endPoint x: 211, endPoint y: 135, distance: 33.8
drag, startPoint x: 94, startPoint y: 139, endPoint x: 112, endPoint y: 141, distance: 18.4
click at [112, 141] on textarea "Savory zucchini waffles served with grilled halloumi, creamy mashed avocado, ju…" at bounding box center [164, 144] width 141 height 32
drag, startPoint x: 220, startPoint y: 139, endPoint x: 155, endPoint y: 150, distance: 65.2
drag, startPoint x: 220, startPoint y: 139, endPoint x: 125, endPoint y: 147, distance: 95.5
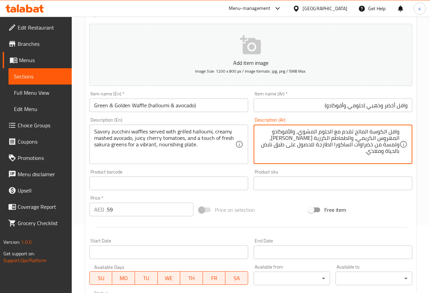
type textarea "وافل الكوسة المالح تقدم مع الحلوم المشوي، والأفوكادو المهروس الكريمي، والطماطم …"
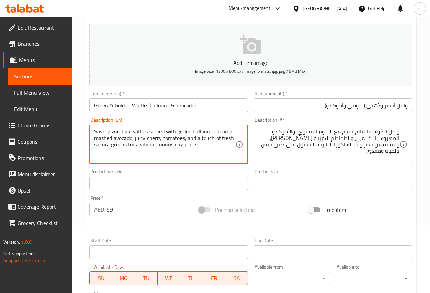
drag, startPoint x: 136, startPoint y: 145, endPoint x: 182, endPoint y: 151, distance: 46.6
click at [180, 146] on textarea "Savory zucchini waffles served with grilled halloumi, creamy mashed avocado, ju…" at bounding box center [164, 144] width 141 height 32
drag, startPoint x: 139, startPoint y: 144, endPoint x: 154, endPoint y: 146, distance: 15.4
click at [200, 146] on textarea "Savory zucchini waffles served with grilled halloumi, creamy mashed avocado, ju…" at bounding box center [164, 144] width 141 height 32
drag, startPoint x: 139, startPoint y: 145, endPoint x: 155, endPoint y: 146, distance: 15.6
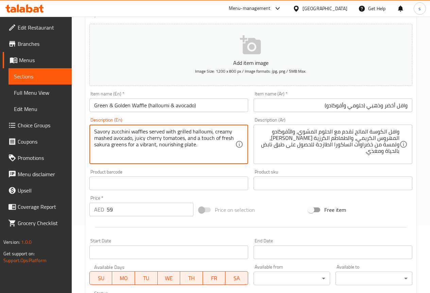
click at [155, 146] on textarea "Savory zucchini waffles served with grilled halloumi, creamy mashed avocado, ju…" at bounding box center [164, 144] width 141 height 32
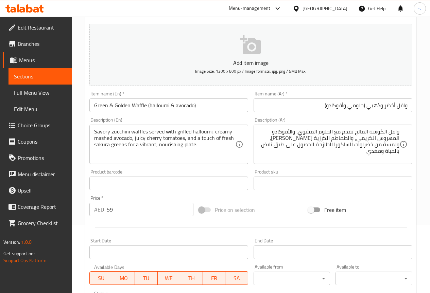
click at [210, 146] on textarea "Savory zucchini waffles served with grilled halloumi, creamy mashed avocado, ju…" at bounding box center [164, 144] width 141 height 32
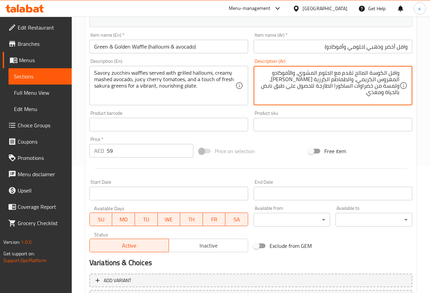
scroll to position [187, 0]
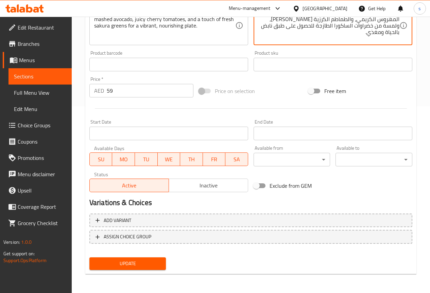
click at [132, 266] on span "Update" at bounding box center [128, 264] width 66 height 8
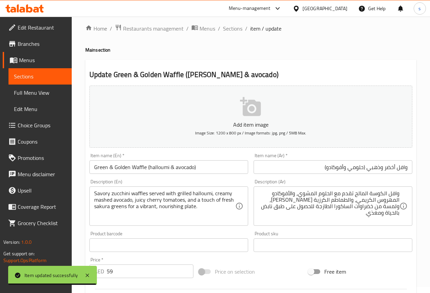
scroll to position [0, 0]
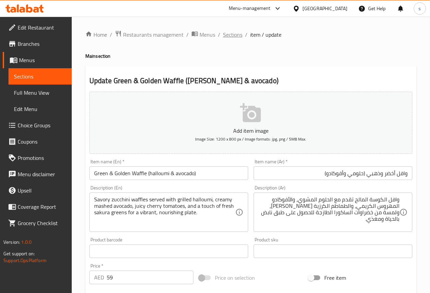
click at [228, 37] on span "Sections" at bounding box center [232, 35] width 19 height 8
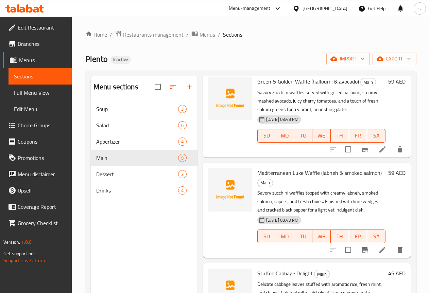
scroll to position [340, 0]
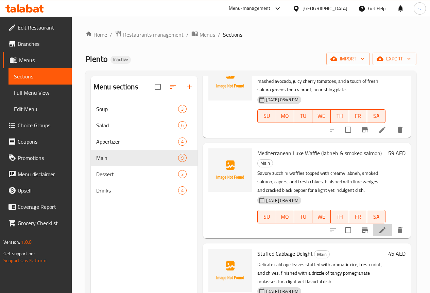
click at [382, 224] on li at bounding box center [382, 230] width 19 height 12
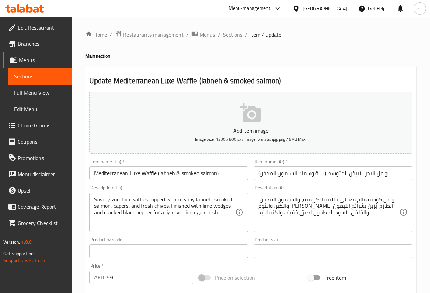
click at [393, 174] on input "وافل البحر الأبيض المتوسط (لبنة وسمك السلمون المدخن)" at bounding box center [332, 174] width 159 height 14
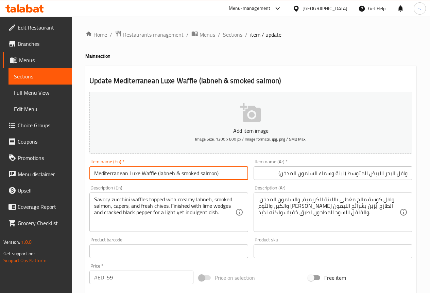
drag, startPoint x: 181, startPoint y: 173, endPoint x: 207, endPoint y: 175, distance: 25.2
click at [207, 175] on input "Mediterranean Luxe Waffle (labneh & smoked salmon)" at bounding box center [168, 174] width 159 height 14
drag, startPoint x: 241, startPoint y: 176, endPoint x: 159, endPoint y: 176, distance: 81.9
click at [240, 176] on input "Mediterranean Luxe Waffle (labneh & smoked salmon)" at bounding box center [168, 174] width 159 height 14
drag, startPoint x: 180, startPoint y: 173, endPoint x: 215, endPoint y: 174, distance: 35.7
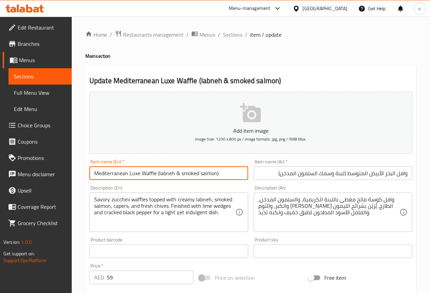
click at [215, 174] on input "Mediterranean Luxe Waffle (labneh & smoked salmon)" at bounding box center [168, 174] width 159 height 14
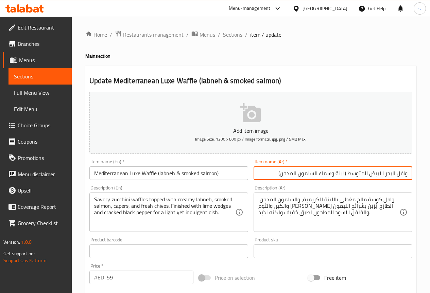
click at [319, 174] on input "وافل البحر الأبيض المتوسط (لبنة وسمك السلمون المدخن)" at bounding box center [332, 174] width 159 height 14
click at [348, 176] on input "وافل البحر الأبيض المتوسط (لبنة و السلمون المدخن)" at bounding box center [332, 174] width 159 height 14
type input "وافل الميديتيريان لوكس (لبنة و السلمون المدخن)"
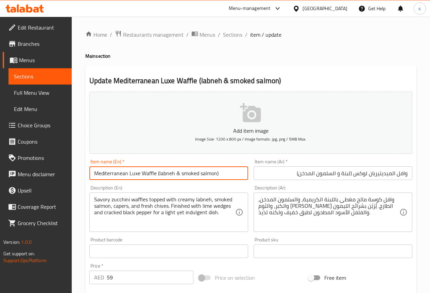
drag, startPoint x: 94, startPoint y: 172, endPoint x: 140, endPoint y: 178, distance: 46.2
click at [140, 178] on input "Mediterranean Luxe Waffle (labneh & smoked salmon)" at bounding box center [168, 174] width 159 height 14
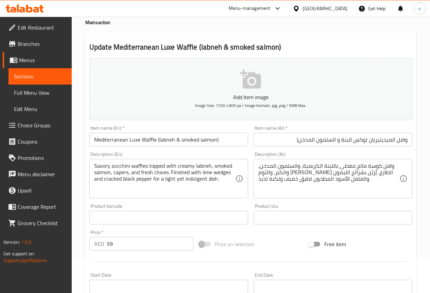
scroll to position [34, 0]
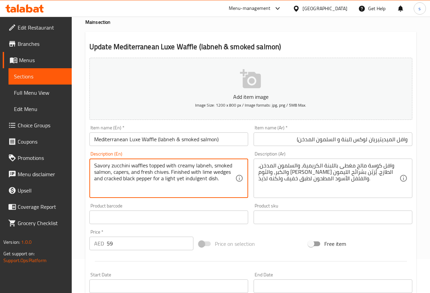
drag, startPoint x: 114, startPoint y: 173, endPoint x: 128, endPoint y: 173, distance: 13.9
drag, startPoint x: 154, startPoint y: 172, endPoint x: 167, endPoint y: 172, distance: 13.3
drag, startPoint x: 202, startPoint y: 173, endPoint x: 231, endPoint y: 172, distance: 29.6
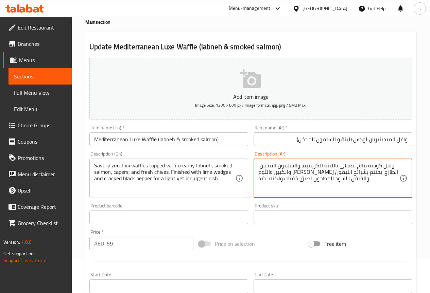
click at [297, 173] on textarea "وافل كوسة مالح مغطى باللبنة الكريمية، والسلمون المدخن، والكيبر، والثوم المعمر ا…" at bounding box center [328, 178] width 141 height 32
click at [295, 173] on textarea "وافل كوسة مالح مغطى باللبنة الكريمية، والسلمون المدخن، والكيبر، والثوم المعمر ا…" at bounding box center [328, 178] width 141 height 32
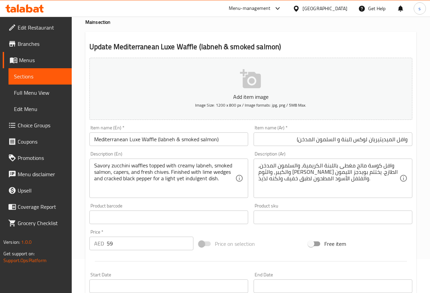
click at [276, 174] on textarea "وافل كوسة مالح مغطى باللبنة الكريمية، والسلمون المدخن، والكيبر، والثوم المعمر ا…" at bounding box center [328, 178] width 141 height 32
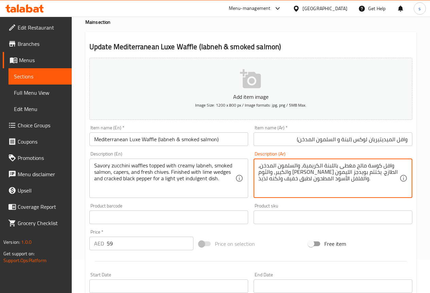
click at [277, 174] on textarea "وافل كوسة مالح مغطى باللبنة الكريمية، والسلمون المدخن، والكيبر، والثوم المعمر ا…" at bounding box center [328, 178] width 141 height 32
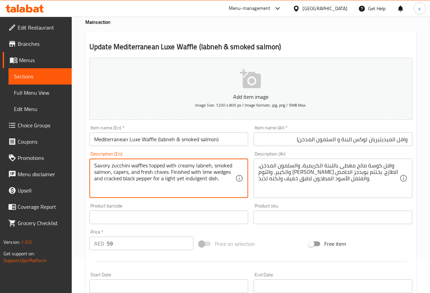
drag, startPoint x: 183, startPoint y: 180, endPoint x: 205, endPoint y: 183, distance: 21.6
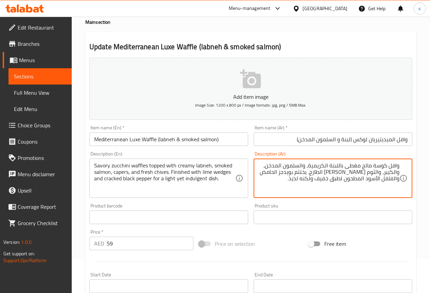
click at [309, 178] on textarea "وافل كوسة مالح مغطى باللبنة الكريمية، والسلمون المدخن، والكيبر، والثوم المعمر ا…" at bounding box center [328, 178] width 141 height 32
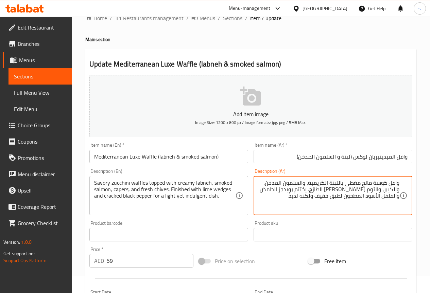
scroll to position [0, 0]
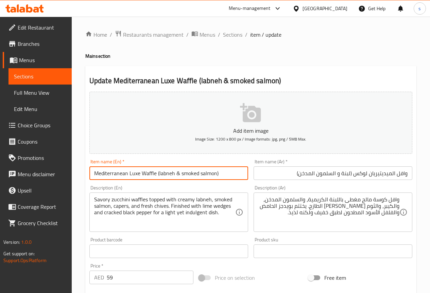
drag, startPoint x: 94, startPoint y: 173, endPoint x: 126, endPoint y: 178, distance: 33.0
click at [126, 178] on input "Mediterranean Luxe Waffle (labneh & smoked salmon)" at bounding box center [168, 174] width 159 height 14
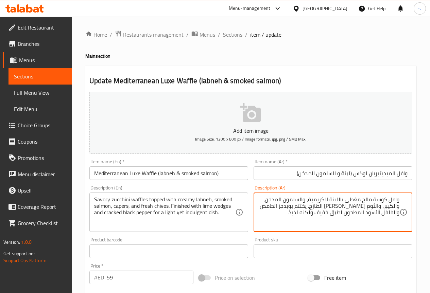
click at [309, 214] on textarea "وافل كوسة مالح مغطى باللبنة الكريمية، والسلمون المدخن، والكيبر، والثوم المعمر ا…" at bounding box center [328, 212] width 141 height 32
click at [310, 215] on textarea "وافل كوسة مالح مغطى باللبنة الكريمية، والسلمون المدخن، والكيبر، والثوم المعمر ا…" at bounding box center [328, 212] width 141 height 32
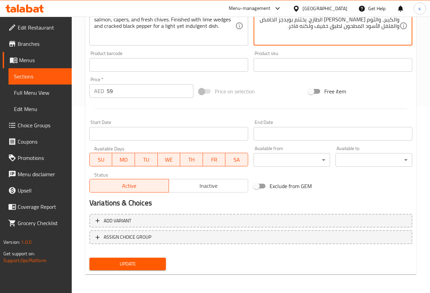
scroll to position [187, 0]
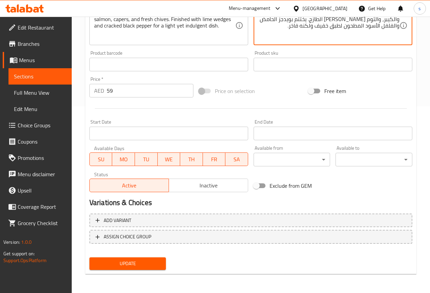
type textarea "وافل كوسة مالح مغطى باللبنة الكريمية، والسلمون المدخن، والكيبر، والثوم المعمر ا…"
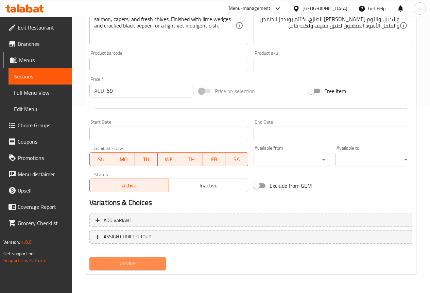
click at [144, 264] on span "Update" at bounding box center [128, 264] width 66 height 8
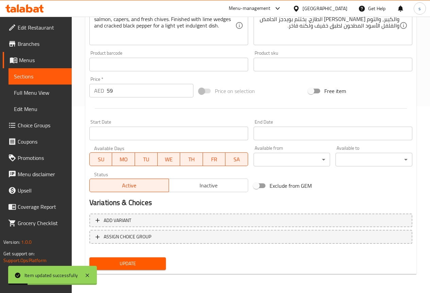
scroll to position [0, 0]
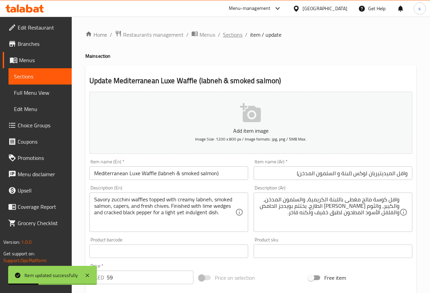
click at [225, 37] on span "Sections" at bounding box center [232, 35] width 19 height 8
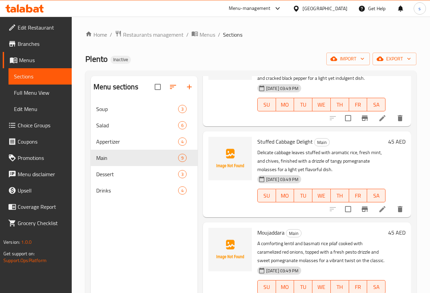
scroll to position [461, 0]
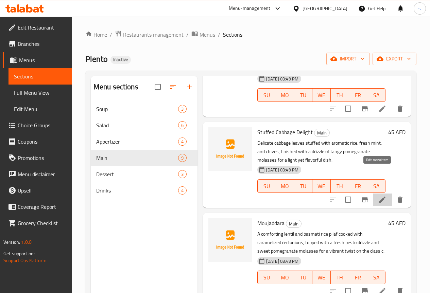
click at [378, 196] on icon at bounding box center [382, 200] width 8 height 8
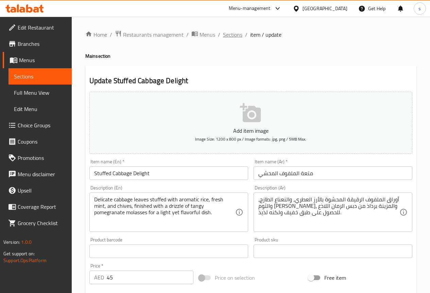
click at [231, 32] on span "Sections" at bounding box center [232, 35] width 19 height 8
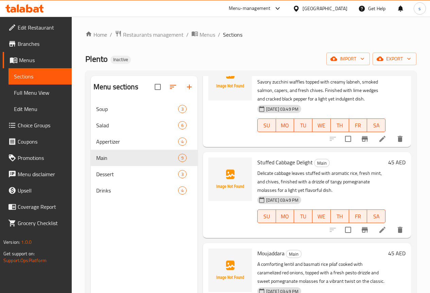
scroll to position [427, 0]
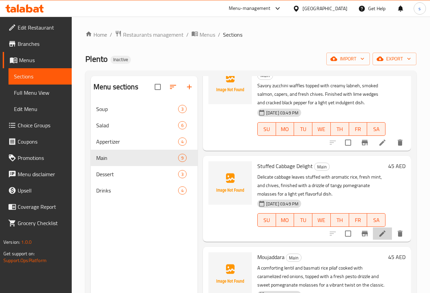
click at [382, 228] on li at bounding box center [382, 234] width 19 height 12
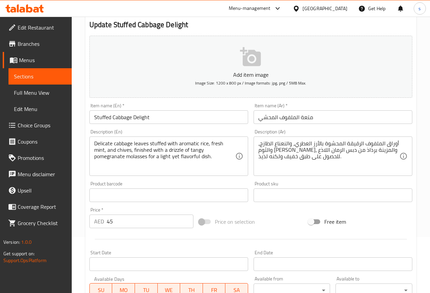
scroll to position [68, 0]
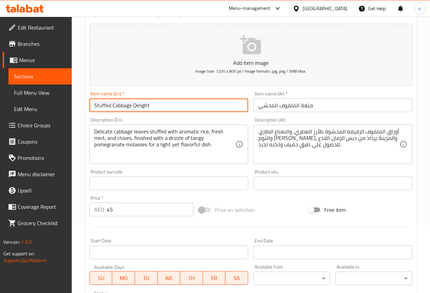
drag, startPoint x: 113, startPoint y: 105, endPoint x: 131, endPoint y: 107, distance: 18.4
click at [131, 107] on input "Stuffed Cabbage Delight" at bounding box center [168, 106] width 159 height 14
drag, startPoint x: 134, startPoint y: 105, endPoint x: 175, endPoint y: 101, distance: 41.3
click at [175, 101] on input "Stuffed Cabbage Delight" at bounding box center [168, 106] width 159 height 14
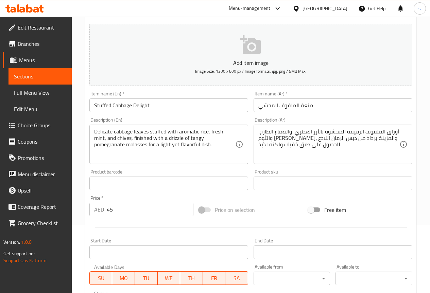
click at [300, 108] on input "متعة الملفوف المحشي" at bounding box center [332, 106] width 159 height 14
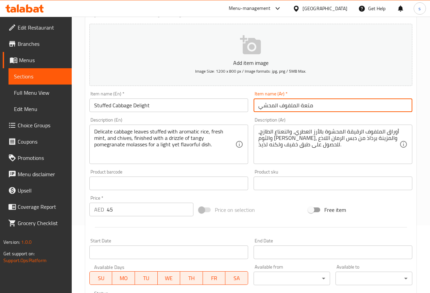
click at [367, 109] on input "متعة الملفوف المحشي" at bounding box center [332, 106] width 159 height 14
click at [395, 104] on input "متعة الملفوف المحشي" at bounding box center [332, 106] width 159 height 14
type input "ديلايت الملفوف المحشي"
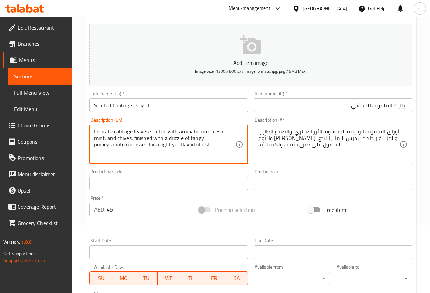
drag, startPoint x: 94, startPoint y: 131, endPoint x: 111, endPoint y: 133, distance: 17.7
drag, startPoint x: 117, startPoint y: 138, endPoint x: 131, endPoint y: 138, distance: 13.9
click at [131, 138] on textarea "Delicate cabbage leaves stuffed with aromatic rice, fresh mint, and chives, fin…" at bounding box center [164, 144] width 141 height 32
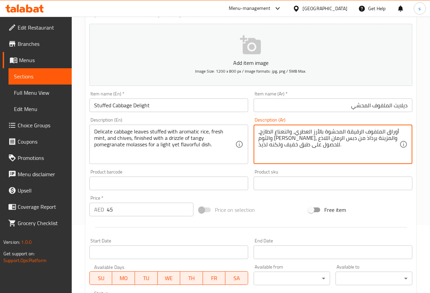
click at [337, 138] on textarea "أوراق الملفوف الرقيقة المحشوة بالأرز العطري، والنعناع الطازج، والثوم المعمر، وا…" at bounding box center [328, 144] width 141 height 32
click at [287, 140] on textarea "أوراق الملفوف الرقيقة المحشوة بالأرز العطري، والنعناع الطازج، والثوم المعمر، وت…" at bounding box center [328, 144] width 141 height 32
type textarea "أوراق الملفوف الرقيقة المحشوة بالأرز العطري، والنعناع الطازج، والثوم المعمر، وت…"
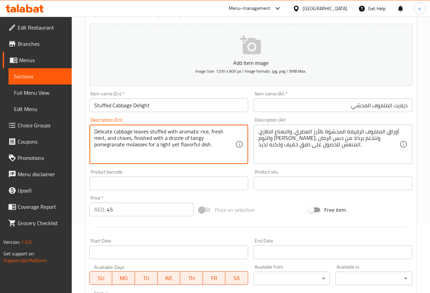
drag, startPoint x: 95, startPoint y: 145, endPoint x: 124, endPoint y: 145, distance: 28.9
drag, startPoint x: 148, startPoint y: 144, endPoint x: 209, endPoint y: 145, distance: 60.8
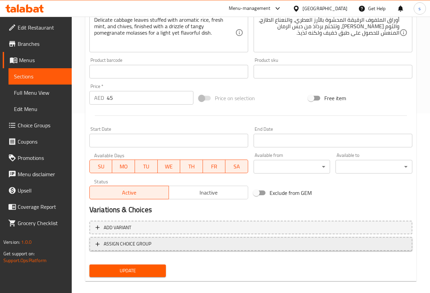
scroll to position [187, 0]
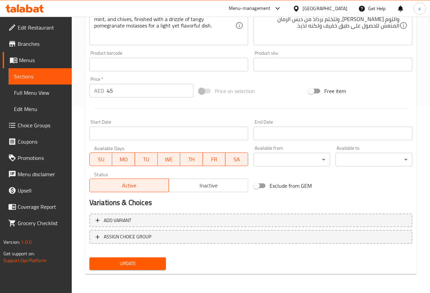
click at [142, 265] on span "Update" at bounding box center [128, 264] width 66 height 8
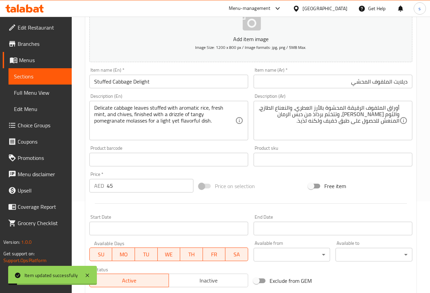
scroll to position [0, 0]
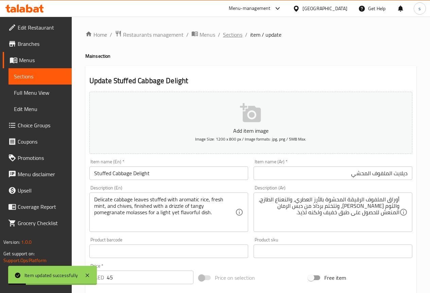
click at [227, 34] on span "Sections" at bounding box center [232, 35] width 19 height 8
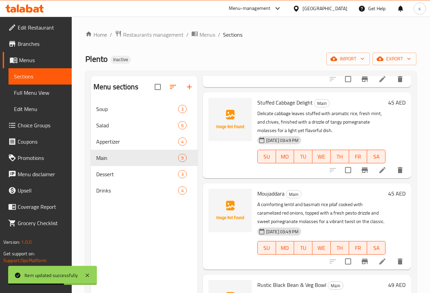
scroll to position [529, 0]
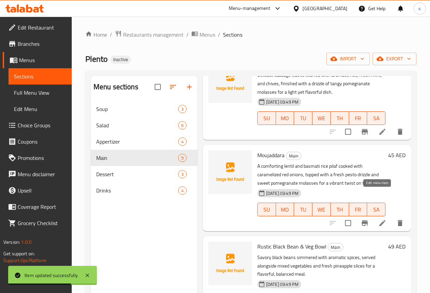
click at [378, 219] on icon at bounding box center [382, 223] width 8 height 8
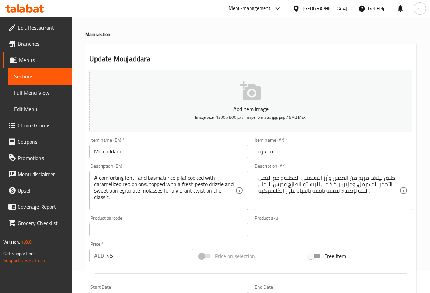
scroll to position [34, 0]
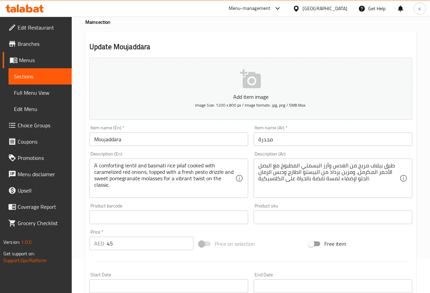
drag, startPoint x: 93, startPoint y: 166, endPoint x: 117, endPoint y: 166, distance: 23.1
click at [117, 166] on div "A comforting lentil and basmati rice pilaf cooked with caramelized red onions, …" at bounding box center [168, 178] width 159 height 39
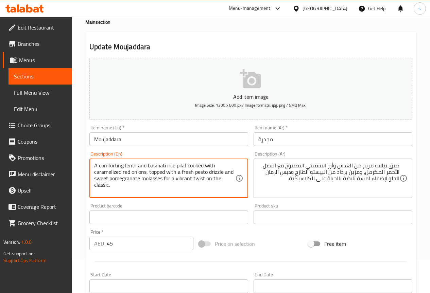
drag, startPoint x: 99, startPoint y: 166, endPoint x: 136, endPoint y: 166, distance: 37.4
drag, startPoint x: 94, startPoint y: 164, endPoint x: 175, endPoint y: 169, distance: 80.4
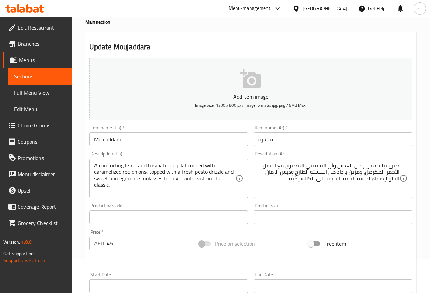
click at [390, 165] on textarea "طبق بيلاف مريح من العدس وأرز البسمتي المطبوخ مع البصل الأحمر المكرمل، ومزين برذ…" at bounding box center [328, 178] width 141 height 32
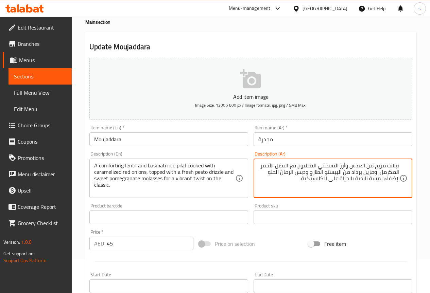
click at [398, 165] on textarea "بيلاف مريح من العدس وأرز البسمتي المطبوخ مع البصل الأحمر المكرمل، ومزين برذاذ م…" at bounding box center [328, 178] width 141 height 32
click at [364, 173] on textarea "بيلاف مريح من العدس وأرز البسمتي المطبوخ مع البصل الأحمر المكرمل، ومزين برذاذ م…" at bounding box center [328, 178] width 141 height 32
click at [385, 181] on textarea "بيلاف مريح من العدس وأرز البسمتي المطبوخ مع البصل الأحمر المكرمل، ومغطاه برذاذ …" at bounding box center [328, 178] width 141 height 32
click at [356, 178] on textarea "بيلاف مريح من العدس وأرز البسمتي المطبوخ مع البصل الأحمر المكرمل، ومغطاه برذاذ …" at bounding box center [328, 178] width 141 height 32
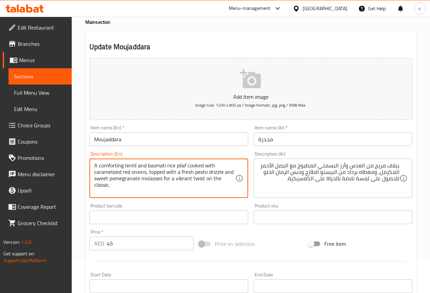
drag, startPoint x: 163, startPoint y: 179, endPoint x: 227, endPoint y: 183, distance: 63.7
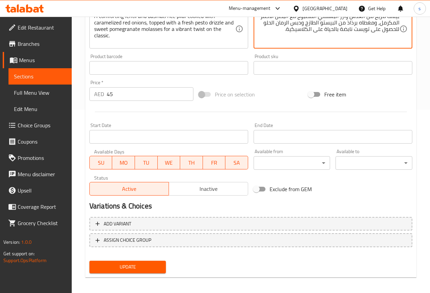
scroll to position [187, 0]
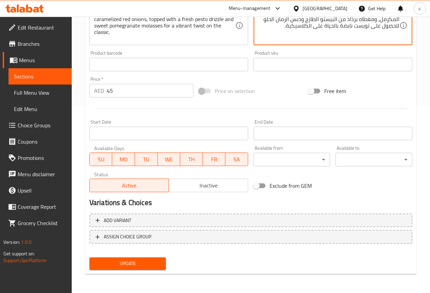
type textarea "بيلاف مريح من العدس وأرز البسمتي المطبوخ مع البصل الأحمر المكرمل، ومغطاه برذاذ …"
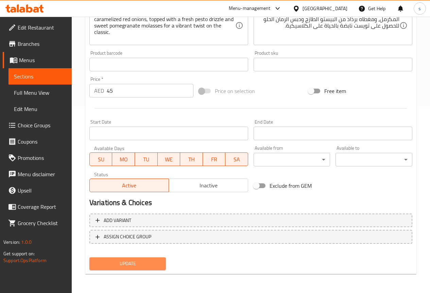
click at [129, 267] on span "Update" at bounding box center [128, 264] width 66 height 8
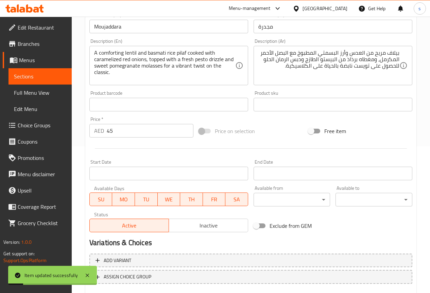
scroll to position [0, 0]
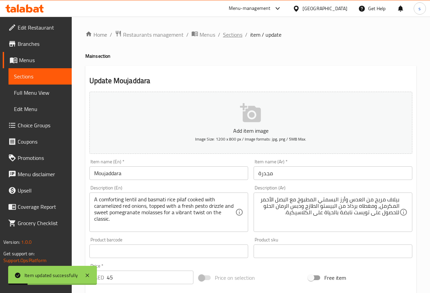
click at [230, 35] on span "Sections" at bounding box center [232, 35] width 19 height 8
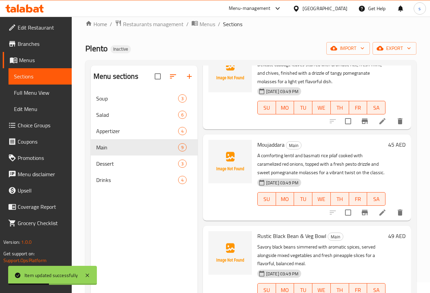
scroll to position [95, 0]
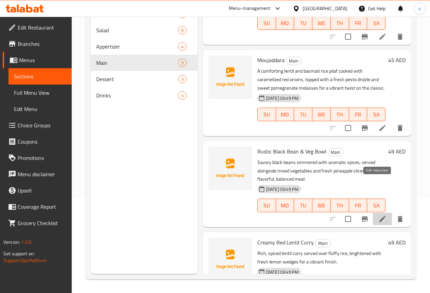
click at [378, 215] on icon at bounding box center [382, 219] width 8 height 8
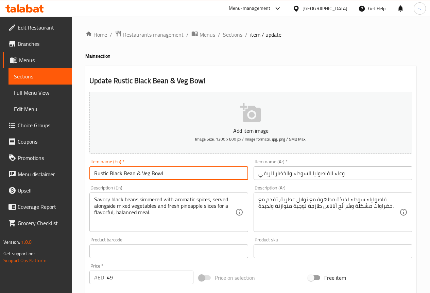
drag, startPoint x: 94, startPoint y: 173, endPoint x: 107, endPoint y: 175, distance: 13.1
click at [107, 175] on input "Rustic Black Bean & Veg Bowl" at bounding box center [168, 174] width 159 height 14
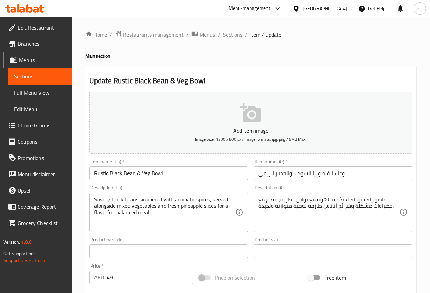
click at [363, 172] on input "وعاء الفاصوليا السوداء والخضار الريفي" at bounding box center [332, 174] width 159 height 14
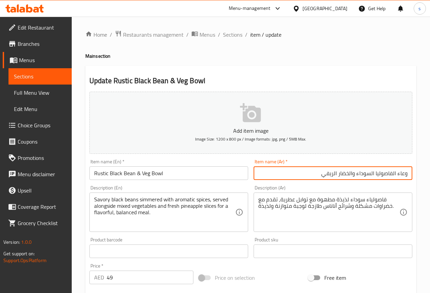
click at [398, 171] on input "وعاء الفاصوليا السوداء والخضار الريفي" at bounding box center [332, 174] width 159 height 14
click at [317, 175] on input "جاط الفاصوليا السوداء والخضار الريفي" at bounding box center [332, 174] width 159 height 14
click at [356, 173] on input "جاط الفاصوليا السوداء والخضار الريفي" at bounding box center [332, 174] width 159 height 14
click at [355, 173] on input "جاط الفاصوليا السوداء والخضار الريفي" at bounding box center [332, 174] width 159 height 14
click at [355, 173] on input "جاط الفاصوليا السوداء وجاط الخضار الريفي" at bounding box center [332, 174] width 159 height 14
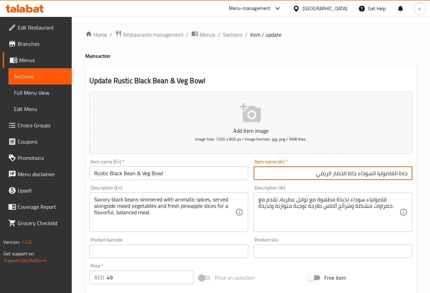
click at [300, 173] on input "جاط الفاصوليا السوداء جاط الخضار الريفي" at bounding box center [332, 174] width 159 height 14
drag, startPoint x: 318, startPoint y: 174, endPoint x: 333, endPoint y: 173, distance: 15.4
click at [333, 173] on input "جاط الفاصوليا السوداء جاط الخضار الريفي" at bounding box center [332, 174] width 159 height 14
click at [378, 174] on input "جاط الفاصوليا السوداء جاط الخضار الريفي" at bounding box center [332, 174] width 159 height 14
click at [358, 173] on input "جاط الفاصوليا السوداء جاط الخضار الريفي" at bounding box center [332, 174] width 159 height 14
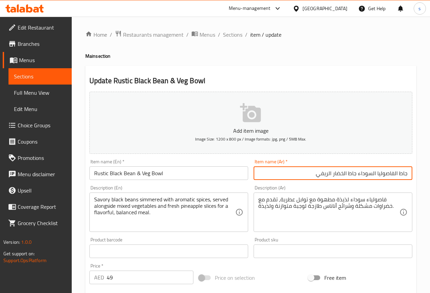
paste input "لريفي"
click at [298, 174] on input "جاط الفاصوليا السوداء الريفي جاط الخضار الريفي" at bounding box center [332, 174] width 159 height 14
click at [398, 173] on input "جاط الفاصوليا السوداء الريفي جاط الخضار" at bounding box center [332, 174] width 159 height 14
click at [352, 174] on input "الفاصوليا السوداء الريفي جاط الخضار" at bounding box center [332, 174] width 159 height 14
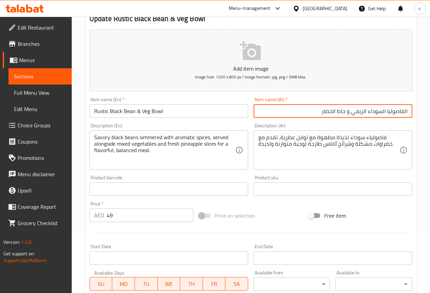
scroll to position [68, 0]
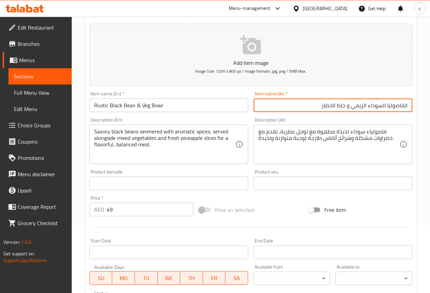
type input "الفاصوليا السوداء الريفي و جاط الخضار"
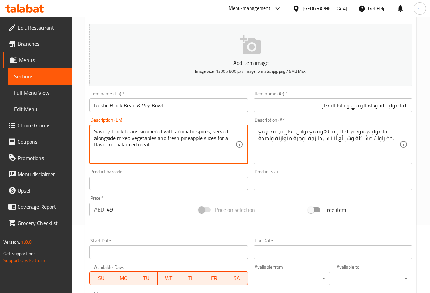
drag, startPoint x: 94, startPoint y: 139, endPoint x: 115, endPoint y: 141, distance: 20.5
click at [223, 150] on textarea "Savory black beans simmered with aromatic spices, served alongside mixed vegeta…" at bounding box center [164, 144] width 141 height 32
drag, startPoint x: 213, startPoint y: 130, endPoint x: 119, endPoint y: 141, distance: 95.1
click at [119, 141] on textarea "Savory black beans simmered with aromatic spices, served alongside mixed vegeta…" at bounding box center [164, 144] width 141 height 32
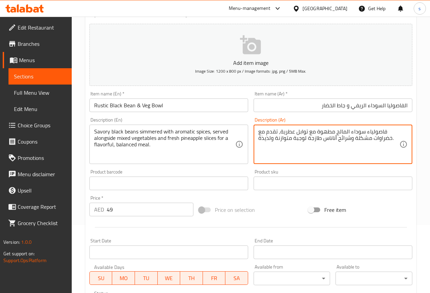
click at [275, 131] on textarea "فاصولياء سوداء المالح مطهوة مع توابل عطرية، تقدم مع خضراوات مشكلة وشرائح أناناس…" at bounding box center [328, 144] width 141 height 32
click at [266, 134] on textarea "فاصولياء سوداء المالح مطهوة مع توابل عطرية، يقدم مع خضراوات مشكلة وشرائح أناناس…" at bounding box center [328, 144] width 141 height 32
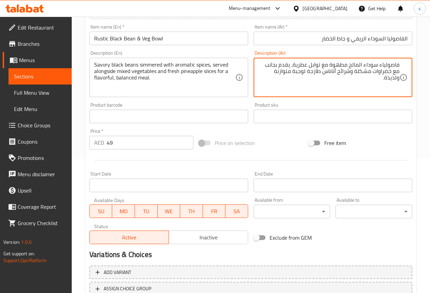
scroll to position [187, 0]
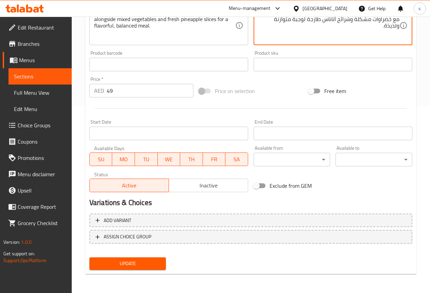
type textarea "فاصولياء سوداء المالح مطهوة مع توابل عطرية، يقدم بجانب مع خضراوات مشكلة وشرائح …"
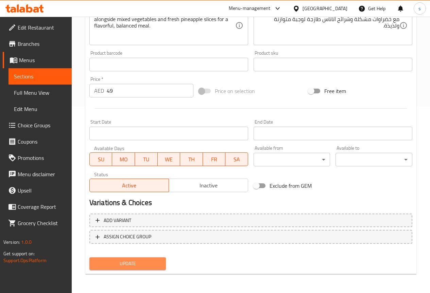
click at [154, 260] on span "Update" at bounding box center [128, 264] width 66 height 8
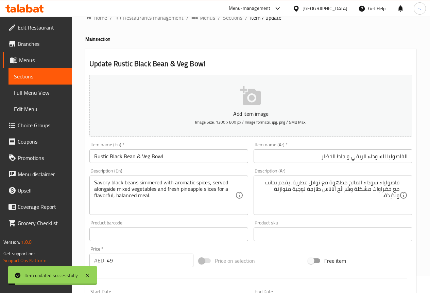
scroll to position [0, 0]
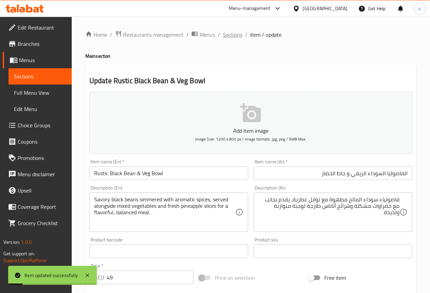
click at [234, 35] on span "Sections" at bounding box center [232, 35] width 19 height 8
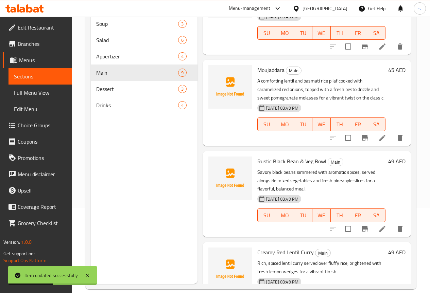
scroll to position [95, 0]
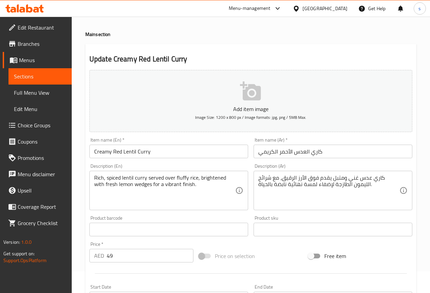
scroll to position [34, 0]
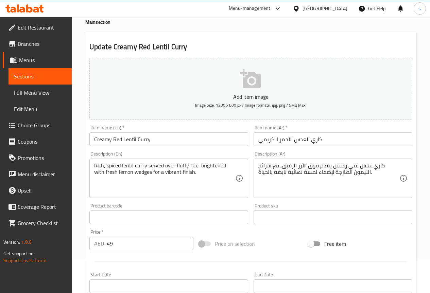
click at [263, 138] on input "كاري العدس الأحمر الكريمي" at bounding box center [332, 140] width 159 height 14
click at [311, 141] on input "كاري العدس الأحمر الكريمي" at bounding box center [332, 140] width 159 height 14
click at [329, 141] on input "كاري العدس الأحمر الكريمي" at bounding box center [332, 140] width 159 height 14
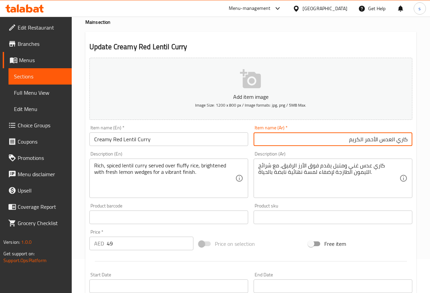
type input "كاري العدس الأحمر الكريمي"
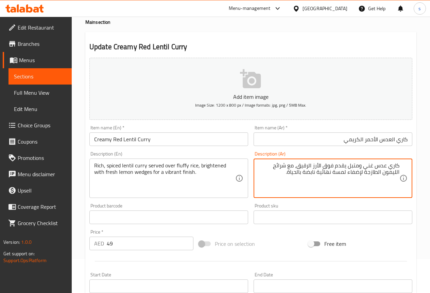
click at [387, 166] on textarea "كاري عدس غني ومتبل يقدم فوق الأرز الرقيق، مع شرائح الليمون الطازجة لإضفاء لمسة …" at bounding box center [328, 178] width 141 height 32
click at [369, 165] on textarea "كاري العدس غني ومتبل يقدم فوق الأرز الرقيق، مع شرائح الليمون الطازجة لإضفاء لمس…" at bounding box center [328, 178] width 141 height 32
click at [385, 165] on textarea "كاري العدس غني ومتبل يقدم فوق الأرز الرقيق، مع شرائح الليمون الطازجة لإضفاء لمس…" at bounding box center [328, 178] width 141 height 32
click at [385, 167] on textarea "كاري لعدس غني ومتبل يقدم فوق الأرز الرقيق، مع شرائح الليمون الطازجة لإضفاء لمسة…" at bounding box center [328, 178] width 141 height 32
click at [297, 166] on textarea "كاري عدس غني ومتبل يقدم فوق الأرز الرقيق، مع شرائح الليمون الطازجة لإضفاء لمسة …" at bounding box center [328, 178] width 141 height 32
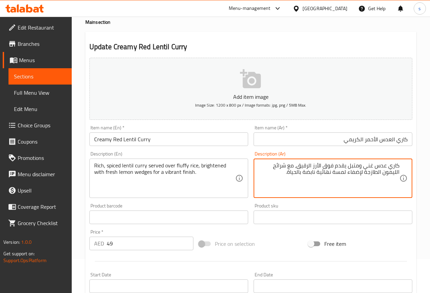
click at [298, 167] on textarea "كاري عدس غني ومتبل يقدم فوق الأرز الرقيق، مع شرائح الليمون الطازجة لإضفاء لمسة …" at bounding box center [328, 178] width 141 height 32
click at [271, 164] on textarea "كاري عدس غني ومتبل يقدم فوق الأرز الفلافي، مع شرائح الليمون الطازجة لإضفاء لمسة…" at bounding box center [328, 178] width 141 height 32
click at [348, 173] on textarea "كاري عدس غني ومتبل يقدم فوق الأرز الفلافي، مع ويدجيز الليمون الطازجة لإضفاء لمس…" at bounding box center [328, 178] width 141 height 32
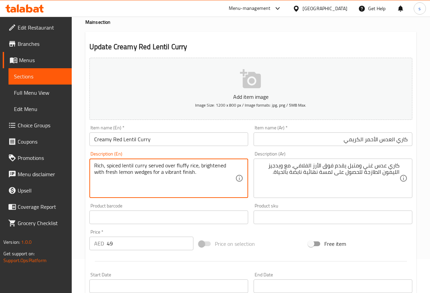
drag, startPoint x: 200, startPoint y: 165, endPoint x: 224, endPoint y: 167, distance: 24.2
click at [207, 187] on textarea "Rich, spiced lentil curry served over fluffy rice, brightened with fresh lemon …" at bounding box center [164, 178] width 141 height 32
drag, startPoint x: 199, startPoint y: 167, endPoint x: 263, endPoint y: 169, distance: 64.2
click at [263, 169] on div "Add item image Image Size: 1200 x 800 px / Image formats: jpg, png / 5MB Max. I…" at bounding box center [251, 201] width 328 height 293
drag, startPoint x: 199, startPoint y: 164, endPoint x: 255, endPoint y: 170, distance: 55.3
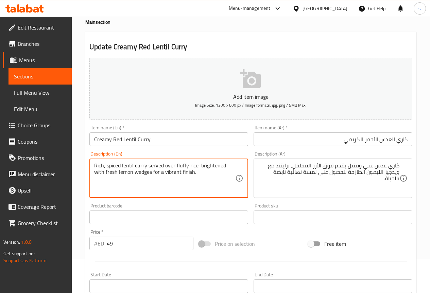
drag, startPoint x: 152, startPoint y: 173, endPoint x: 208, endPoint y: 175, distance: 56.1
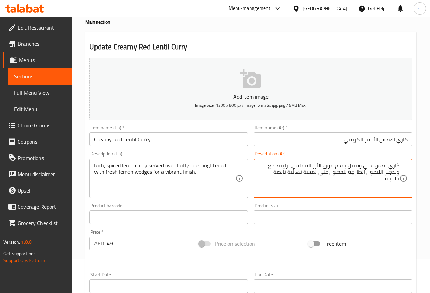
click at [305, 173] on textarea "كاري عدس غني ومتبل يقدم فوق الأرز المفلفل، برايتند مع ويدجيز الليمون الطازجة لل…" at bounding box center [328, 178] width 141 height 32
click at [308, 174] on textarea "كاري عدس غني ومتبل يقدم فوق الأرز المفلفل، برايتند مع ويدجيز الليمون الطازجة لل…" at bounding box center [328, 178] width 141 height 32
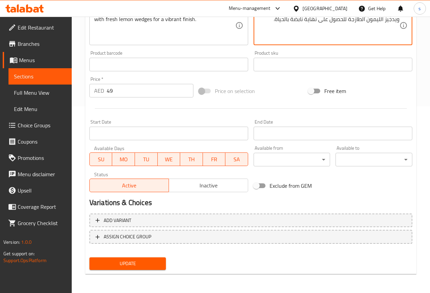
type textarea "كاري عدس غني ومتبل يقدم فوق الأرز المفلفل، برايتند مع ويدجيز الليمون الطازجة لل…"
click at [120, 267] on span "Update" at bounding box center [128, 264] width 66 height 8
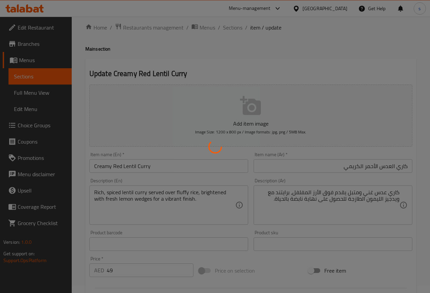
scroll to position [0, 0]
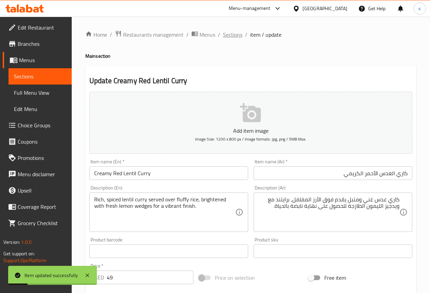
click at [227, 32] on span "Sections" at bounding box center [232, 35] width 19 height 8
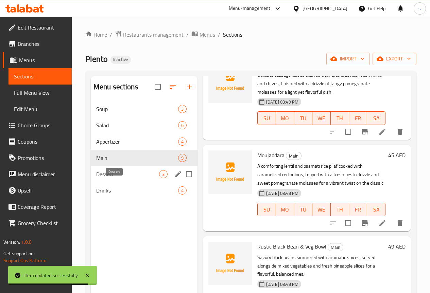
click at [108, 178] on span "Dessert" at bounding box center [127, 174] width 63 height 8
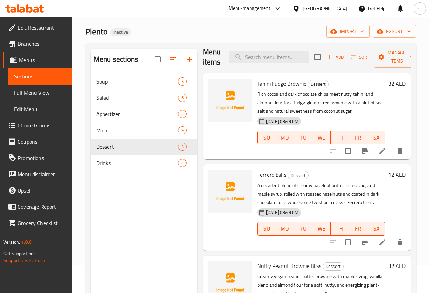
scroll to position [27, 0]
click at [379, 153] on icon at bounding box center [382, 151] width 6 height 6
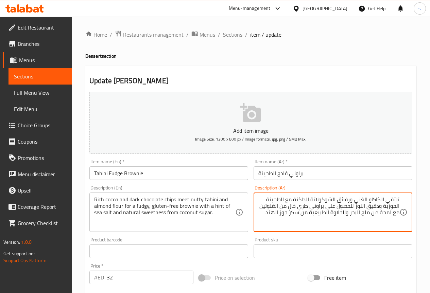
click at [264, 213] on textarea "تلتقي الكاكاو الغني ورقائق الشوكولاتة الداكنة مع الطحينة الجوزية ودقيق اللوز لل…" at bounding box center [328, 212] width 141 height 32
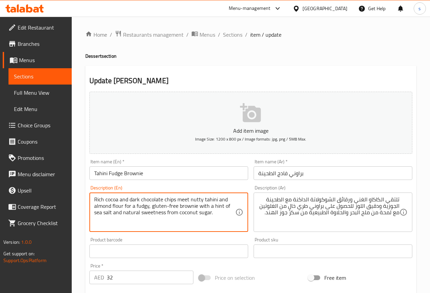
drag, startPoint x: 94, startPoint y: 199, endPoint x: 118, endPoint y: 200, distance: 24.2
drag, startPoint x: 136, startPoint y: 205, endPoint x: 148, endPoint y: 207, distance: 11.8
click at [148, 207] on textarea "Rich cocoa and dark chocolate chips meet nutty tahini and almond flour for a fu…" at bounding box center [164, 212] width 141 height 32
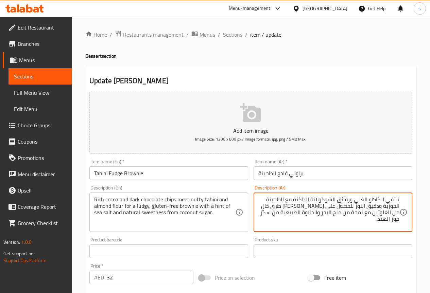
click at [281, 208] on textarea "تلتقي الكاكاو الغني ورقائق الشوكولاتة الداكنة مع الطحينة الجوزية ودقيق اللوز لل…" at bounding box center [328, 212] width 141 height 32
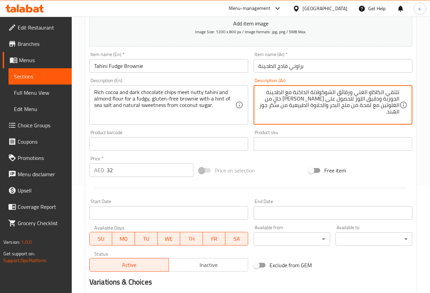
scroll to position [170, 0]
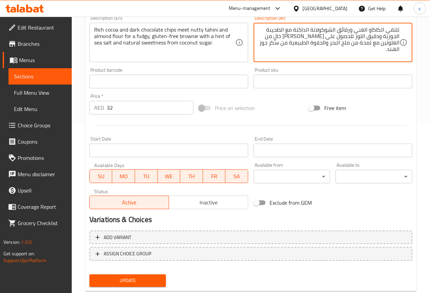
type textarea "تلتقي الكاكاو الغني ورقائق الشوكولاتة الداكنة مع الطحينة الجوزية ودقيق اللوز لل…"
click at [115, 281] on span "Update" at bounding box center [128, 281] width 66 height 8
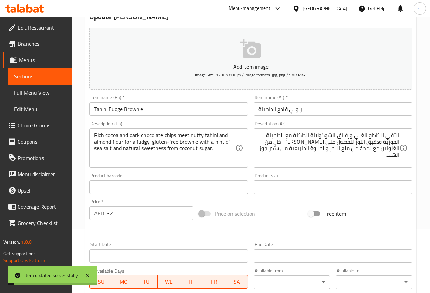
scroll to position [0, 0]
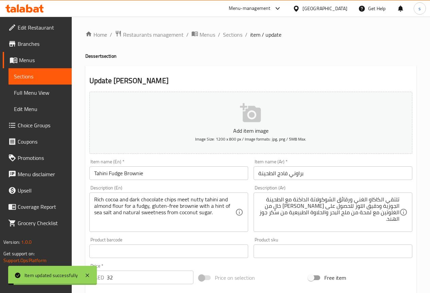
drag, startPoint x: 234, startPoint y: 171, endPoint x: 263, endPoint y: 127, distance: 52.9
click at [256, 141] on div "Add item image Image Size: 1200 x 800 px / Image formats: jpg, png / 5MB Max. I…" at bounding box center [251, 235] width 328 height 293
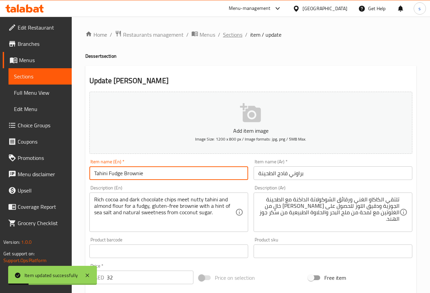
click at [230, 36] on span "Sections" at bounding box center [232, 35] width 19 height 8
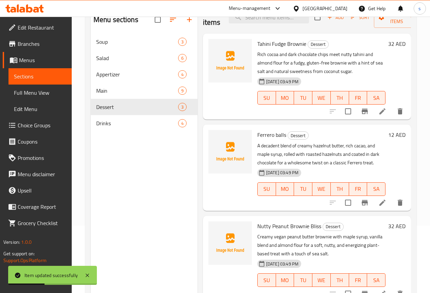
scroll to position [95, 0]
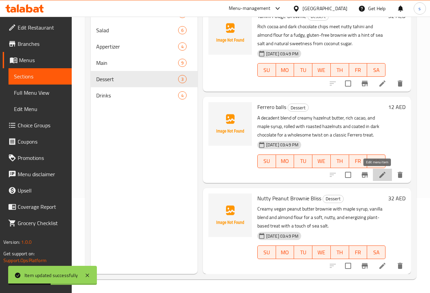
click at [379, 171] on icon at bounding box center [382, 175] width 8 height 8
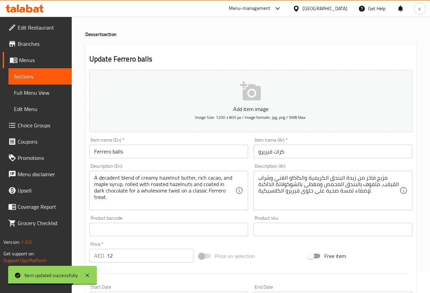
scroll to position [34, 0]
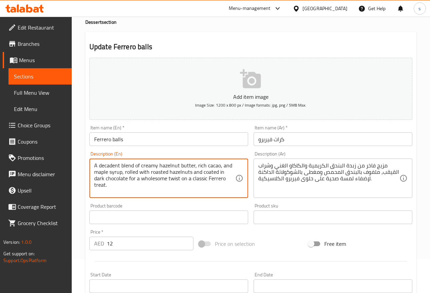
drag, startPoint x: 99, startPoint y: 165, endPoint x: 119, endPoint y: 167, distance: 20.8
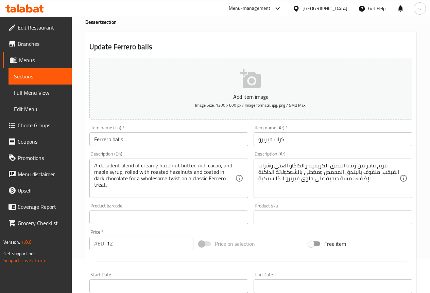
click at [308, 198] on div "مزيج فاخر من زبدة البندق الكريمية والكاكاو الغني وشراب القيقب، ملفوف بالبندق ال…" at bounding box center [332, 178] width 159 height 39
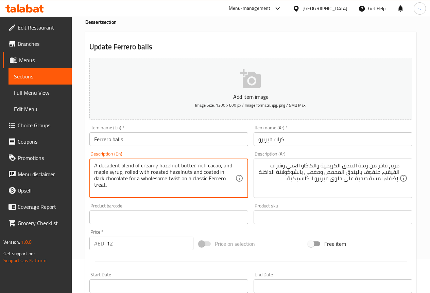
drag, startPoint x: 94, startPoint y: 173, endPoint x: 108, endPoint y: 175, distance: 13.8
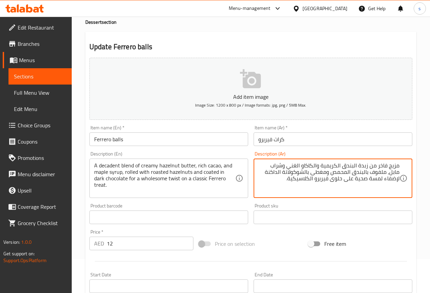
click at [261, 174] on textarea "مزيج فاخر من زبدة البندق الكريمية والكاكاو الغني وشراب مابل، ملفوف بالبندق المح…" at bounding box center [328, 178] width 141 height 32
click at [375, 179] on textarea "مزيج فاخر من زبدة البندق الكريمية والكاكاو الغني وشراب مابل، ملفوف بالبندق المح…" at bounding box center [328, 178] width 141 height 32
click at [359, 180] on textarea "مزيج فاخر من زبدة البندق الكريمية والكاكاو الغني وشراب مابل، ملفوف بالبندق المح…" at bounding box center [328, 178] width 141 height 32
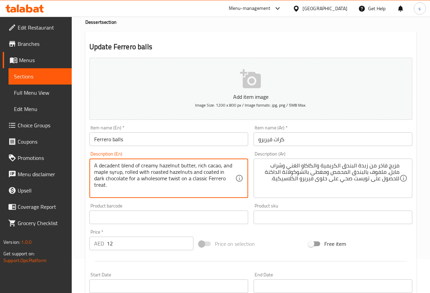
drag, startPoint x: 156, startPoint y: 179, endPoint x: 262, endPoint y: 189, distance: 106.1
click at [233, 189] on textarea "A decadent blend of creamy hazelnut butter, rich cacao, and maple syrup, rolled…" at bounding box center [164, 178] width 141 height 32
drag, startPoint x: 214, startPoint y: 179, endPoint x: 226, endPoint y: 179, distance: 11.6
click at [226, 179] on textarea "A decadent blend of creamy hazelnut butter, rich cacao, and maple syrup, rolled…" at bounding box center [164, 178] width 141 height 32
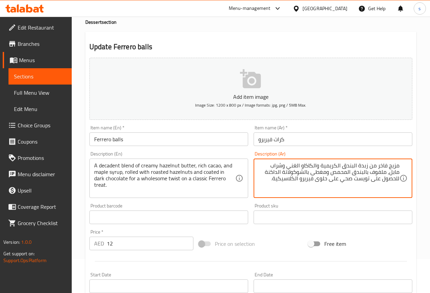
click at [284, 183] on textarea "مزيج فاخر من زبدة البندق الكريمية والكاكاو الغني وشراب مابل، ملفوف بالبندق المح…" at bounding box center [328, 178] width 141 height 32
click at [333, 178] on textarea "مزيج فاخر من زبدة البندق الكريمية والكاكاو الغني وشراب مابل، ملفوف بالبندق المح…" at bounding box center [328, 178] width 141 height 32
click at [335, 182] on textarea "مزيج فاخر من زبدة البندق الكريمية والكاكاو الغني وشراب مابل، ملفوف بالبندق المح…" at bounding box center [328, 178] width 141 height 32
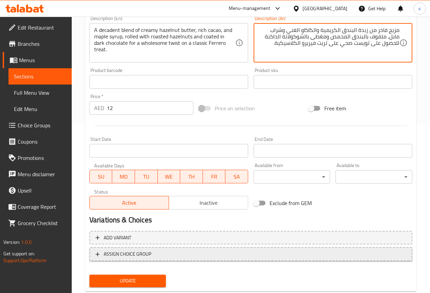
scroll to position [187, 0]
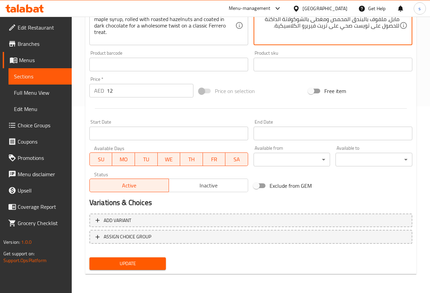
type textarea "مزيج فاخر من زبدة البندق الكريمية والكاكاو الغني وشراب مابل، ملفوف بالبندق المح…"
click at [148, 260] on span "Update" at bounding box center [128, 264] width 66 height 8
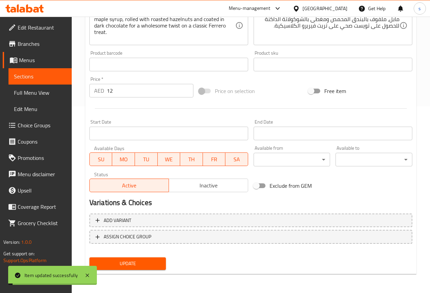
scroll to position [0, 0]
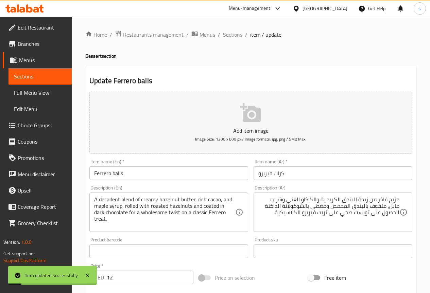
click at [227, 29] on div "Home / Restaurants management / Menus / Sections / item / update Dessert sectio…" at bounding box center [251, 248] width 358 height 463
click at [232, 35] on span "Sections" at bounding box center [232, 35] width 19 height 8
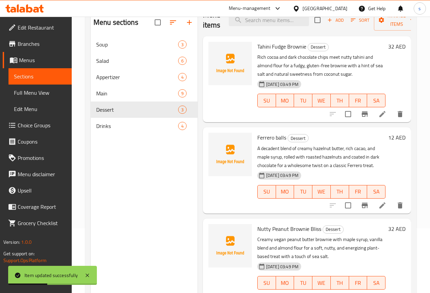
scroll to position [95, 0]
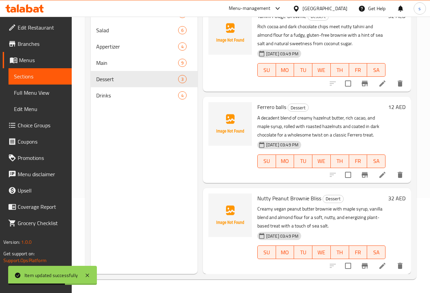
click at [378, 269] on icon at bounding box center [382, 266] width 8 height 8
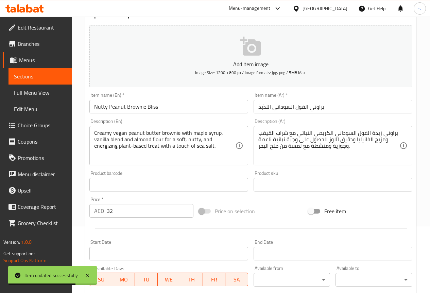
scroll to position [68, 0]
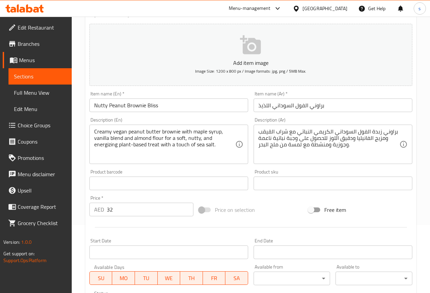
click at [361, 104] on input "براوني الفول السوداني اللذيذ" at bounding box center [332, 106] width 159 height 14
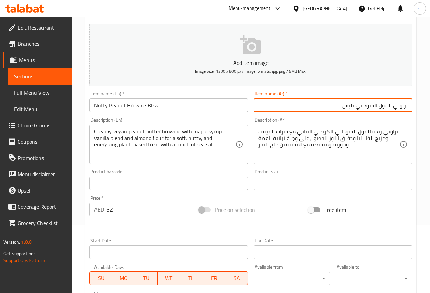
type input "براوني الفول السوداني بليس"
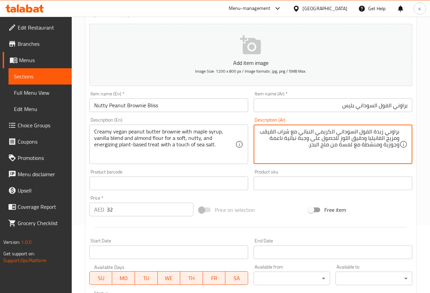
click at [261, 132] on textarea "براوني زبدة الفول السوداني الكريمي النباتي مع شراب القيقب ومزيج الفانيليا ودقيق…" at bounding box center [328, 144] width 141 height 32
click at [262, 130] on textarea "براوني زبدة الفول السوداني الكريمي النباتي مع شراب القيقب ومزيج الفانيليا ودقيق…" at bounding box center [328, 144] width 141 height 32
click at [285, 138] on textarea "براوني زبدة الفول السوداني الكريمي النباتي مع شراب المابل ومزيج الفانيليا ودقيق…" at bounding box center [328, 144] width 141 height 32
click at [296, 141] on textarea "براوني زبدة الفول السوداني الكريمي النباتي مع شراب المابل ومزيج الفانيليا ودقيق…" at bounding box center [328, 144] width 141 height 32
click at [288, 140] on textarea "براوني زبدة الفول السوداني الكريمي النباتي مع شراب المابل ومزيج الفانيليا ودقيق…" at bounding box center [328, 144] width 141 height 32
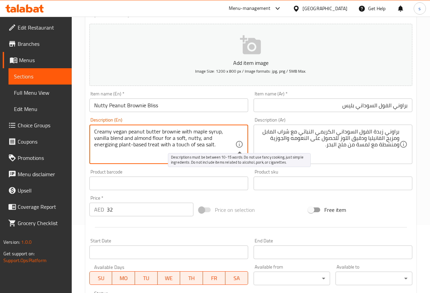
drag, startPoint x: 211, startPoint y: 140, endPoint x: 241, endPoint y: 148, distance: 31.2
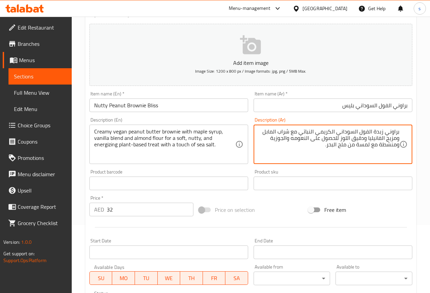
click at [378, 146] on textarea "براوني زبدة الفول السوداني الكريمي النباتي مع شراب المابل ومزيج الفانيليا ودقيق…" at bounding box center [328, 144] width 141 height 32
click at [380, 145] on textarea "براوني زبدة الفول السوداني الكريمي النباتي مع شراب المابل ومزيج الفانيليا ودقيق…" at bounding box center [328, 144] width 141 height 32
type textarea "براوني زبدة الفول السوداني الكريمي النباتي مع شراب المابل ومزيج الفانيليا ودقيق…"
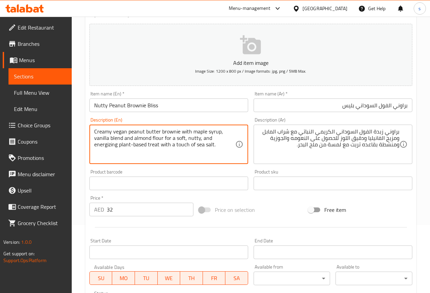
drag, startPoint x: 211, startPoint y: 139, endPoint x: 105, endPoint y: 152, distance: 106.5
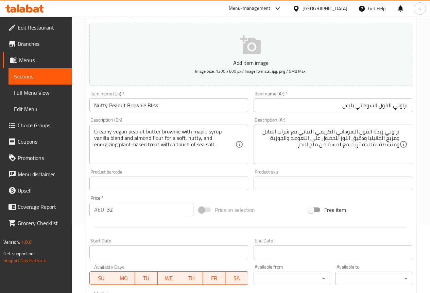
click at [212, 146] on textarea "Creamy vegan peanut butter brownie with maple syrup, vanilla blend and almond f…" at bounding box center [164, 144] width 141 height 32
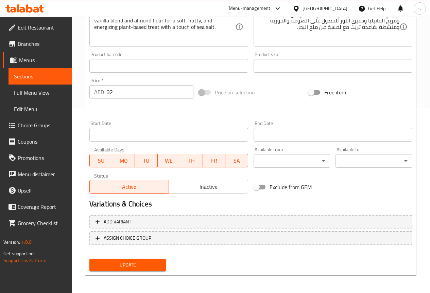
scroll to position [187, 0]
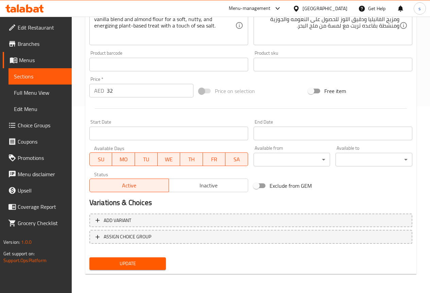
click at [117, 260] on span "Update" at bounding box center [128, 264] width 66 height 8
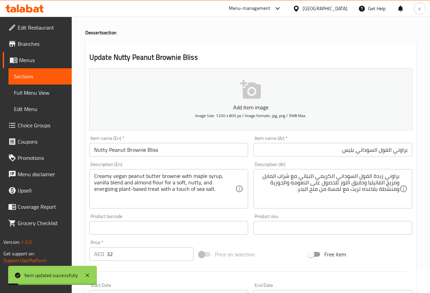
scroll to position [0, 0]
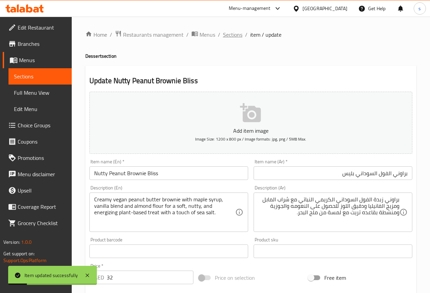
click at [229, 32] on span "Sections" at bounding box center [232, 35] width 19 height 8
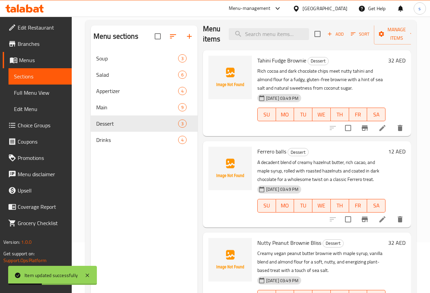
scroll to position [95, 0]
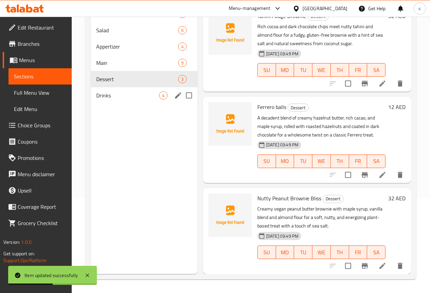
click at [113, 100] on span "Drinks" at bounding box center [127, 95] width 63 height 8
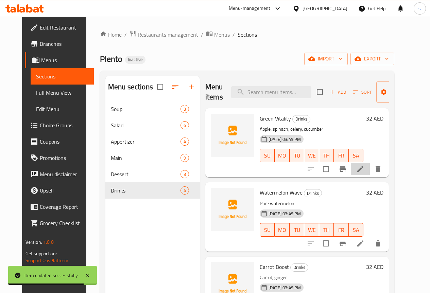
click at [370, 165] on li at bounding box center [360, 169] width 19 height 12
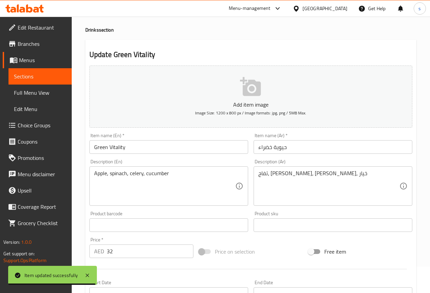
scroll to position [34, 0]
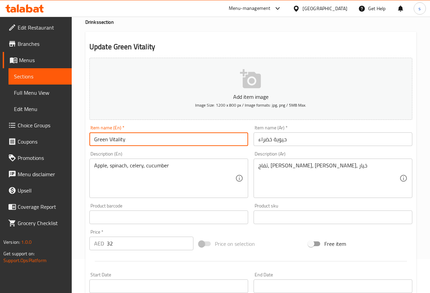
drag, startPoint x: 108, startPoint y: 139, endPoint x: 170, endPoint y: 145, distance: 62.2
click at [170, 145] on input "Green Vitality" at bounding box center [168, 140] width 159 height 14
click at [187, 140] on input "Green Vitality" at bounding box center [168, 140] width 159 height 14
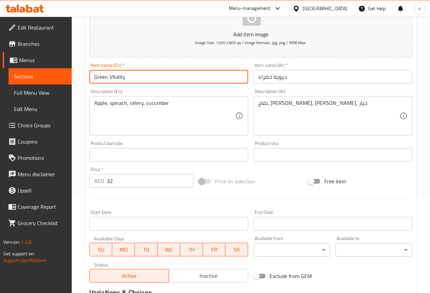
scroll to position [0, 0]
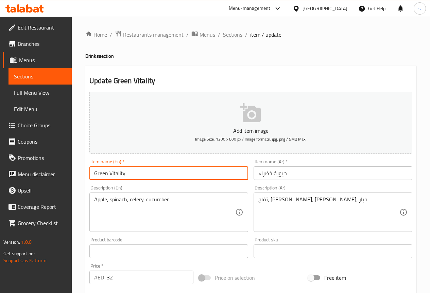
click at [228, 34] on span "Sections" at bounding box center [232, 35] width 19 height 8
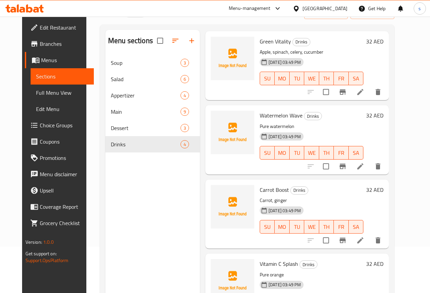
scroll to position [95, 0]
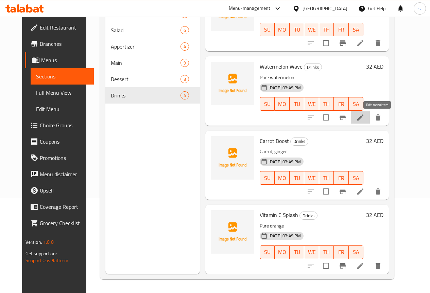
click at [364, 116] on icon at bounding box center [360, 117] width 8 height 8
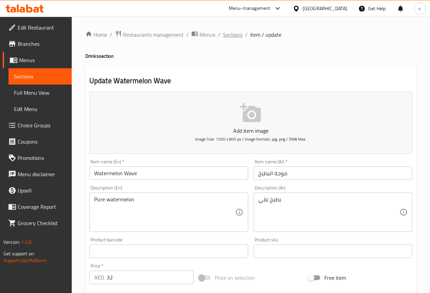
click at [235, 32] on span "Sections" at bounding box center [232, 35] width 19 height 8
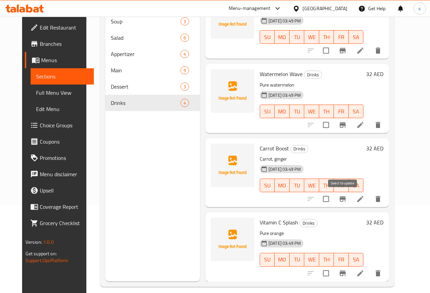
scroll to position [95, 0]
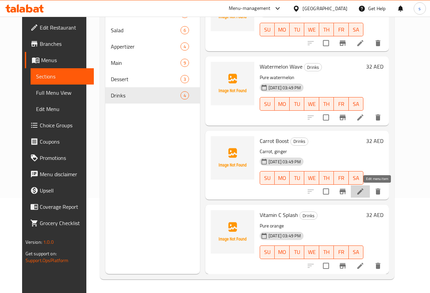
click at [364, 195] on icon at bounding box center [360, 192] width 8 height 8
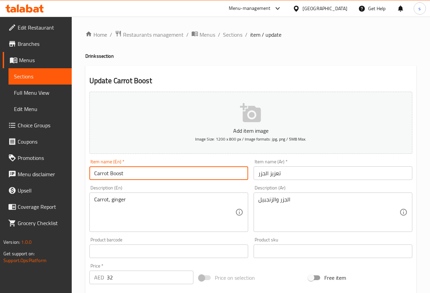
drag, startPoint x: 111, startPoint y: 172, endPoint x: 162, endPoint y: 174, distance: 51.7
click at [159, 173] on input "Carrot Boost" at bounding box center [168, 174] width 159 height 14
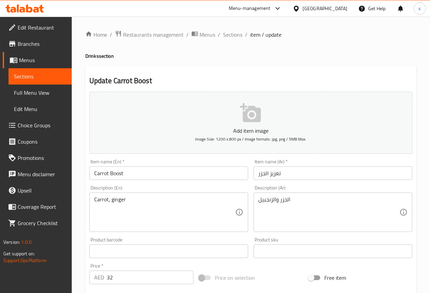
click at [170, 174] on input "Carrot Boost" at bounding box center [168, 174] width 159 height 14
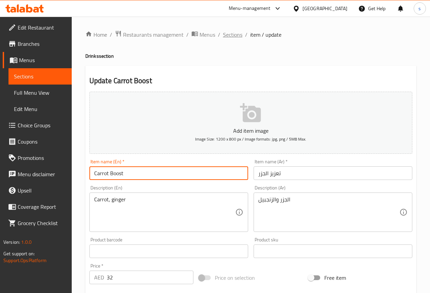
type input "Carrot Boost"
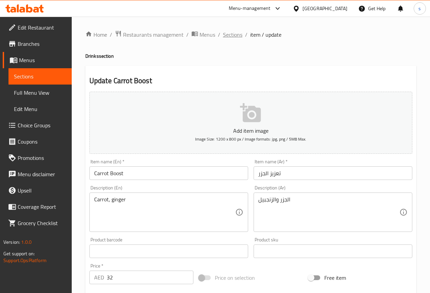
click at [229, 37] on span "Sections" at bounding box center [232, 35] width 19 height 8
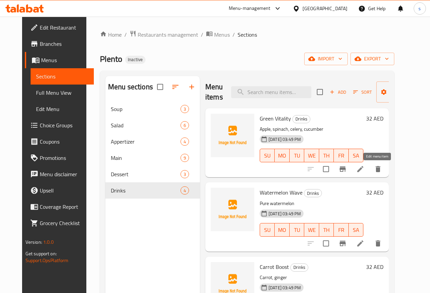
click at [364, 165] on icon at bounding box center [360, 169] width 8 height 8
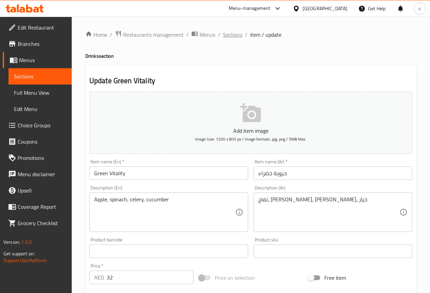
click at [234, 36] on span "Sections" at bounding box center [232, 35] width 19 height 8
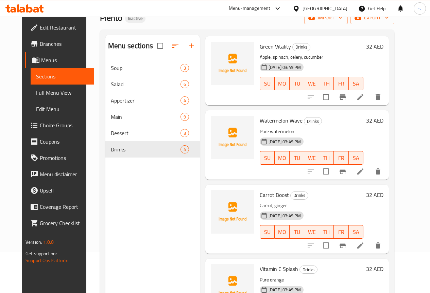
scroll to position [95, 0]
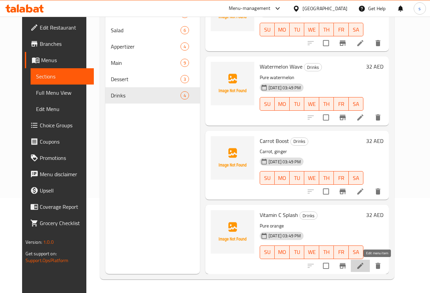
click at [363, 267] on icon at bounding box center [360, 266] width 6 height 6
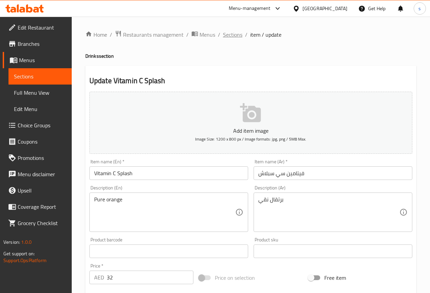
click at [239, 32] on span "Sections" at bounding box center [232, 35] width 19 height 8
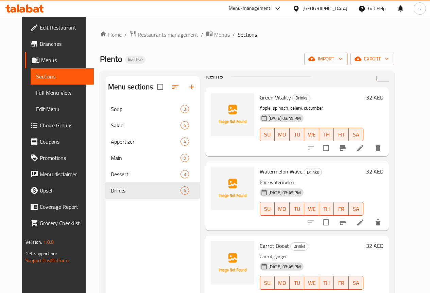
scroll to position [31, 0]
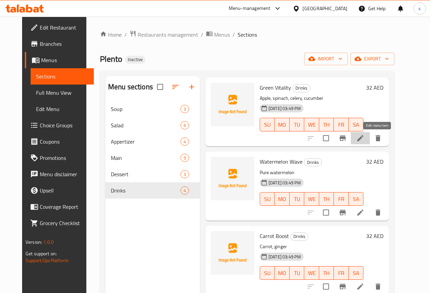
click at [364, 136] on icon at bounding box center [360, 138] width 8 height 8
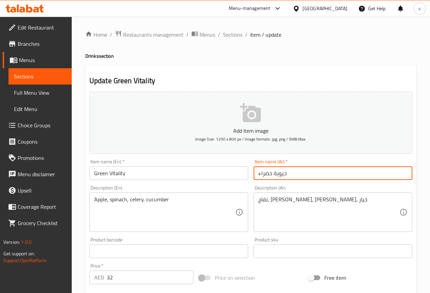
click at [299, 171] on input "حيوية خضراء" at bounding box center [332, 174] width 159 height 14
click at [395, 175] on input "حيوية خضراء" at bounding box center [332, 174] width 159 height 14
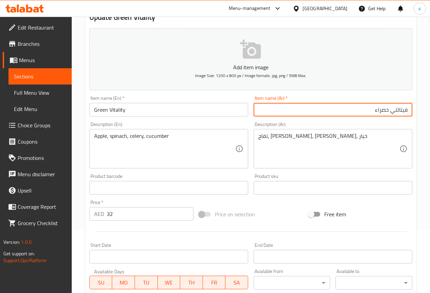
scroll to position [187, 0]
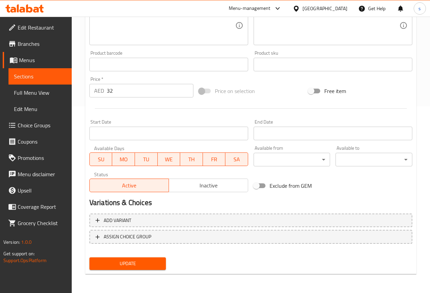
type input "فيتالتي خضراء"
click at [154, 264] on span "Update" at bounding box center [128, 264] width 66 height 8
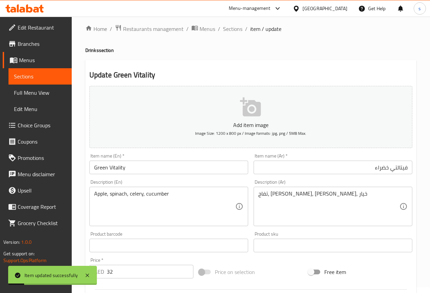
scroll to position [0, 0]
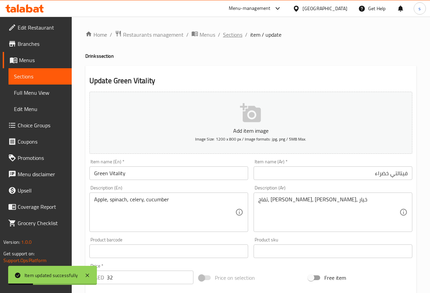
click at [230, 35] on span "Sections" at bounding box center [232, 35] width 19 height 8
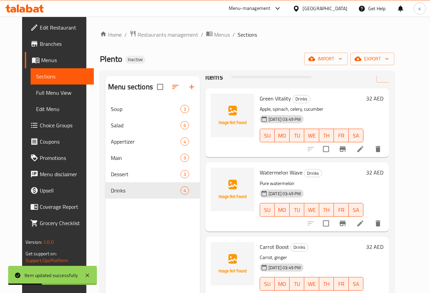
scroll to position [31, 0]
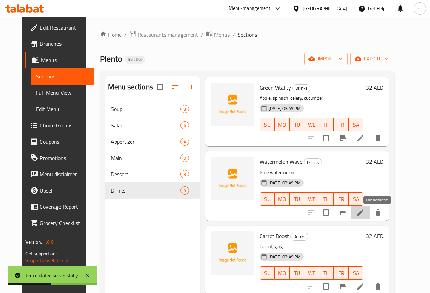
click at [364, 211] on icon at bounding box center [360, 213] width 8 height 8
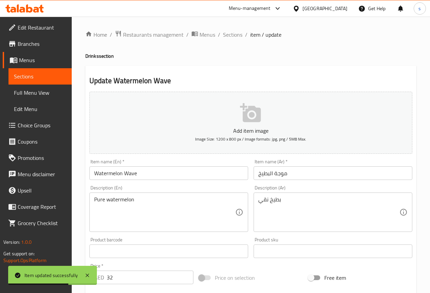
click at [307, 173] on input "موجة البطيخ" at bounding box center [332, 174] width 159 height 14
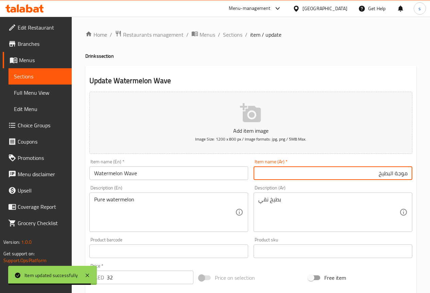
click at [394, 174] on input "موجة البطيخ" at bounding box center [332, 174] width 159 height 14
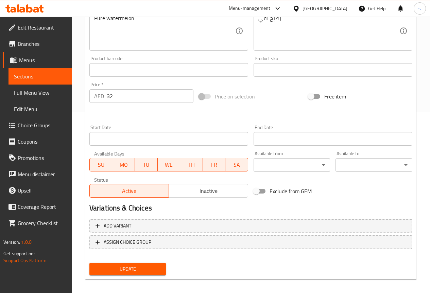
scroll to position [187, 0]
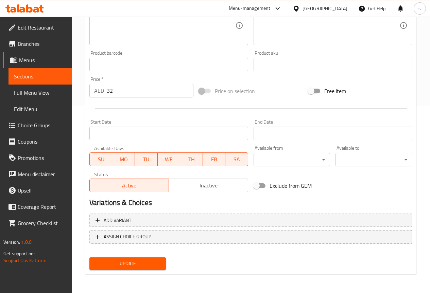
type input "ويف البطيخ"
click at [145, 267] on span "Update" at bounding box center [128, 264] width 66 height 8
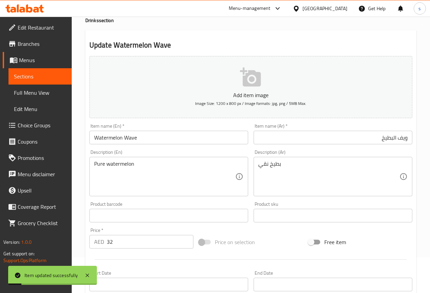
scroll to position [0, 0]
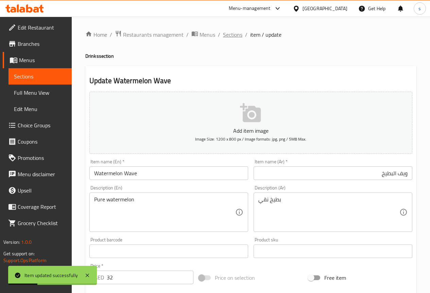
click at [234, 38] on span "Sections" at bounding box center [232, 35] width 19 height 8
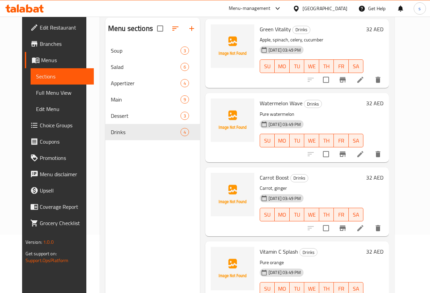
scroll to position [95, 0]
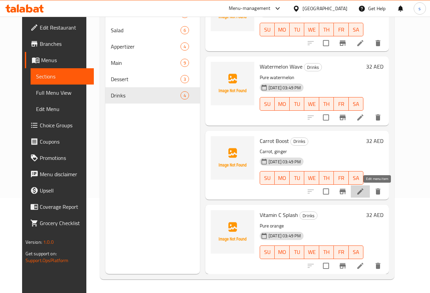
click at [364, 192] on icon at bounding box center [360, 192] width 8 height 8
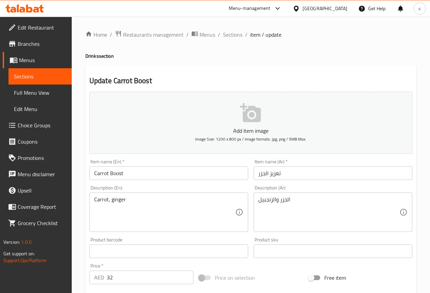
click at [299, 168] on input "تعزيز الجزر" at bounding box center [332, 174] width 159 height 14
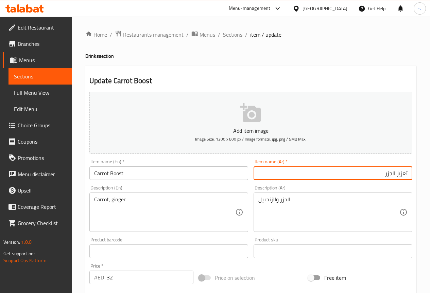
click at [396, 178] on input "تعزيز الجزر" at bounding box center [332, 174] width 159 height 14
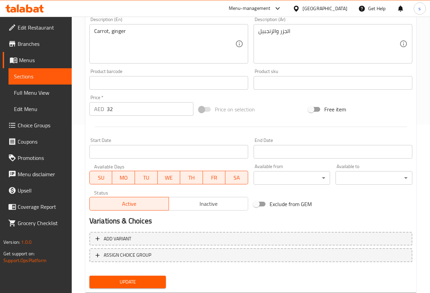
scroll to position [187, 0]
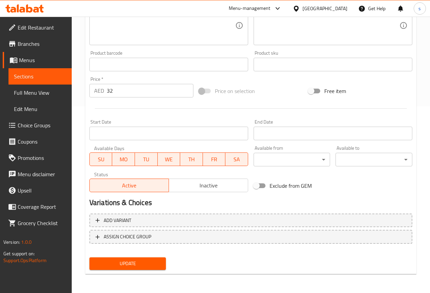
type input "بوست الجزر"
click at [146, 263] on span "Update" at bounding box center [128, 264] width 66 height 8
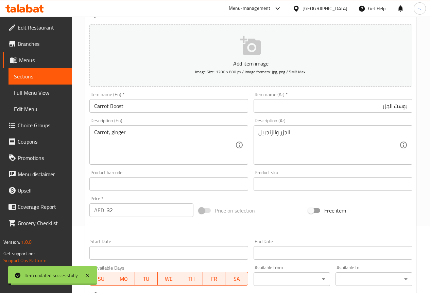
scroll to position [0, 0]
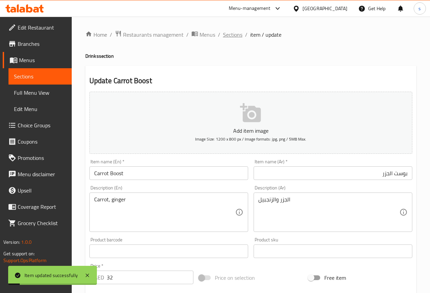
click at [229, 31] on span "Sections" at bounding box center [232, 35] width 19 height 8
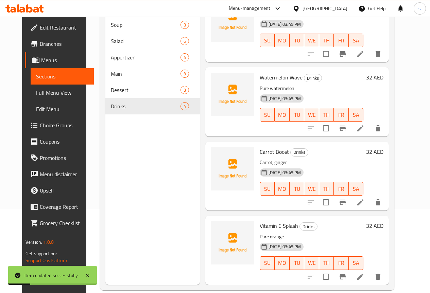
scroll to position [95, 0]
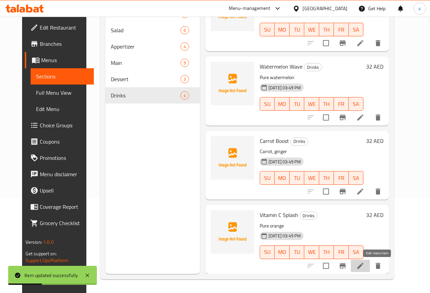
click at [364, 269] on icon at bounding box center [360, 266] width 8 height 8
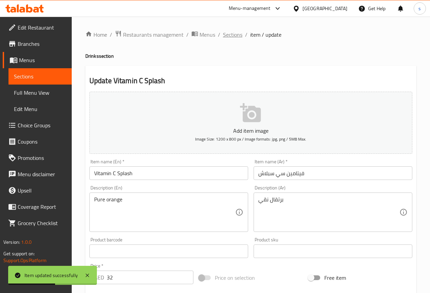
click at [226, 32] on span "Sections" at bounding box center [232, 35] width 19 height 8
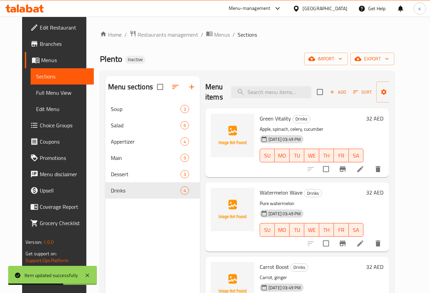
click at [48, 96] on span "Full Menu View" at bounding box center [62, 93] width 52 height 8
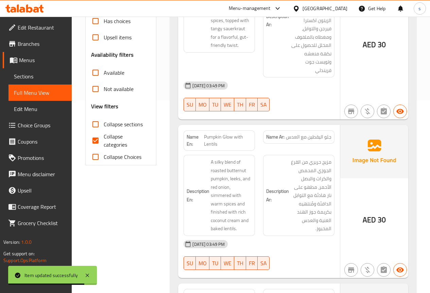
scroll to position [204, 0]
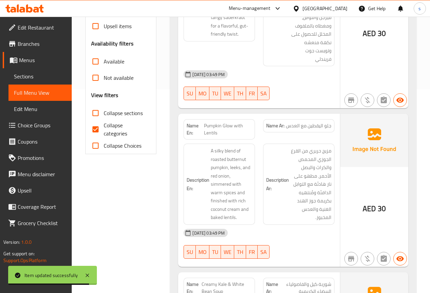
click at [106, 121] on span "Collapse categories" at bounding box center [125, 129] width 42 height 16
click at [104, 121] on input "Collapse categories" at bounding box center [95, 129] width 16 height 16
checkbox input "false"
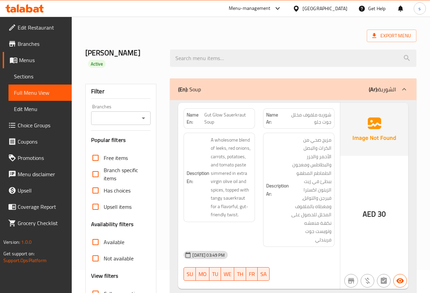
scroll to position [34, 0]
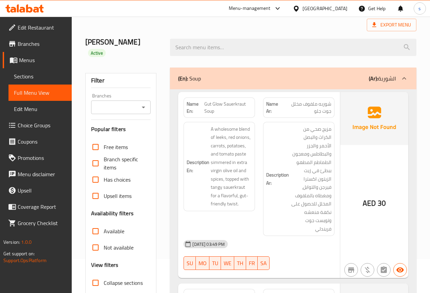
click at [21, 73] on span "Sections" at bounding box center [40, 76] width 52 height 8
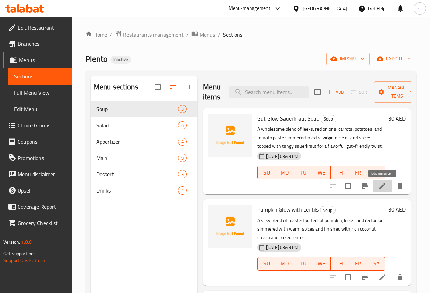
click at [381, 183] on icon at bounding box center [382, 186] width 8 height 8
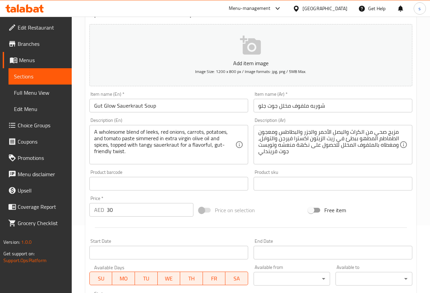
scroll to position [68, 0]
click at [340, 145] on textarea "مزيج صحي من الكراث والبصل الأحمر والجزر والبطاطس ومعجون الطماطم المطهو ببطئ في …" at bounding box center [328, 144] width 141 height 32
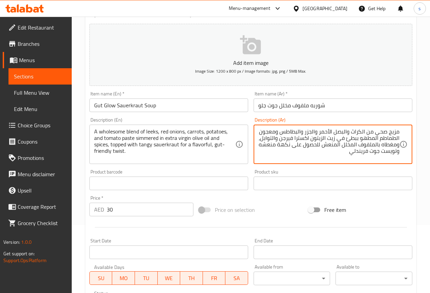
click at [260, 146] on textarea "مزيج صحي من الكراث والبصل الأحمر والجزر والبطاطس ومعجون الطماطم المطهو ببطئ في …" at bounding box center [328, 144] width 141 height 32
type textarea "مزيج صحي من الكراث والبصل الأحمر والجزر والبطاطس ومعجون الطماطم المطهو ببطئ في …"
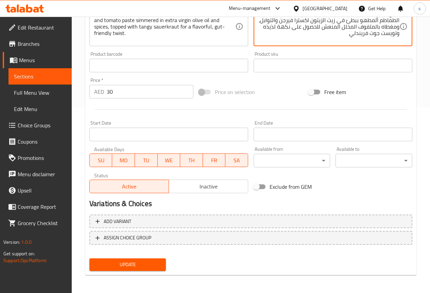
scroll to position [187, 0]
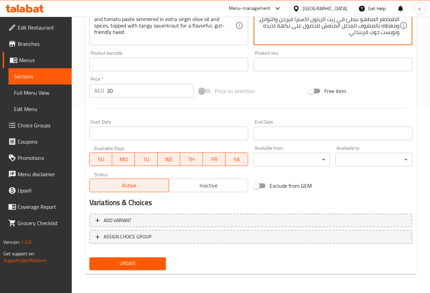
type textarea "مزيج صحي من الكراث والبصل الأحمر والجزر والبطاطس ومعجون الطماطم المطهو ببطئ في …"
click at [153, 260] on span "Update" at bounding box center [128, 264] width 66 height 8
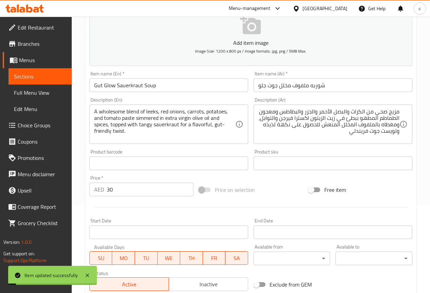
scroll to position [0, 0]
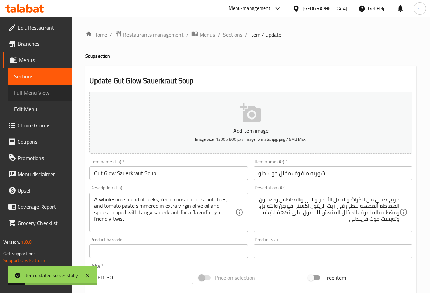
click at [28, 91] on span "Full Menu View" at bounding box center [40, 93] width 52 height 8
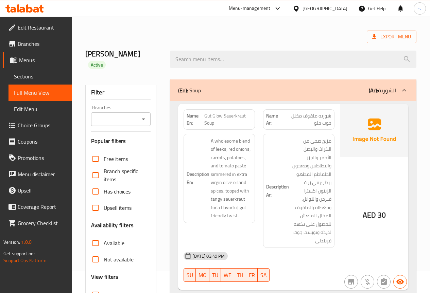
scroll to position [34, 0]
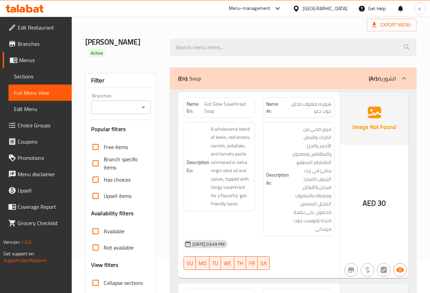
checkbox input "false"
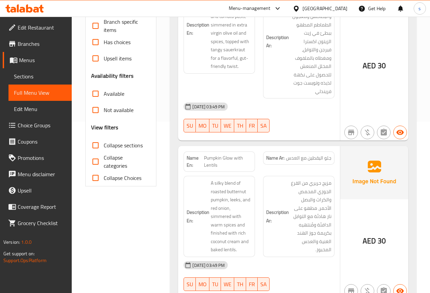
scroll to position [242, 0]
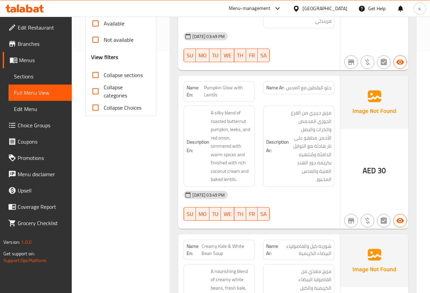
click at [26, 77] on span "Sections" at bounding box center [40, 76] width 52 height 8
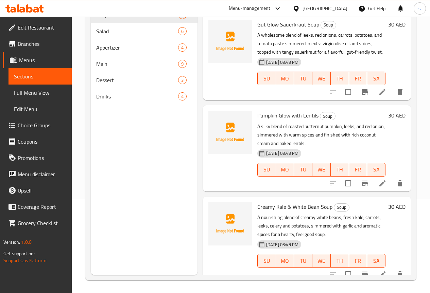
scroll to position [95, 0]
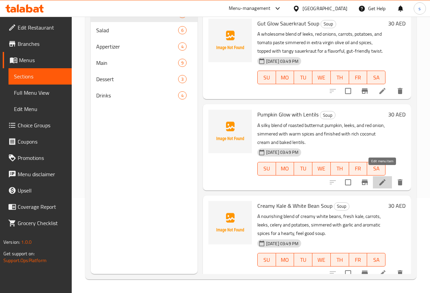
click at [381, 179] on icon at bounding box center [382, 182] width 6 height 6
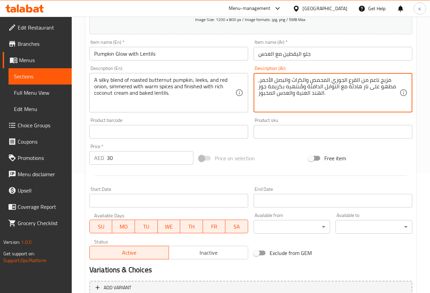
scroll to position [187, 0]
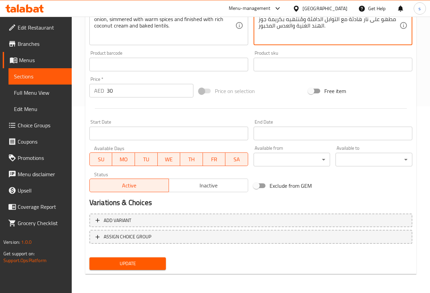
type textarea "مزيج ناعم من القرع الجوزي المحمص والكراث والبصل الأحمر، مطهو على نار هادئة مع ا…"
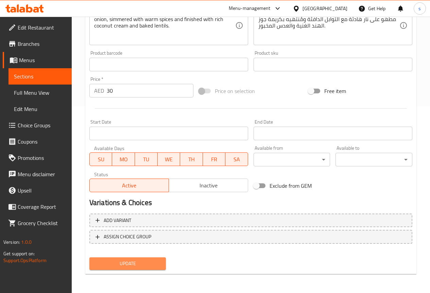
click at [156, 263] on span "Update" at bounding box center [128, 264] width 66 height 8
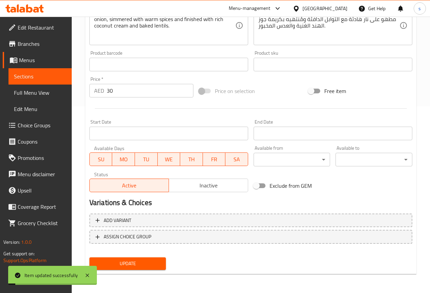
click at [34, 92] on span "Full Menu View" at bounding box center [40, 93] width 52 height 8
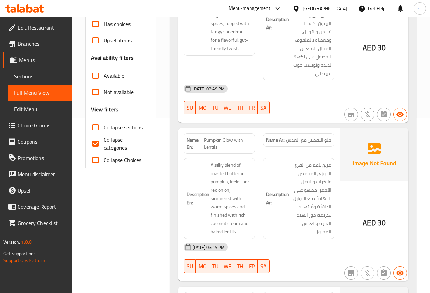
scroll to position [204, 0]
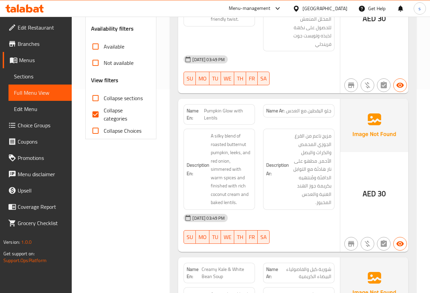
click at [98, 112] on input "Collapse categories" at bounding box center [95, 114] width 16 height 16
checkbox input "false"
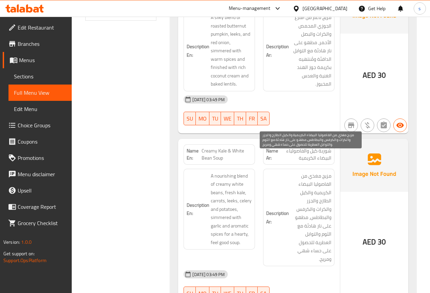
scroll to position [374, 0]
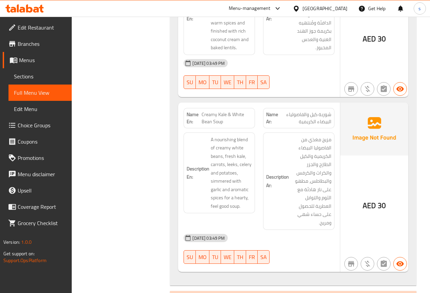
click at [31, 76] on span "Sections" at bounding box center [40, 76] width 52 height 8
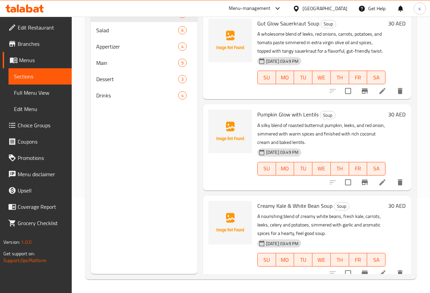
scroll to position [95, 0]
click at [386, 269] on icon at bounding box center [382, 273] width 8 height 8
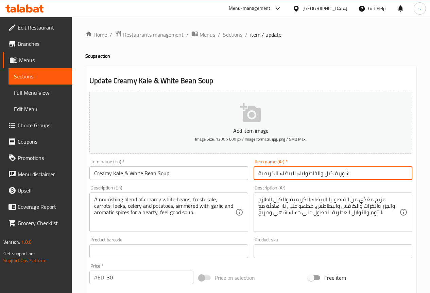
click at [334, 175] on input "شوربة كيل والفاصولياء البيضاء الكريمية" at bounding box center [332, 174] width 159 height 14
click at [376, 174] on input "كيريمي كيل والفاصولياء البيضاء الكريمية" at bounding box center [332, 174] width 159 height 14
click at [294, 173] on input "كيريمي كيل و شوربه الفاصولياء البيضاء الكريمية" at bounding box center [332, 174] width 159 height 14
type input "كيريمي كيل و شوربه الفاصولياء البيضاء"
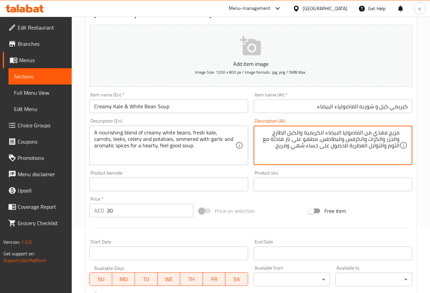
scroll to position [187, 0]
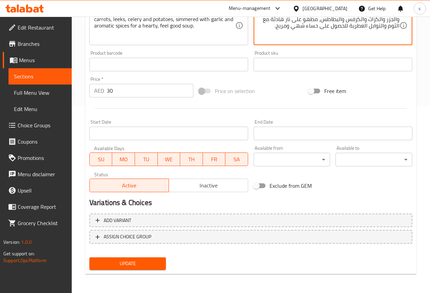
click at [145, 262] on span "Update" at bounding box center [128, 264] width 66 height 8
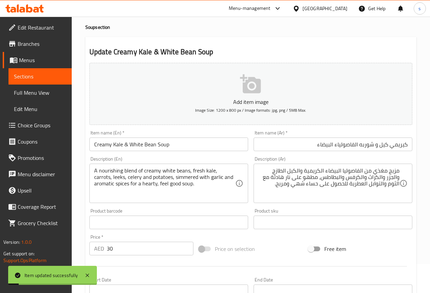
scroll to position [0, 0]
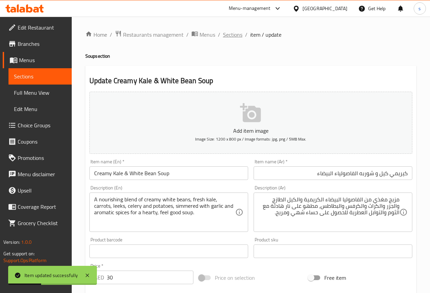
click at [234, 34] on span "Sections" at bounding box center [232, 35] width 19 height 8
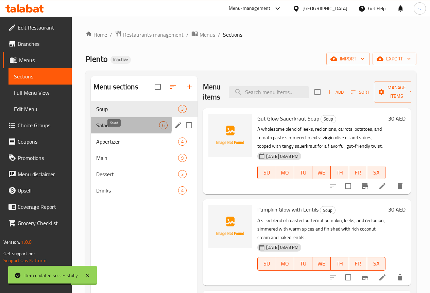
click at [108, 129] on span "Salad" at bounding box center [127, 125] width 63 height 8
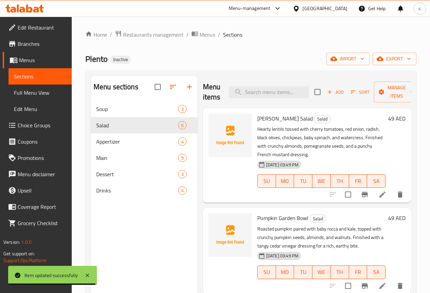
click at [38, 91] on span "Full Menu View" at bounding box center [40, 93] width 52 height 8
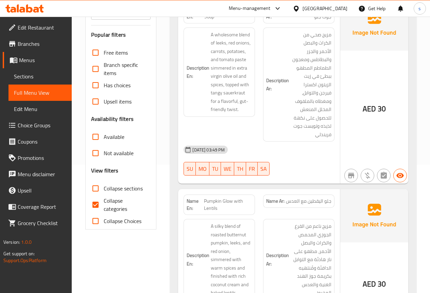
scroll to position [204, 0]
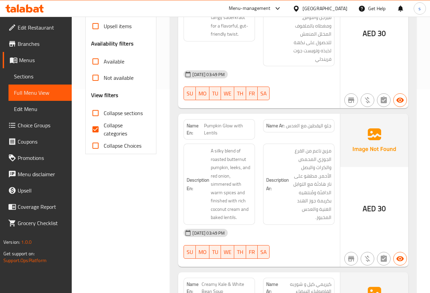
click at [115, 121] on span "Collapse categories" at bounding box center [125, 129] width 42 height 16
click at [104, 121] on input "Collapse categories" at bounding box center [95, 129] width 16 height 16
checkbox input "false"
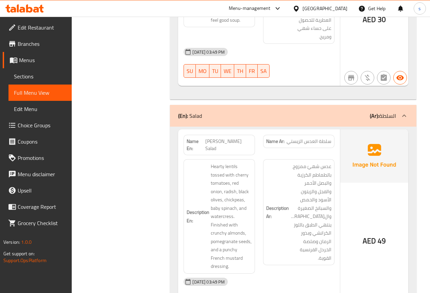
scroll to position [578, 0]
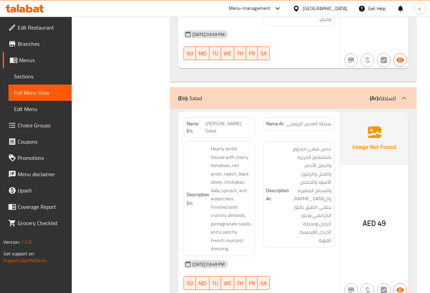
click at [29, 73] on span "Sections" at bounding box center [40, 76] width 52 height 8
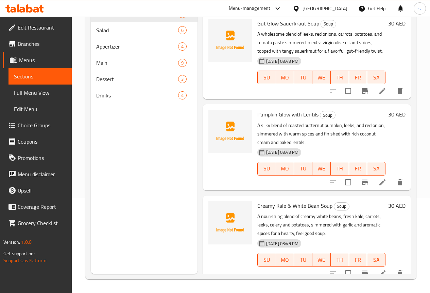
scroll to position [95, 0]
click at [113, 34] on span "Salad" at bounding box center [127, 30] width 63 height 8
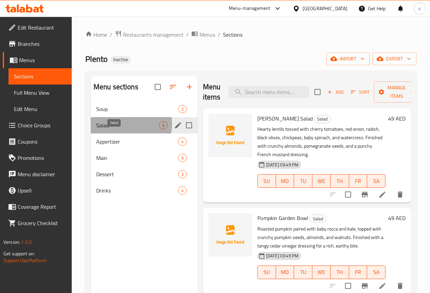
click at [121, 129] on span "Salad" at bounding box center [127, 125] width 63 height 8
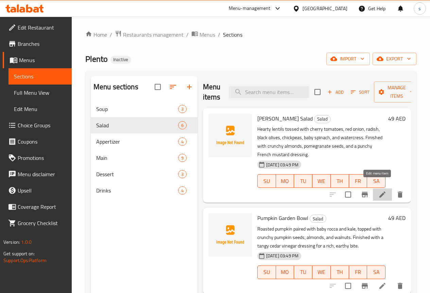
click at [380, 191] on icon at bounding box center [382, 195] width 8 height 8
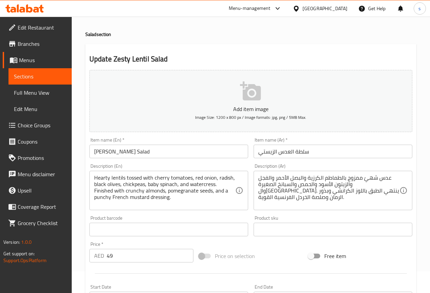
scroll to position [34, 0]
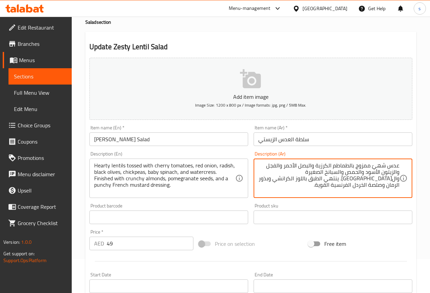
click at [384, 179] on textarea "عدس شهيّ ممزوج بالطماطم الكرزية والبصل الأحمر والفجل والزيتون الأسود والحمص وال…" at bounding box center [328, 178] width 141 height 32
click at [385, 180] on textarea "عدس شهيّ ممزوج بالطماطم الكرزية والبصل الأحمر والفجل والزيتون الأسود والحمص وال…" at bounding box center [328, 178] width 141 height 32
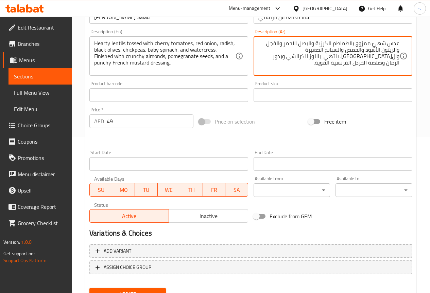
scroll to position [187, 0]
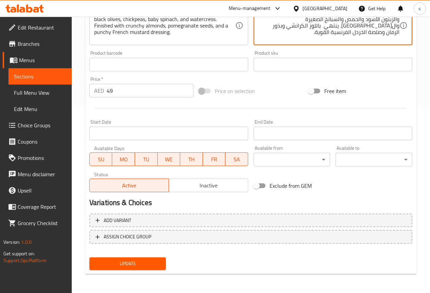
type textarea "عدس شهيّ ممزوج بالطماطم الكرزية والبصل الأحمر والفجل والزيتون الأسود والحمص وال…"
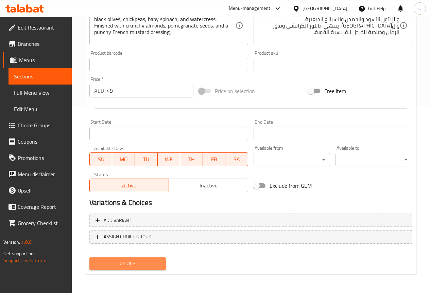
click at [154, 261] on span "Update" at bounding box center [128, 264] width 66 height 8
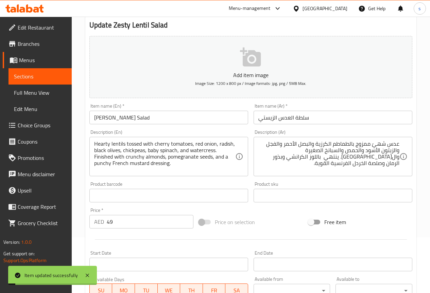
scroll to position [0, 0]
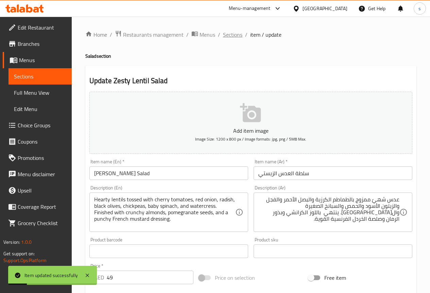
click at [231, 32] on span "Sections" at bounding box center [232, 35] width 19 height 8
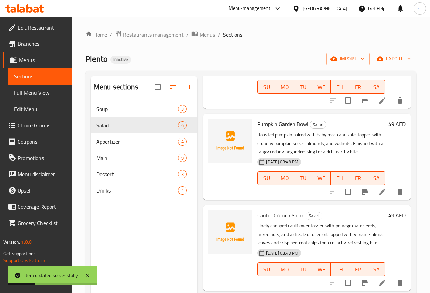
scroll to position [102, 0]
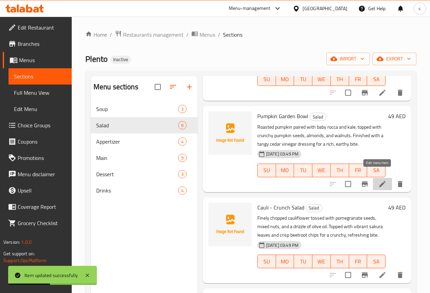
click at [379, 181] on icon at bounding box center [382, 184] width 6 height 6
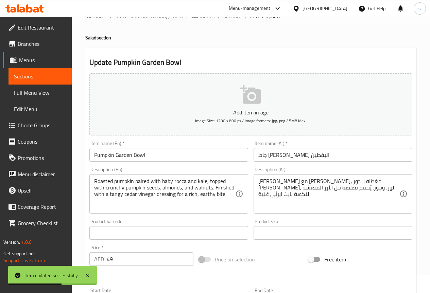
scroll to position [34, 0]
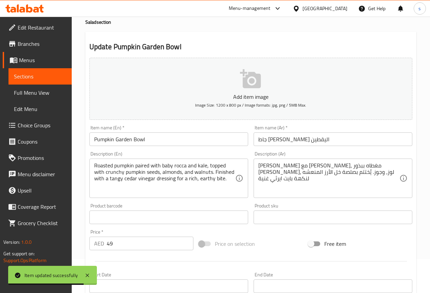
click at [318, 142] on input "جاط جاردن اليقطين" at bounding box center [332, 140] width 159 height 14
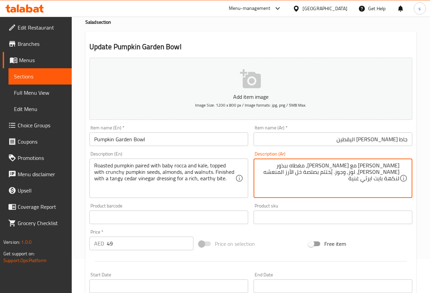
scroll to position [187, 0]
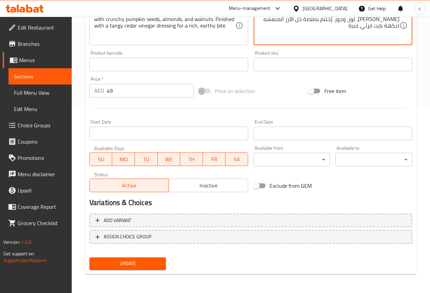
click at [146, 264] on span "Update" at bounding box center [128, 264] width 66 height 8
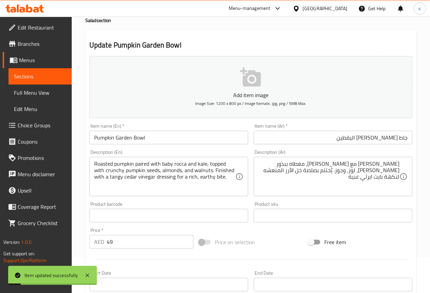
scroll to position [0, 0]
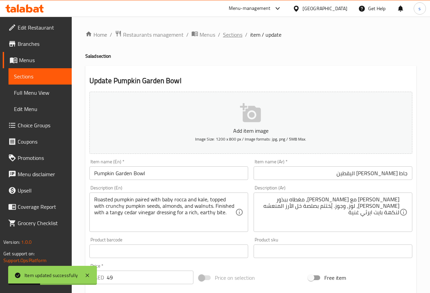
click at [229, 34] on span "Sections" at bounding box center [232, 35] width 19 height 8
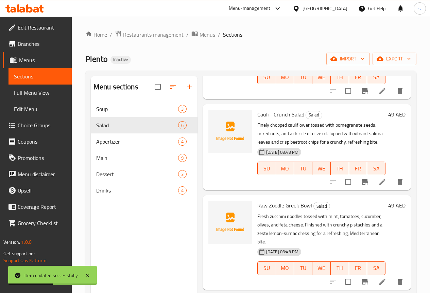
scroll to position [204, 0]
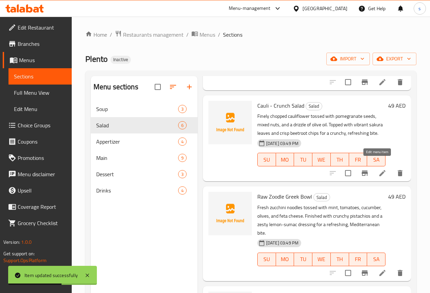
click at [379, 170] on icon at bounding box center [382, 173] width 6 height 6
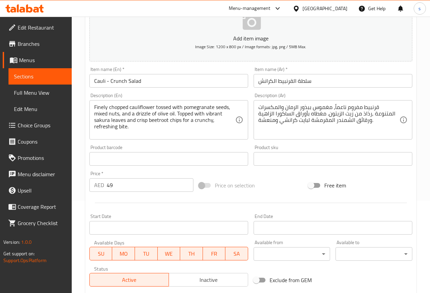
scroll to position [102, 0]
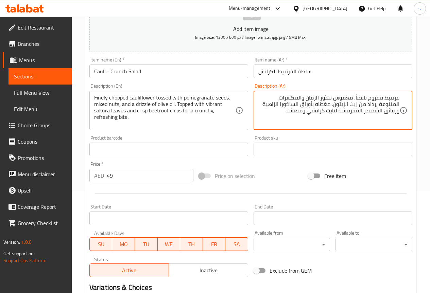
click at [379, 103] on textarea "قرنبيط مفروم ناعماً، مغموس ببذور الرمان والمكسرات المتنوعة ,رذاذ من زيت الزيتون…" at bounding box center [328, 110] width 141 height 32
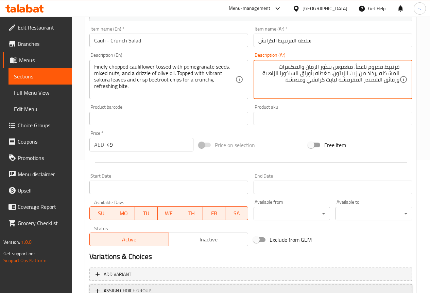
scroll to position [187, 0]
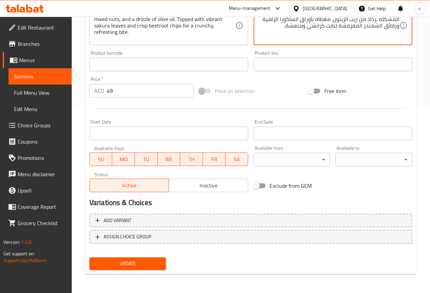
type textarea "قرنبيط مفروم ناعماً، مغموس ببذور الرمان والمكسرات المشكله ,رذاذ من زيت الزيتون.…"
click at [122, 261] on span "Update" at bounding box center [128, 264] width 66 height 8
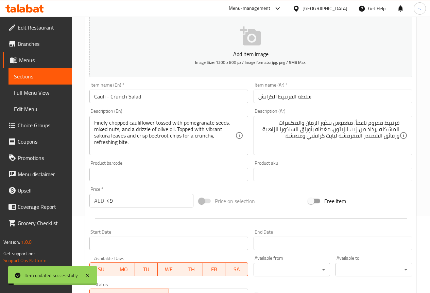
scroll to position [0, 0]
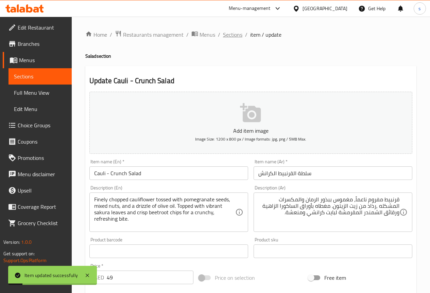
click at [232, 32] on span "Sections" at bounding box center [232, 35] width 19 height 8
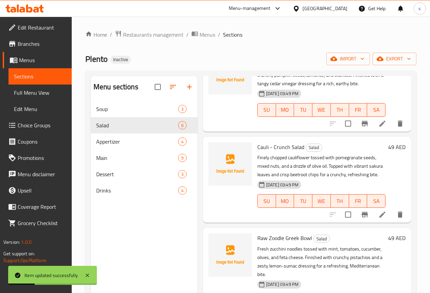
scroll to position [170, 0]
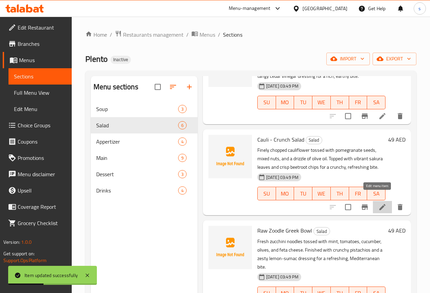
click at [378, 203] on icon at bounding box center [382, 207] width 8 height 8
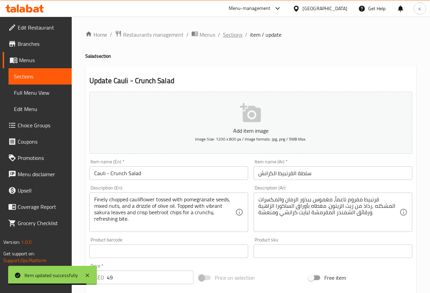
click at [228, 32] on span "Sections" at bounding box center [232, 35] width 19 height 8
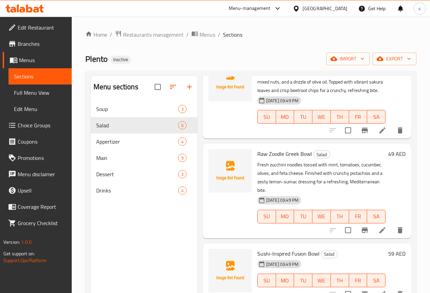
scroll to position [254, 0]
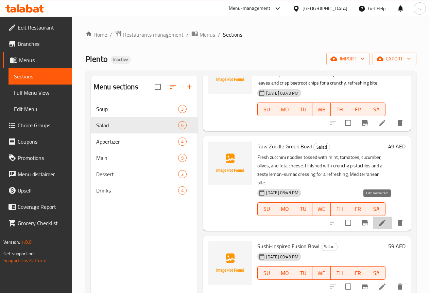
click at [378, 219] on icon at bounding box center [382, 223] width 8 height 8
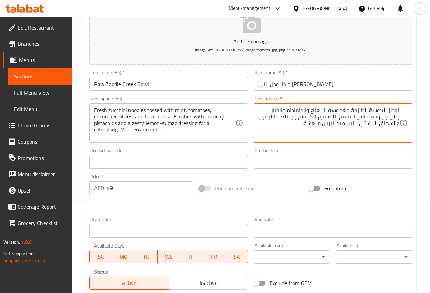
scroll to position [187, 0]
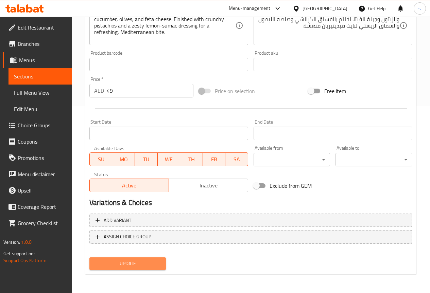
click at [130, 258] on button "Update" at bounding box center [127, 264] width 77 height 13
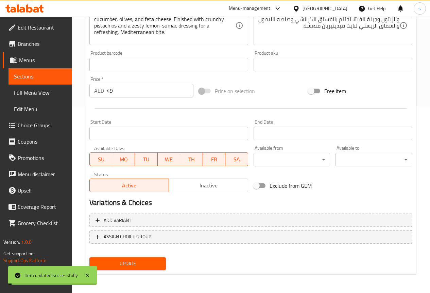
scroll to position [0, 0]
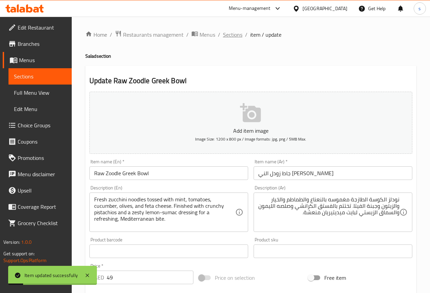
click at [231, 36] on span "Sections" at bounding box center [232, 35] width 19 height 8
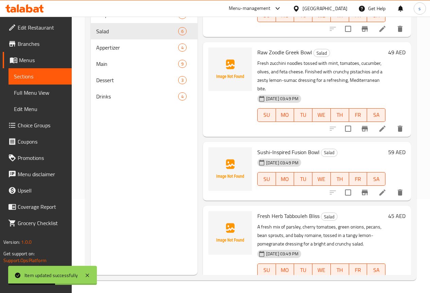
scroll to position [95, 0]
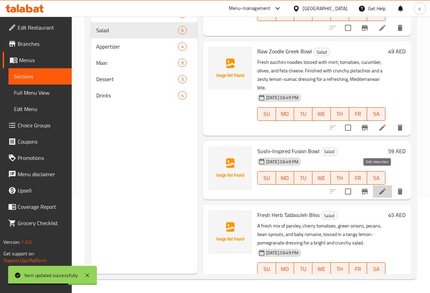
click at [379, 189] on icon at bounding box center [382, 192] width 6 height 6
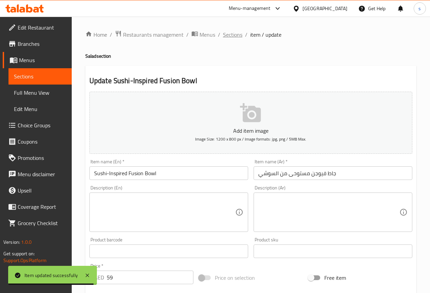
click at [224, 37] on span "Sections" at bounding box center [232, 35] width 19 height 8
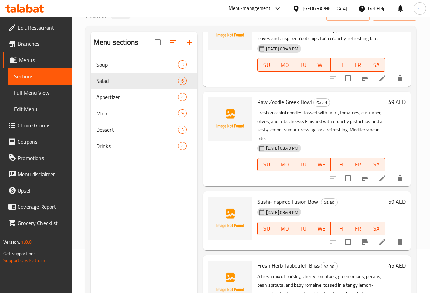
scroll to position [95, 0]
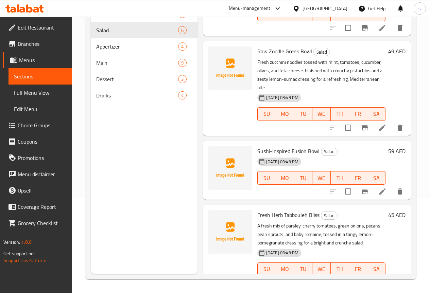
click at [379, 277] on li at bounding box center [382, 283] width 19 height 12
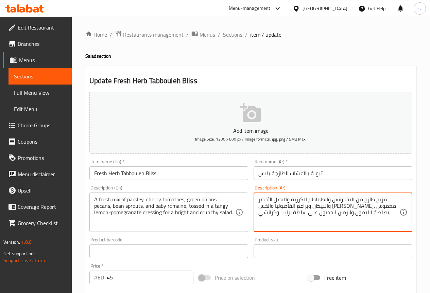
click at [375, 220] on textarea "مزيج طازج من البقدونس والطماطم الكرزية والبصل الأخضر والبيكان وبراعم الفاصوليا …" at bounding box center [328, 212] width 141 height 32
click at [388, 202] on textarea "مزيج طازج من البقدونس والطماطم الكرزية والبصل الأخضر والبيكان وبراعم الفاصوليا …" at bounding box center [328, 212] width 141 height 32
click at [264, 207] on textarea "مشكل طازج من البقدونس والطماطم الكرزية والبصل الأخضر والبيكان وبراعم الفاصوليا …" at bounding box center [328, 212] width 141 height 32
click at [398, 214] on textarea "مشكل طازج من البقدونس والطماطم الكرزية والبصل الأخضر والبيكان وبراعم الفاصوليا …" at bounding box center [328, 212] width 141 height 32
click at [349, 215] on textarea "مشكل طازج من البقدونس والطماطم الكرزية والبصل الأخضر والبيكان وبراعم الفاصوليا …" at bounding box center [328, 212] width 141 height 32
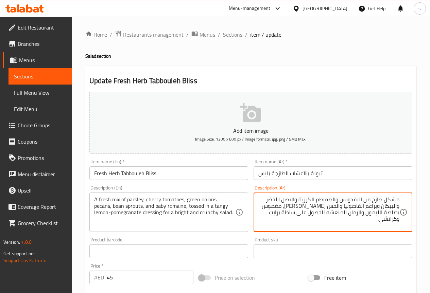
scroll to position [170, 0]
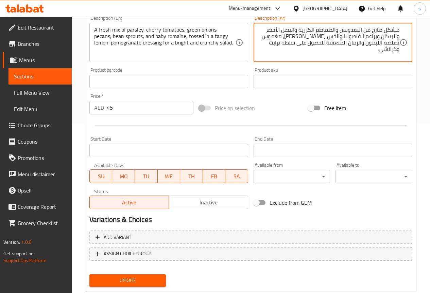
type textarea "مشكل طازج من البقدونس والطماطم الكرزية والبصل الأخضر والبيكان وبراعم الفاصوليا …"
click at [151, 278] on span "Update" at bounding box center [128, 281] width 66 height 8
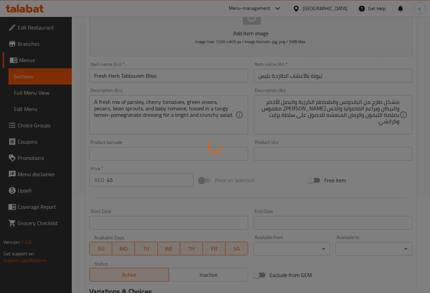
scroll to position [0, 0]
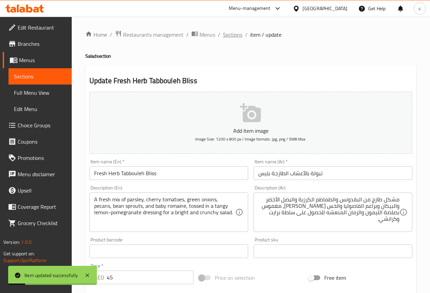
click at [226, 34] on span "Sections" at bounding box center [232, 35] width 19 height 8
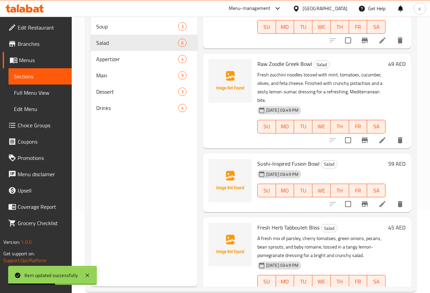
scroll to position [95, 0]
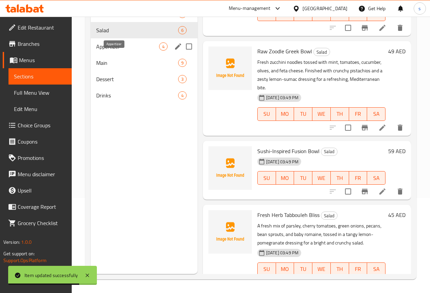
click at [115, 51] on span "Appertizer" at bounding box center [127, 46] width 63 height 8
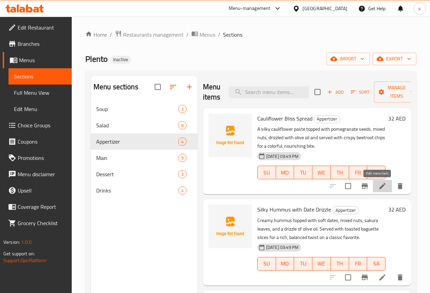
click at [379, 188] on icon at bounding box center [382, 186] width 6 height 6
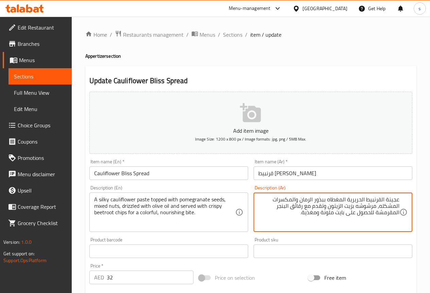
click at [348, 198] on textarea "عجينة القرنبيط الحريرية المغطاه ببذور الرمان والمكسرات المشكله، مرشوشه بزيت الز…" at bounding box center [328, 212] width 141 height 32
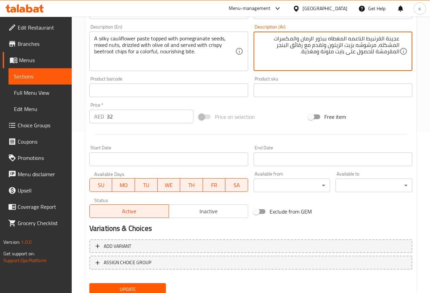
scroll to position [187, 0]
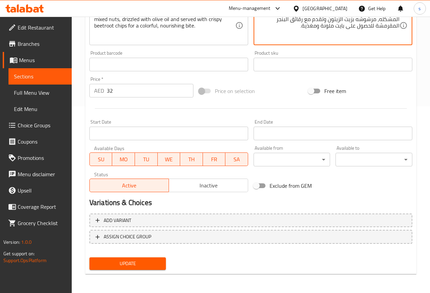
type textarea "عجينة القرنبيط الناعمه المغطاه ببذور الرمان والمكسرات المشكله، مرشوشه بزيت الزي…"
click at [128, 261] on span "Update" at bounding box center [128, 264] width 66 height 8
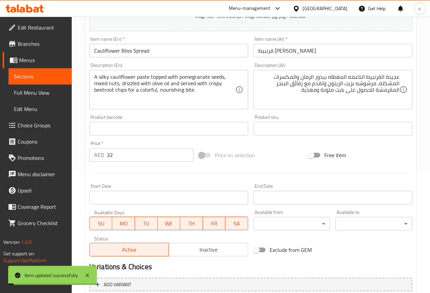
scroll to position [0, 0]
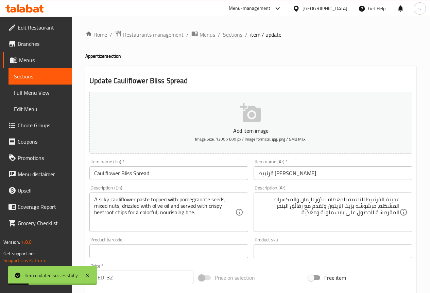
click at [233, 31] on span "Sections" at bounding box center [232, 35] width 19 height 8
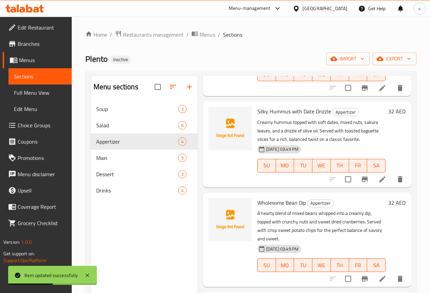
scroll to position [99, 0]
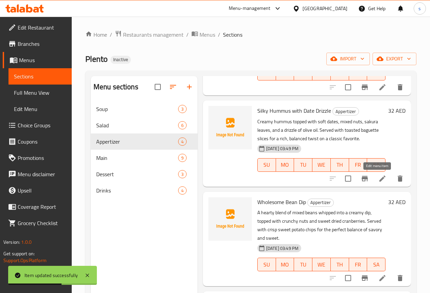
click at [379, 179] on icon at bounding box center [382, 179] width 8 height 8
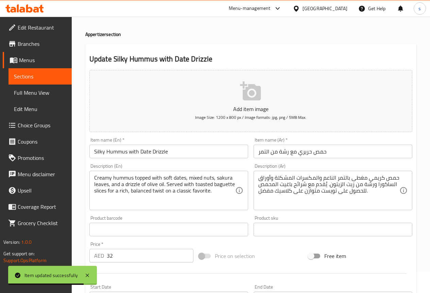
scroll to position [34, 0]
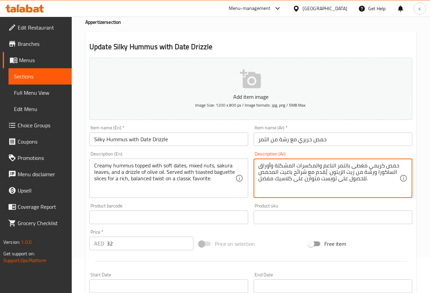
click at [341, 138] on input "حمص حريري مع رشة من التمر" at bounding box center [332, 140] width 159 height 14
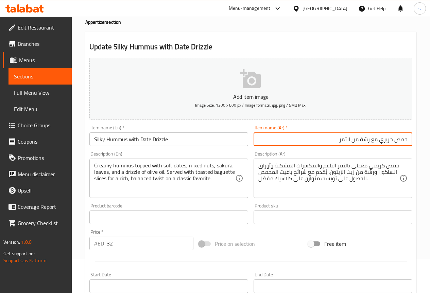
click at [379, 141] on input "حمص حريري مع رشة من التمر" at bounding box center [332, 140] width 159 height 14
type input "حمص ناعم مع رشة من التمر"
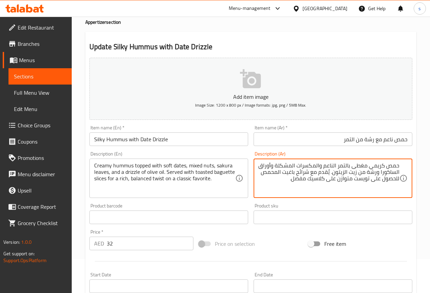
click at [260, 174] on textarea "حمص كريمي مغطى بالتمر الناعم والمكسرات المشكلة وأوراق الساكورا ورشة من زيت الزي…" at bounding box center [328, 178] width 141 height 32
click at [262, 174] on textarea "حمص كريمي مغطى بالتمر الناعم والمكسرات المشكلة وأوراق الساكورا ورشة من زيت الزي…" at bounding box center [328, 178] width 141 height 32
click at [387, 178] on textarea "حمص كريمي مغطى بالتمر الناعم والمكسرات المشكلة وأوراق الساكورا ورشة من زيت الزي…" at bounding box center [328, 178] width 141 height 32
click at [388, 179] on textarea "حمص كريمي مغطى بالتمر الناعم والمكسرات المشكلة وأوراق الساكورا ورشة من زيت الزي…" at bounding box center [328, 178] width 141 height 32
click at [371, 182] on textarea "حمص كريمي مغطى بالتمر الناعم والمكسرات المشكلة وأوراق الساكورا ورشة من زيت الزي…" at bounding box center [328, 178] width 141 height 32
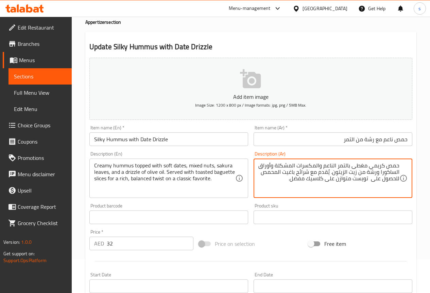
click at [336, 179] on textarea "حمص كريمي مغطى بالتمر الناعم والمكسرات المشكلة وأوراق الساكورا ورشة من زيت الزي…" at bounding box center [328, 178] width 141 height 32
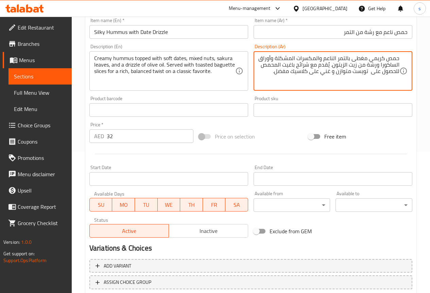
scroll to position [187, 0]
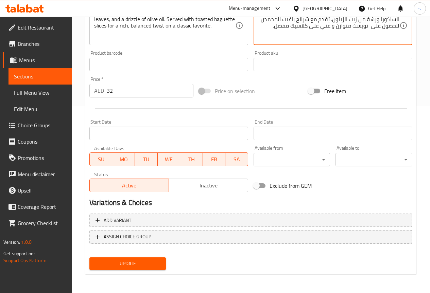
type textarea "حمص كريمي مغطى بالتمر الناعم والمكسرات المشكلة وأوراق الساكورا ورشة من زيت الزي…"
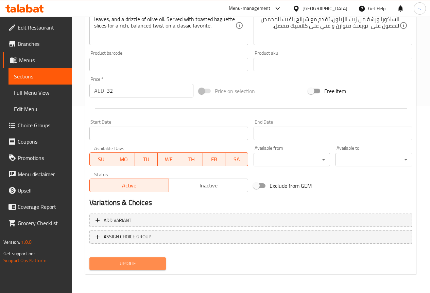
click at [155, 263] on span "Update" at bounding box center [128, 264] width 66 height 8
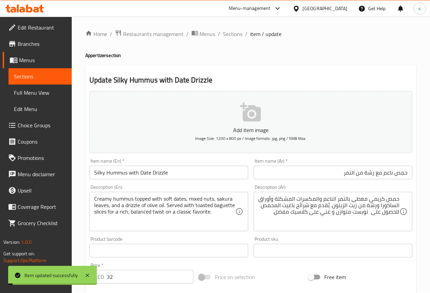
scroll to position [0, 0]
click at [231, 33] on span "Sections" at bounding box center [232, 35] width 19 height 8
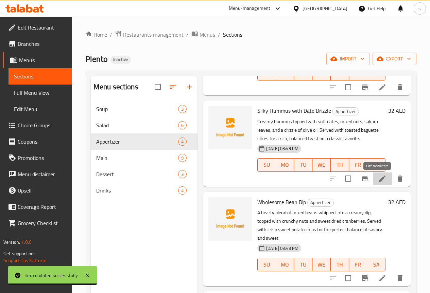
click at [378, 181] on icon at bounding box center [382, 179] width 8 height 8
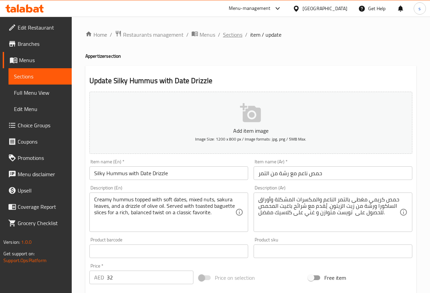
click at [228, 34] on span "Sections" at bounding box center [232, 35] width 19 height 8
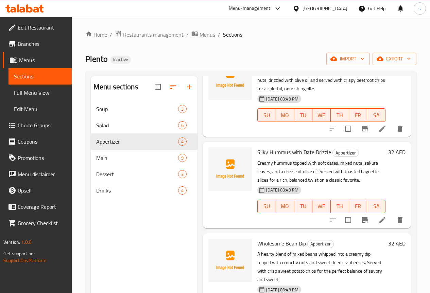
scroll to position [99, 0]
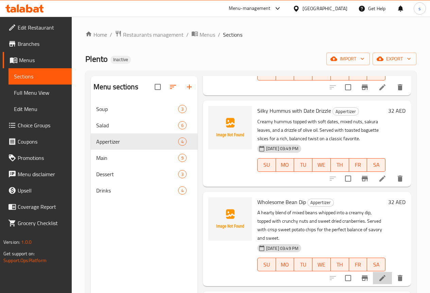
click at [378, 275] on li at bounding box center [382, 278] width 19 height 12
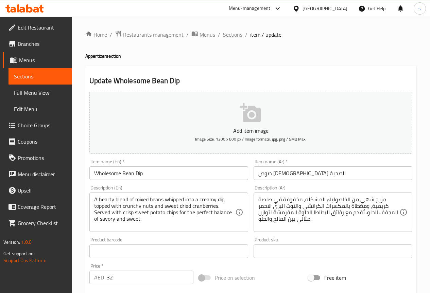
click at [233, 31] on span "Sections" at bounding box center [232, 35] width 19 height 8
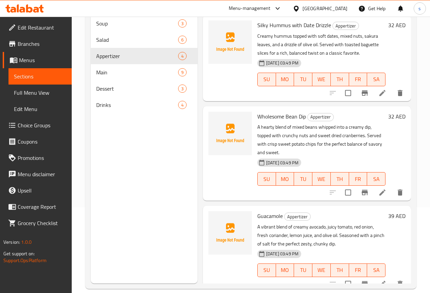
scroll to position [95, 0]
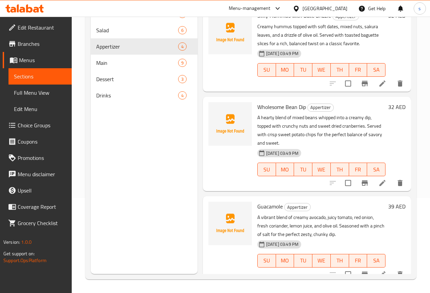
click at [379, 270] on icon at bounding box center [382, 274] width 8 height 8
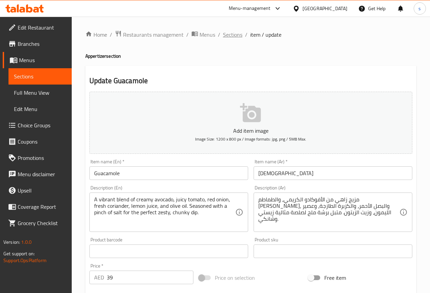
click at [231, 31] on span "Sections" at bounding box center [232, 35] width 19 height 8
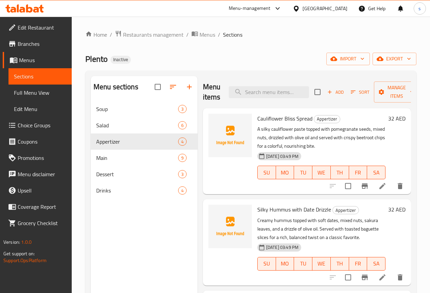
drag, startPoint x: 25, startPoint y: 94, endPoint x: 259, endPoint y: 7, distance: 250.2
click at [25, 94] on span "Full Menu View" at bounding box center [40, 93] width 52 height 8
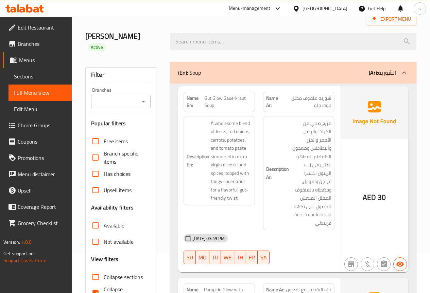
scroll to position [136, 0]
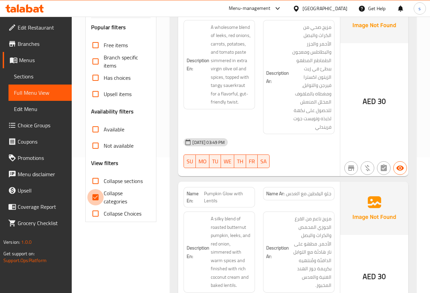
click at [101, 189] on input "Collapse categories" at bounding box center [95, 197] width 16 height 16
checkbox input "false"
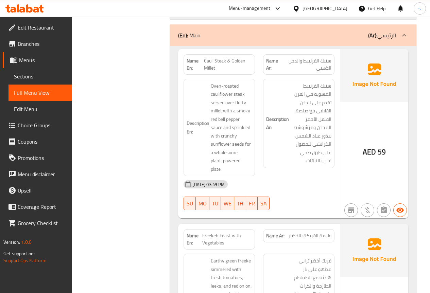
scroll to position [2343, 0]
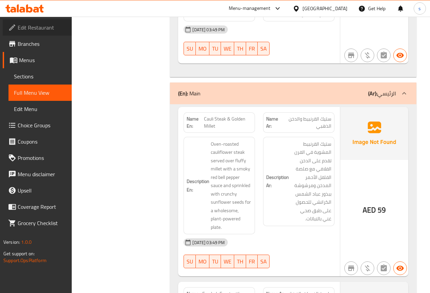
click at [43, 29] on span "Edit Restaurant" at bounding box center [42, 27] width 49 height 8
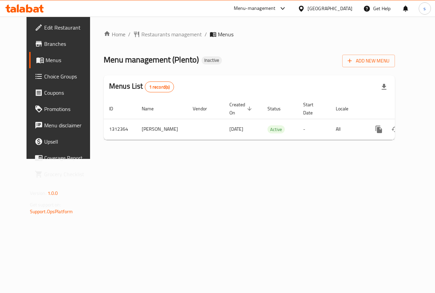
click at [48, 42] on span "Branches" at bounding box center [69, 44] width 50 height 8
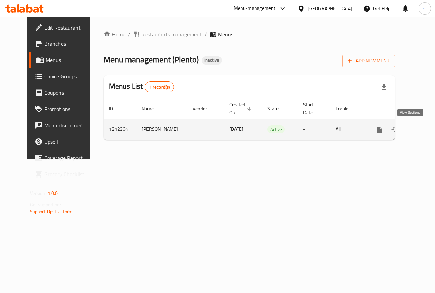
click at [425, 127] on icon "enhanced table" at bounding box center [428, 129] width 6 height 6
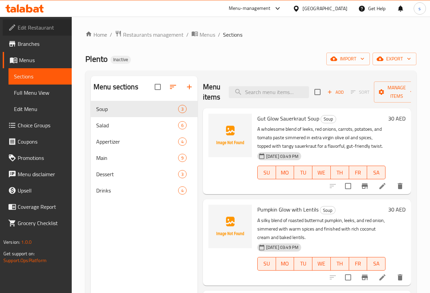
click at [34, 27] on span "Edit Restaurant" at bounding box center [42, 27] width 49 height 8
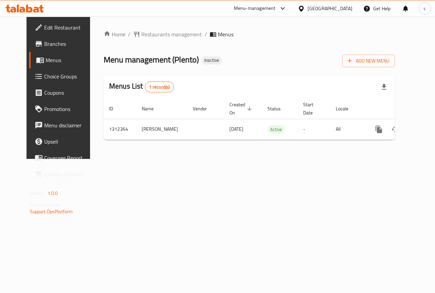
scroll to position [0, 2]
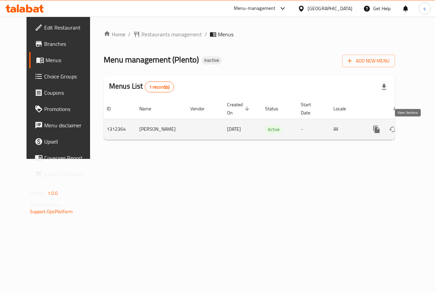
click at [421, 127] on icon "enhanced table" at bounding box center [425, 129] width 8 height 8
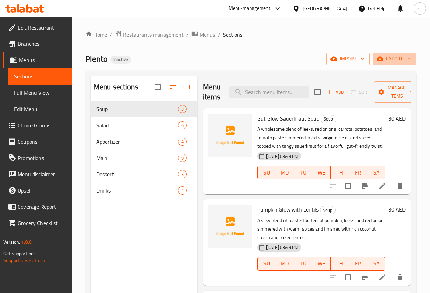
click at [406, 55] on span "export" at bounding box center [394, 59] width 33 height 8
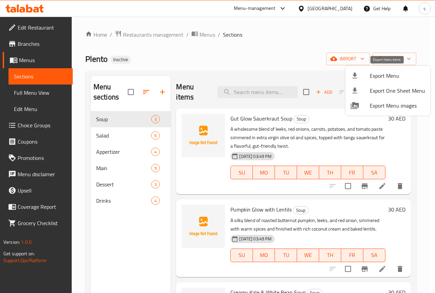
click at [377, 74] on span "Export Menu" at bounding box center [397, 76] width 55 height 8
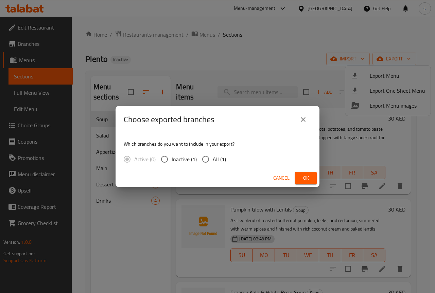
click at [210, 162] on input "All (1)" at bounding box center [205, 159] width 14 height 14
radio input "true"
click at [294, 177] on div "Cancel Ok" at bounding box center [218, 178] width 204 height 18
click at [298, 178] on button "Ok" at bounding box center [306, 178] width 22 height 13
